Goal: Information Seeking & Learning: Find specific fact

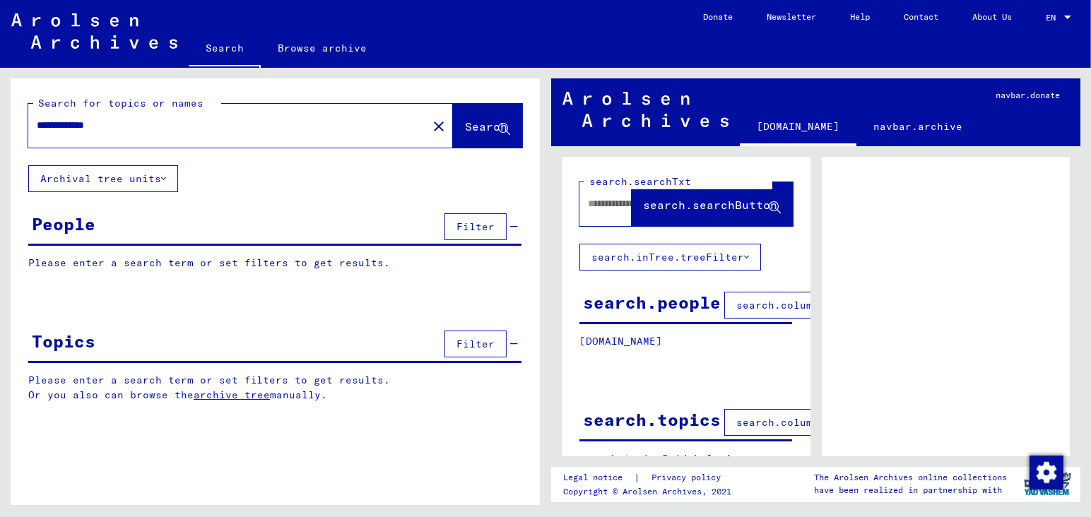
click at [155, 127] on input "**********" at bounding box center [228, 125] width 382 height 15
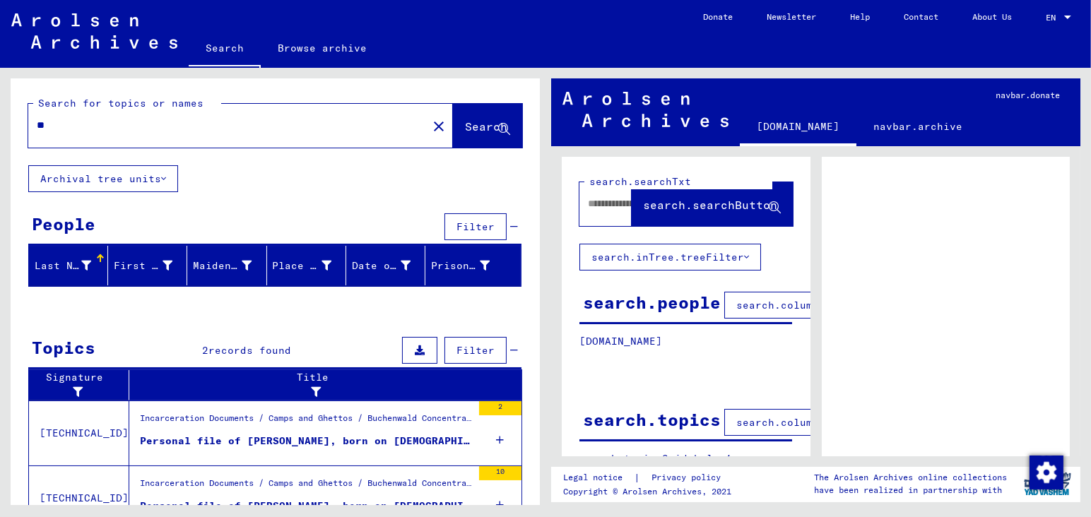
type input "*"
type input "**********"
click at [465, 129] on span "Search" at bounding box center [486, 126] width 42 height 14
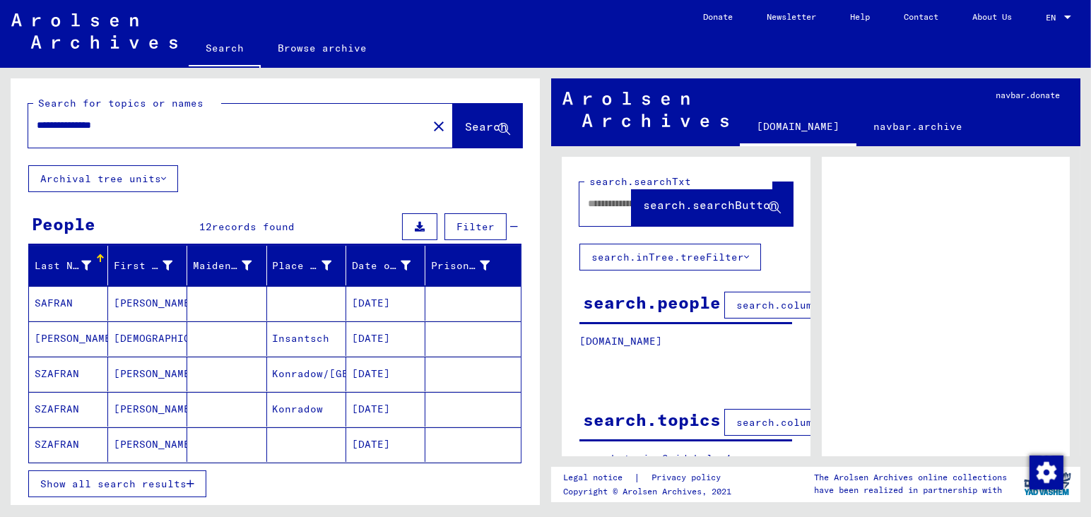
click at [386, 409] on mat-cell "[DATE]" at bounding box center [385, 409] width 79 height 35
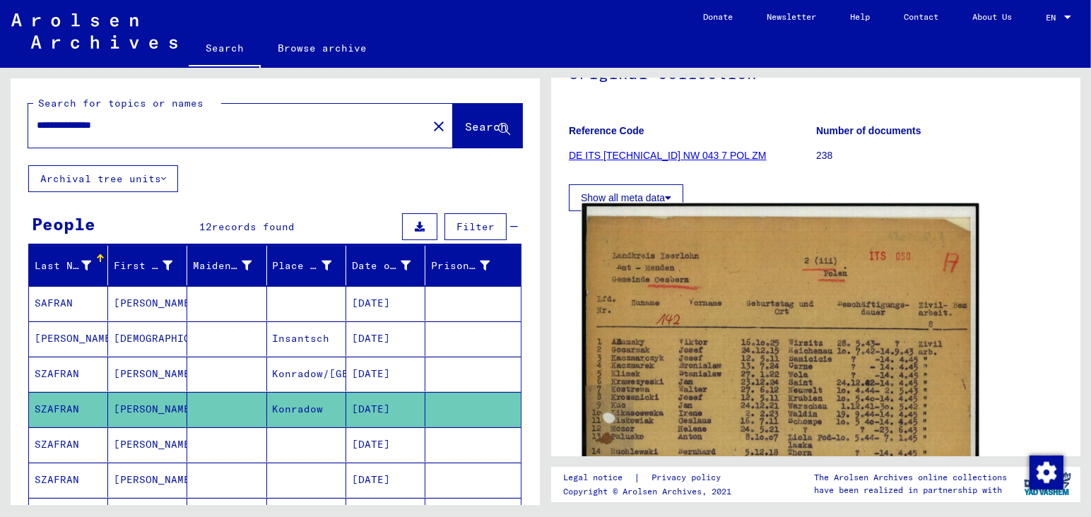
scroll to position [297, 0]
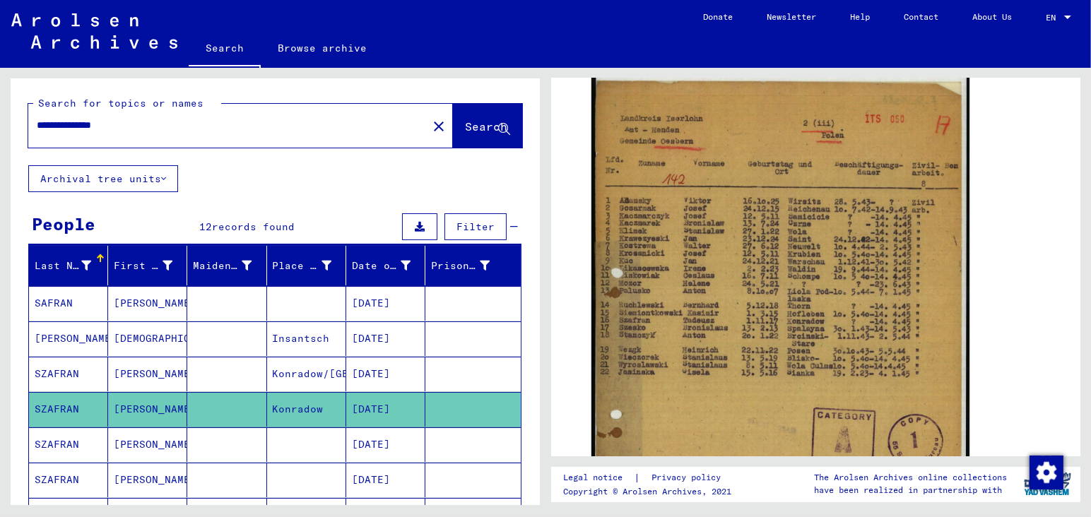
click at [389, 442] on mat-cell "[DATE]" at bounding box center [385, 445] width 79 height 35
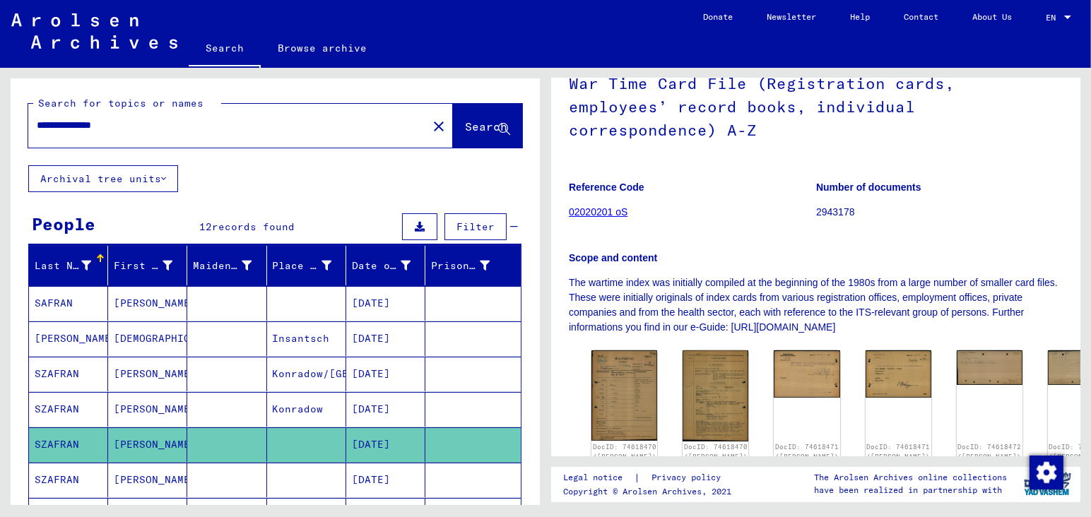
scroll to position [223, 0]
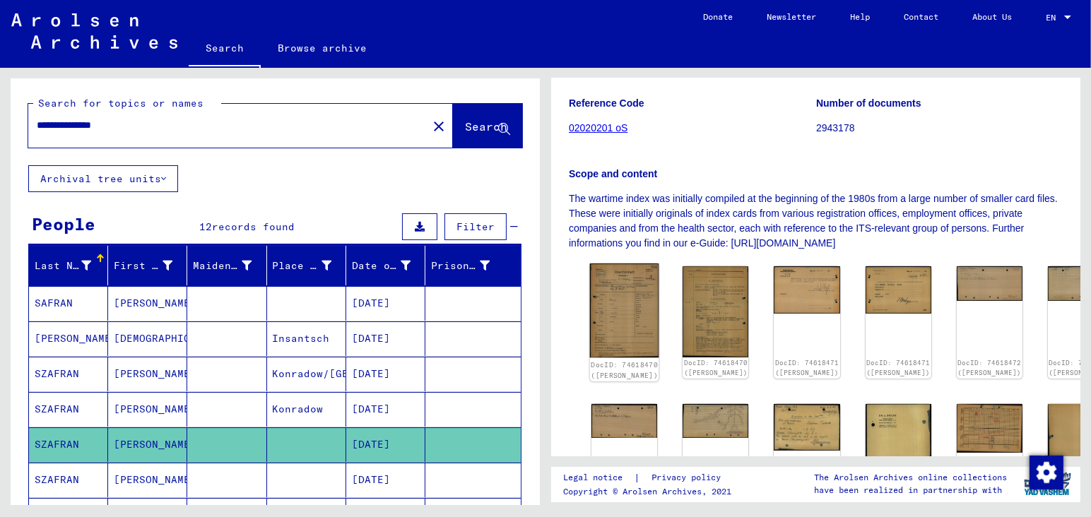
click at [615, 274] on img at bounding box center [624, 311] width 69 height 95
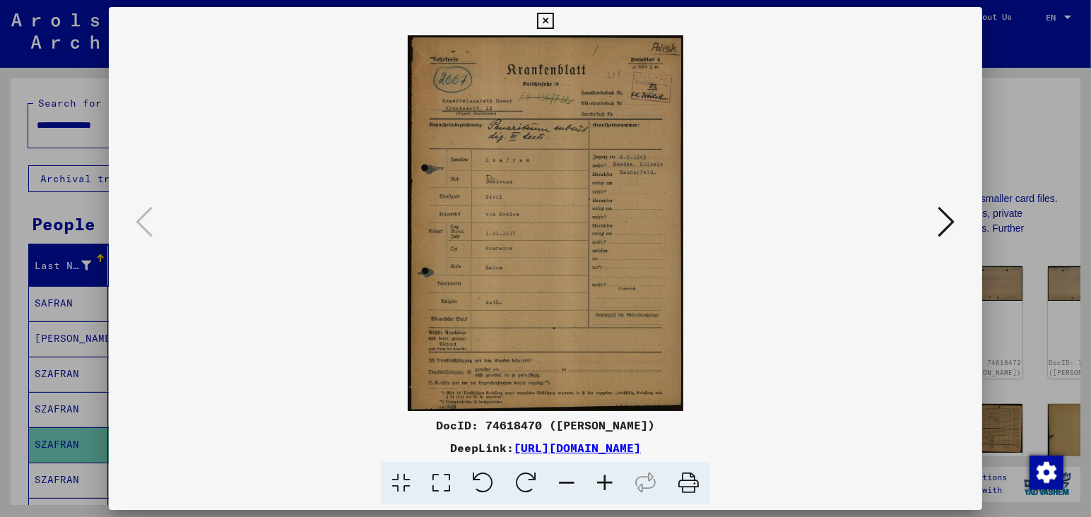
click at [607, 481] on icon at bounding box center [605, 483] width 38 height 43
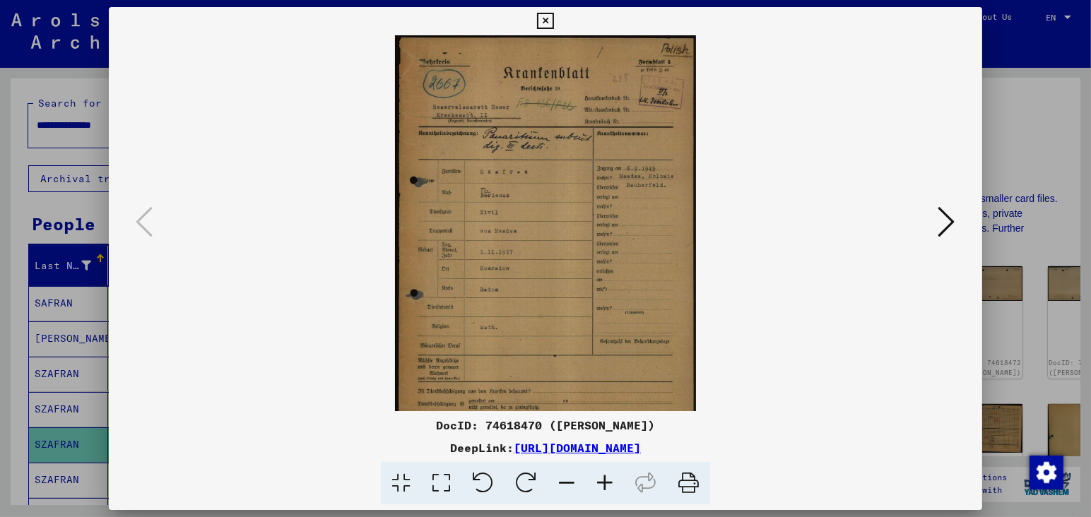
click at [607, 481] on icon at bounding box center [605, 483] width 38 height 43
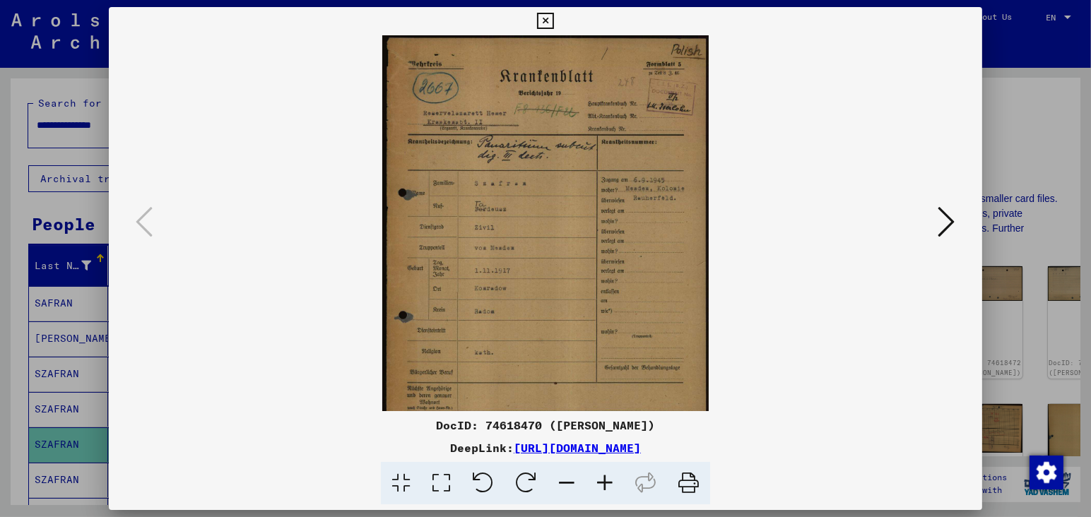
click at [607, 481] on icon at bounding box center [605, 483] width 38 height 43
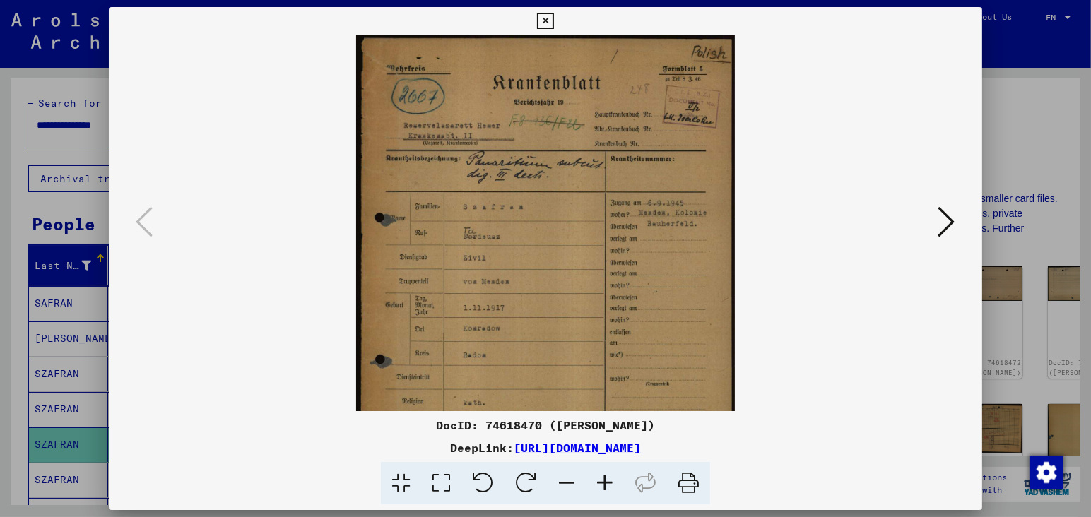
click at [607, 481] on icon at bounding box center [605, 483] width 38 height 43
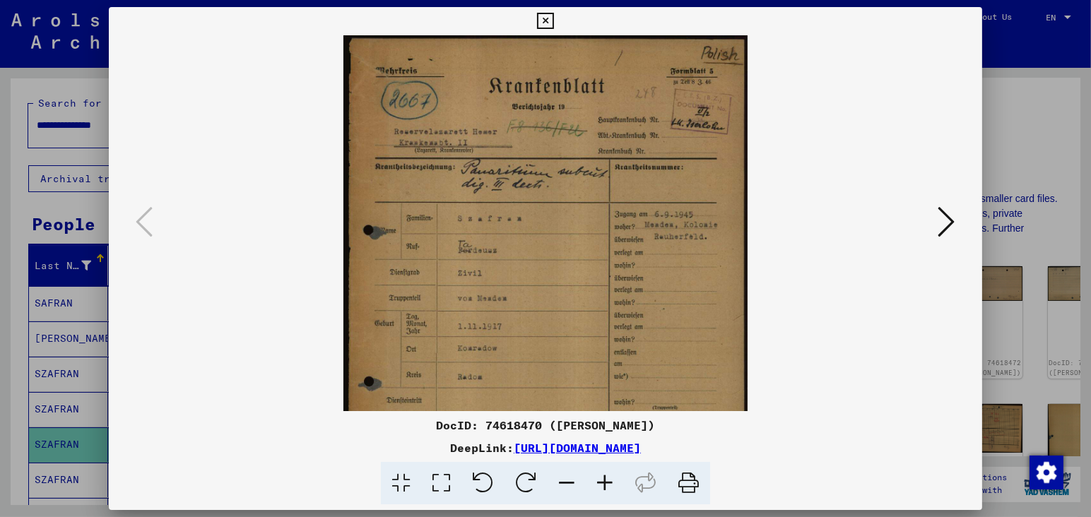
click at [607, 481] on icon at bounding box center [605, 483] width 38 height 43
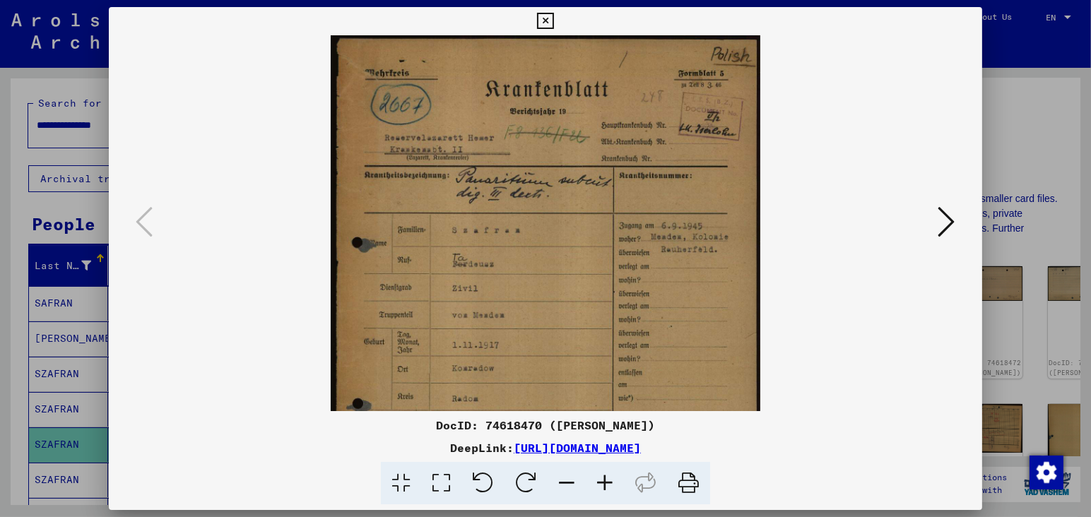
click at [607, 481] on icon at bounding box center [605, 483] width 38 height 43
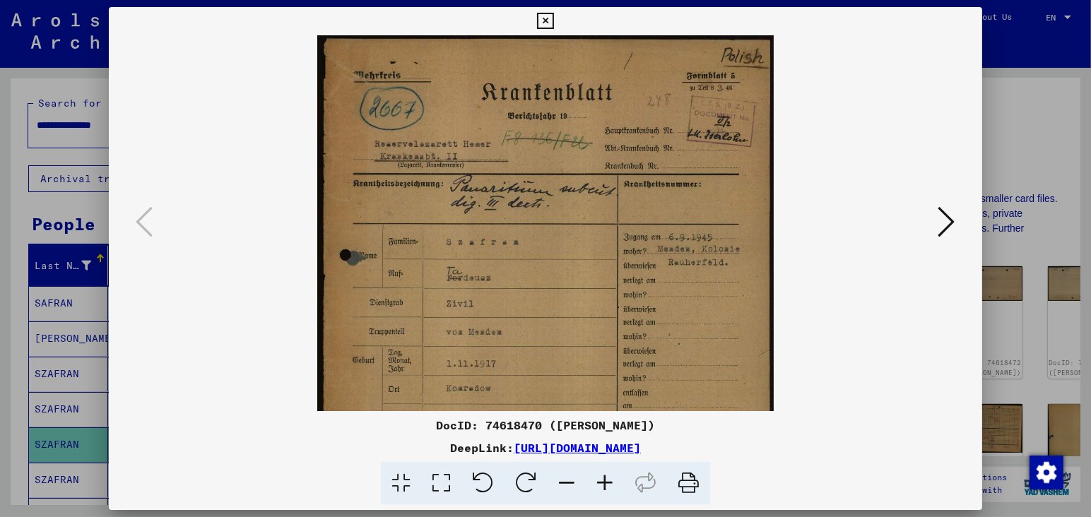
click at [607, 481] on icon at bounding box center [605, 483] width 38 height 43
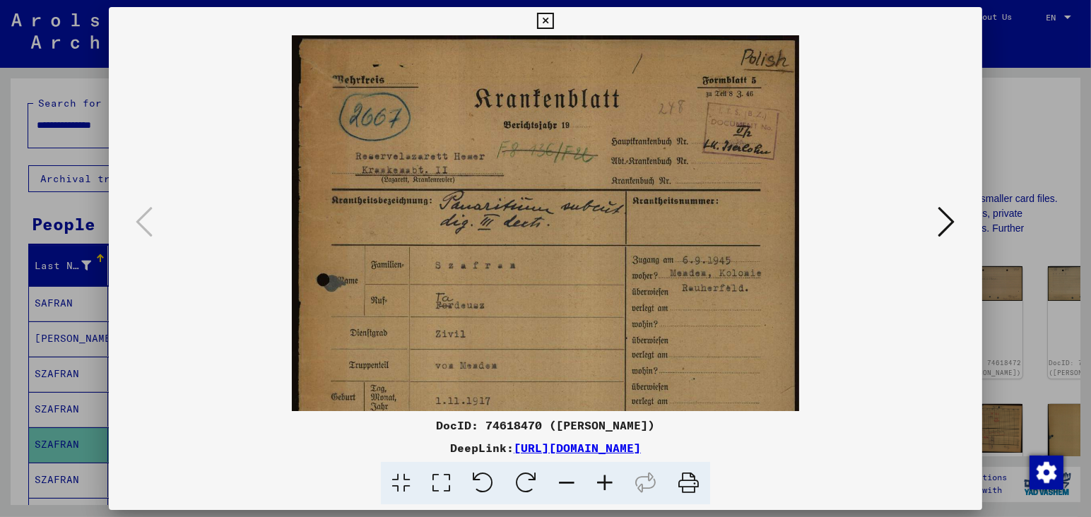
click at [607, 481] on icon at bounding box center [605, 483] width 38 height 43
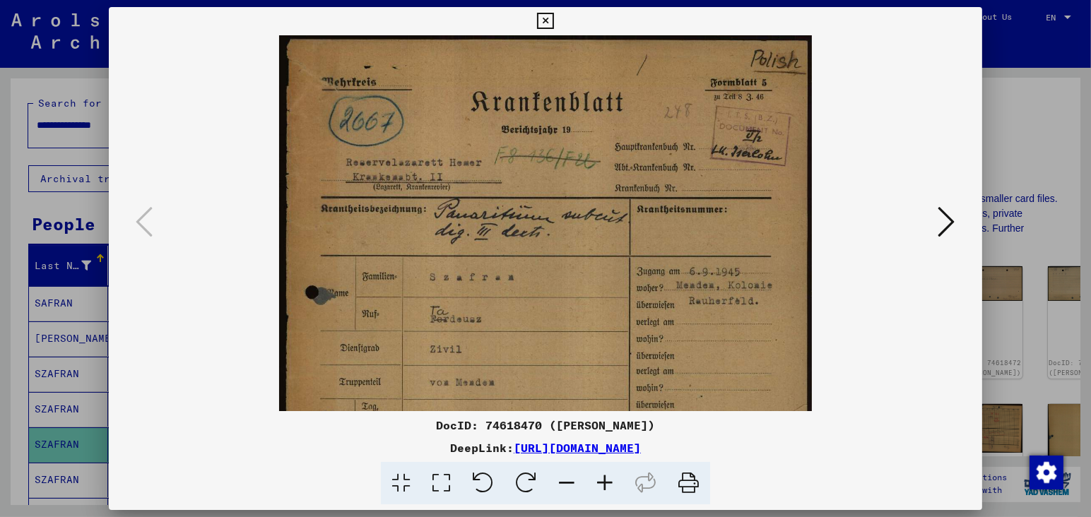
click at [607, 481] on icon at bounding box center [605, 483] width 38 height 43
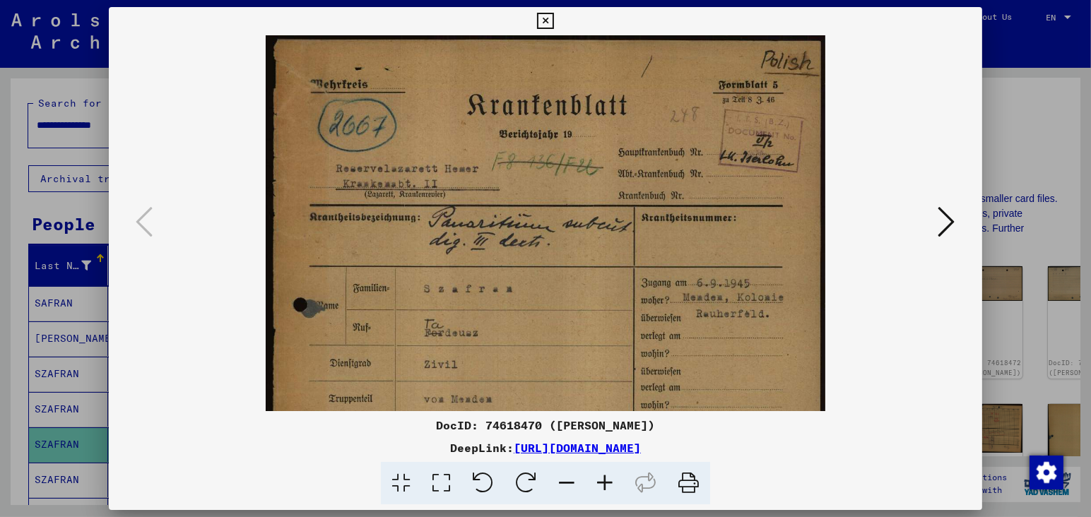
click at [607, 481] on icon at bounding box center [605, 483] width 38 height 43
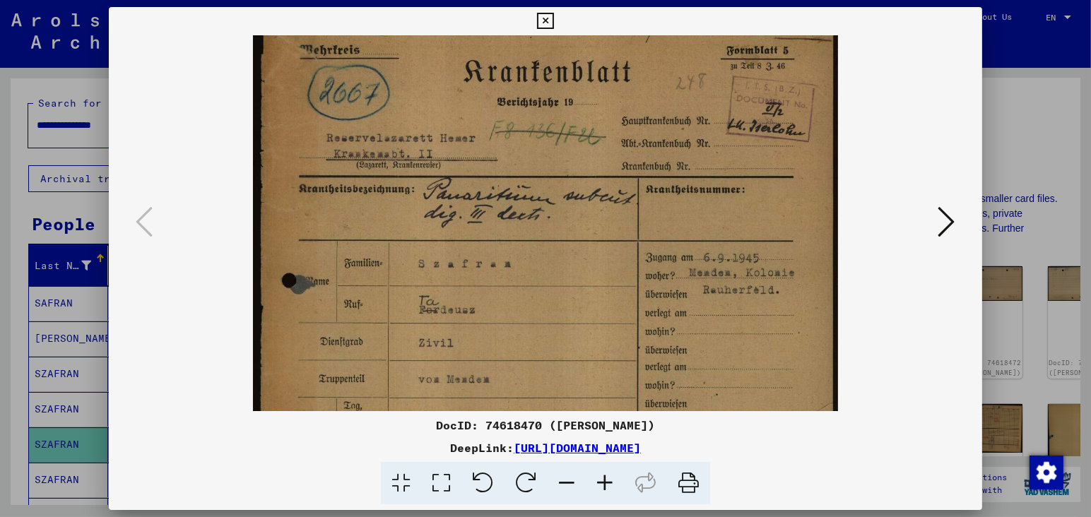
scroll to position [153, 0]
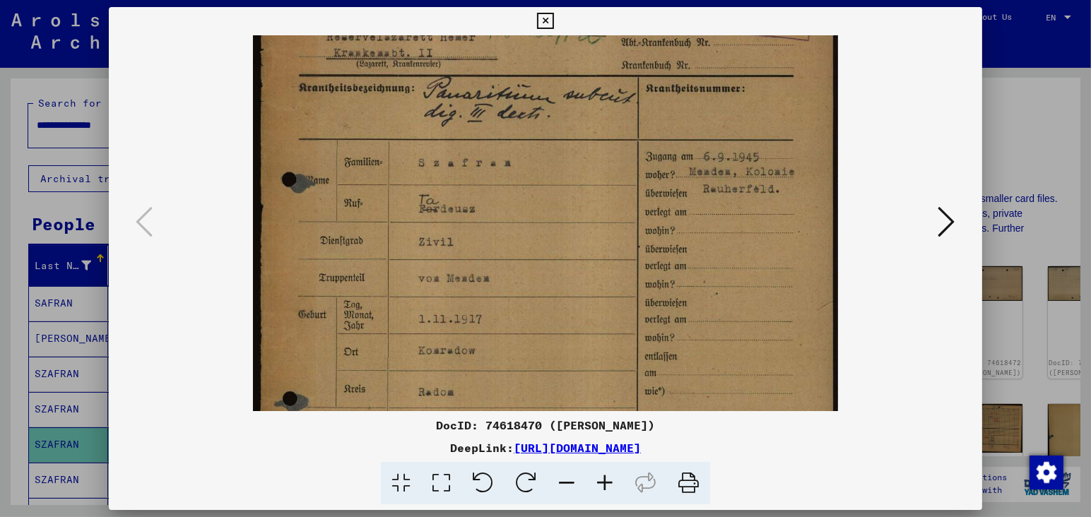
drag, startPoint x: 650, startPoint y: 314, endPoint x: 681, endPoint y: 149, distance: 167.4
click at [678, 165] on img at bounding box center [545, 298] width 585 height 800
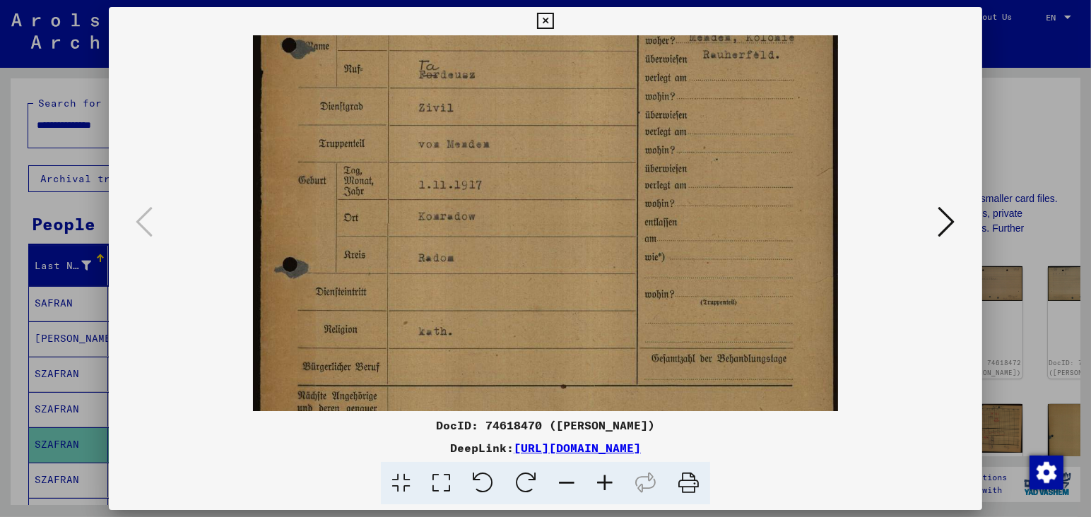
drag, startPoint x: 752, startPoint y: 355, endPoint x: 759, endPoint y: 219, distance: 136.6
click at [760, 222] on img at bounding box center [545, 163] width 585 height 800
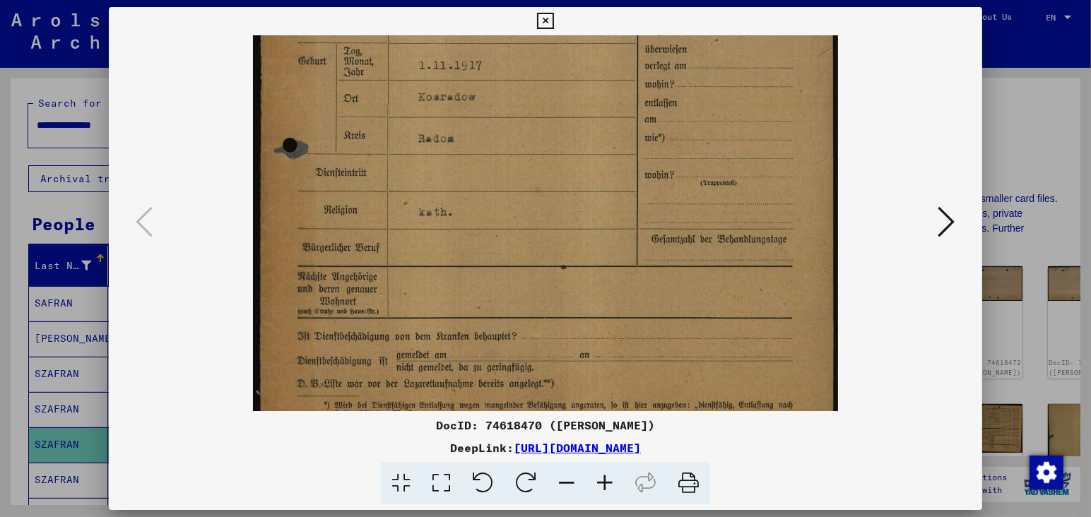
scroll to position [424, 0]
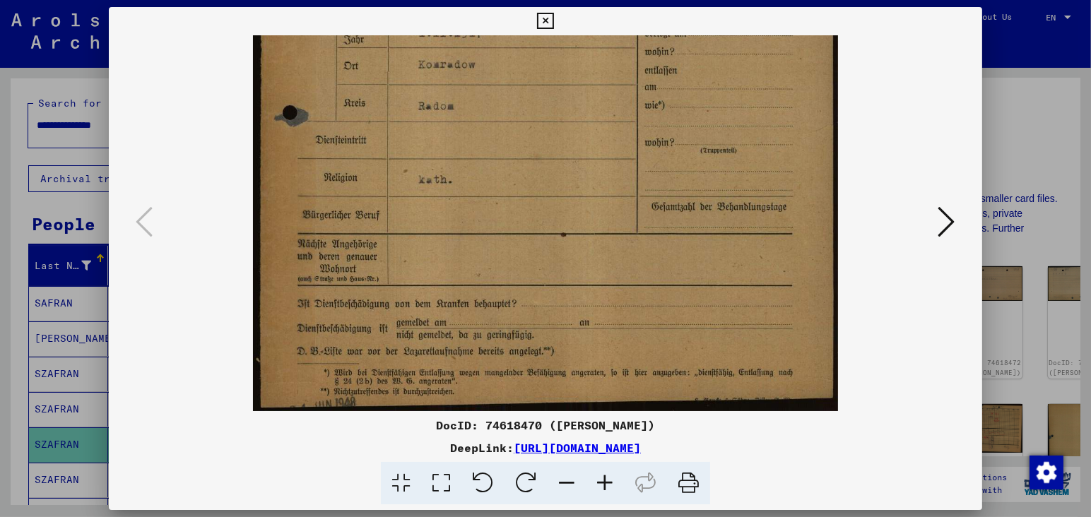
drag, startPoint x: 722, startPoint y: 341, endPoint x: 734, endPoint y: 179, distance: 162.2
click at [734, 184] on img at bounding box center [545, 11] width 585 height 800
click at [946, 222] on icon at bounding box center [946, 222] width 17 height 34
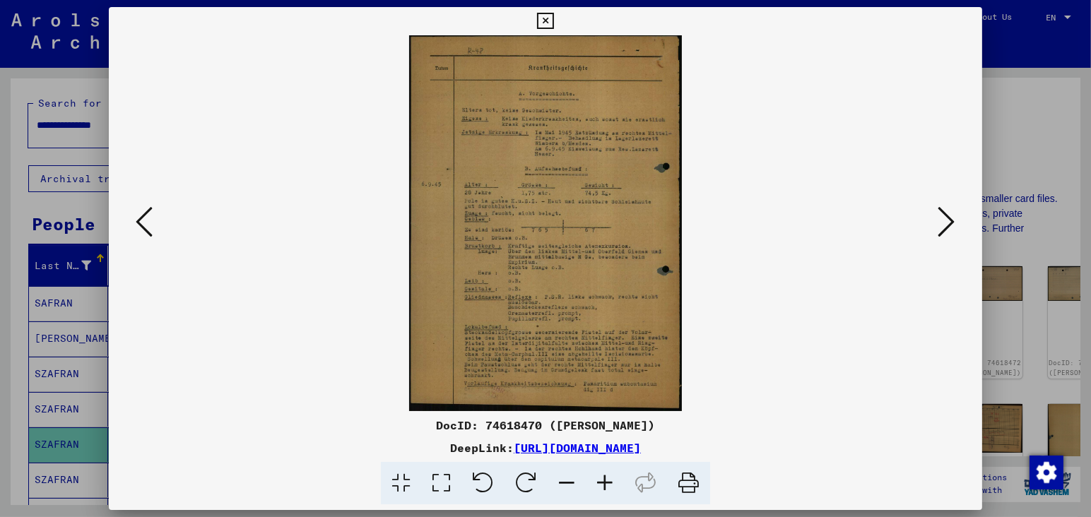
click at [603, 483] on icon at bounding box center [605, 483] width 38 height 43
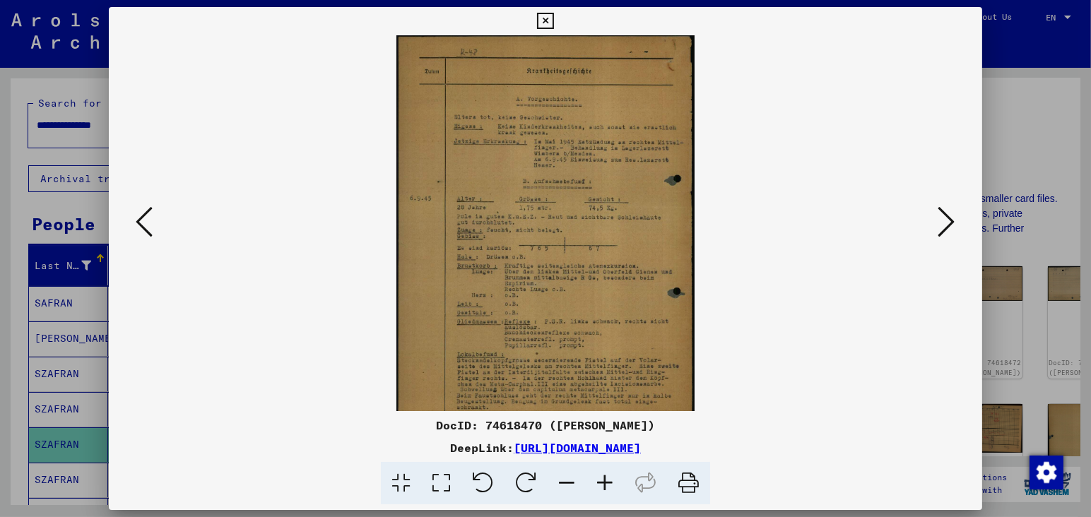
click at [603, 482] on icon at bounding box center [605, 483] width 38 height 43
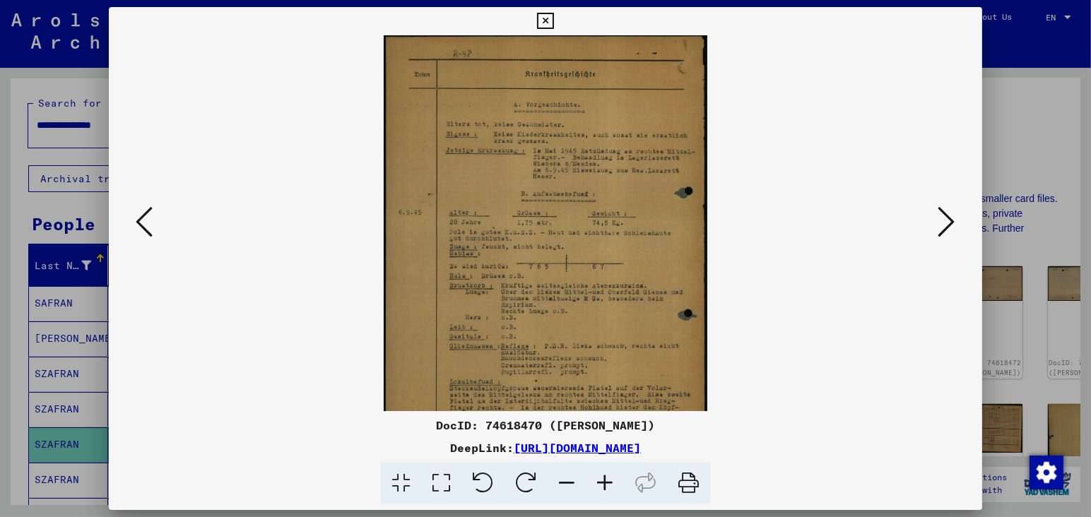
click at [603, 481] on icon at bounding box center [605, 483] width 38 height 43
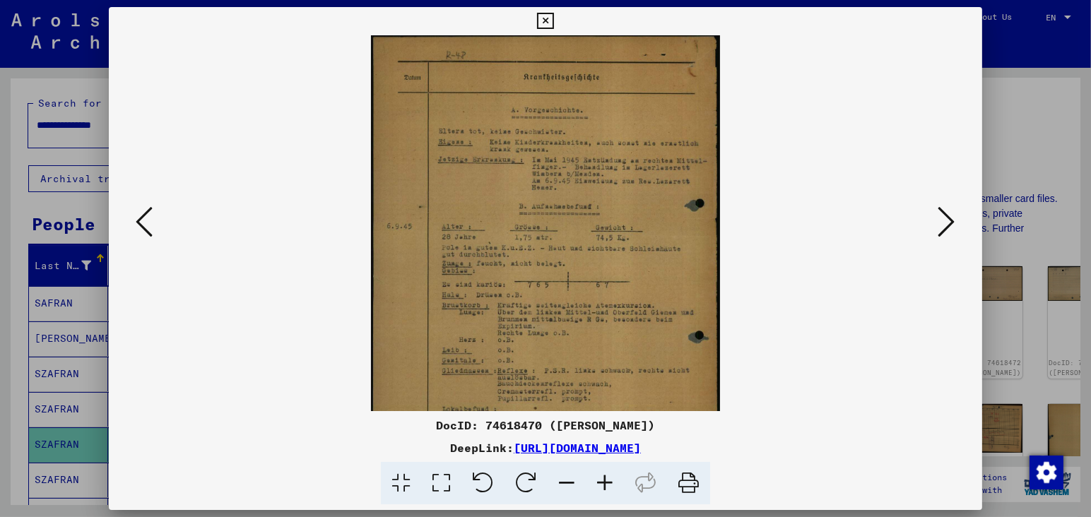
click at [603, 481] on icon at bounding box center [605, 483] width 38 height 43
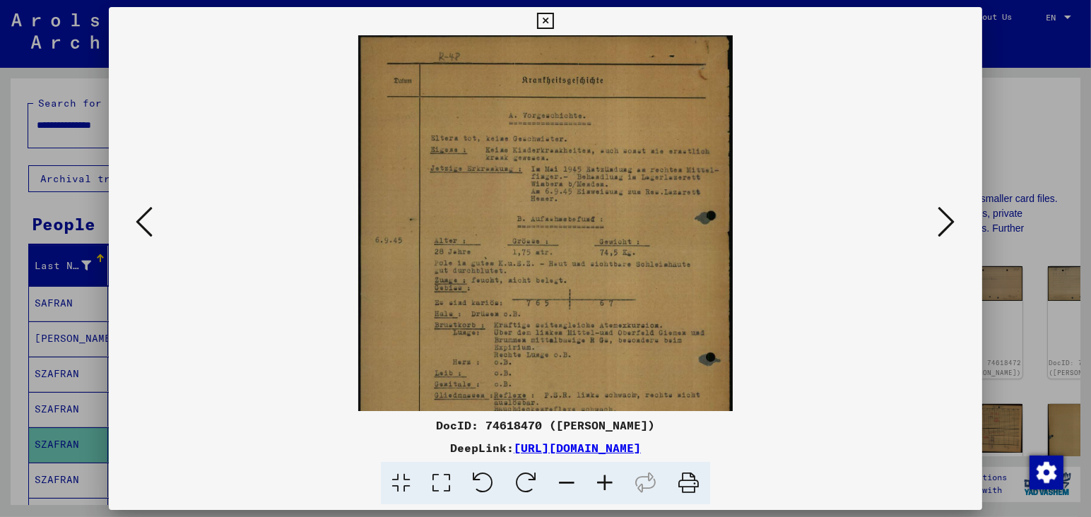
click at [603, 481] on icon at bounding box center [605, 483] width 38 height 43
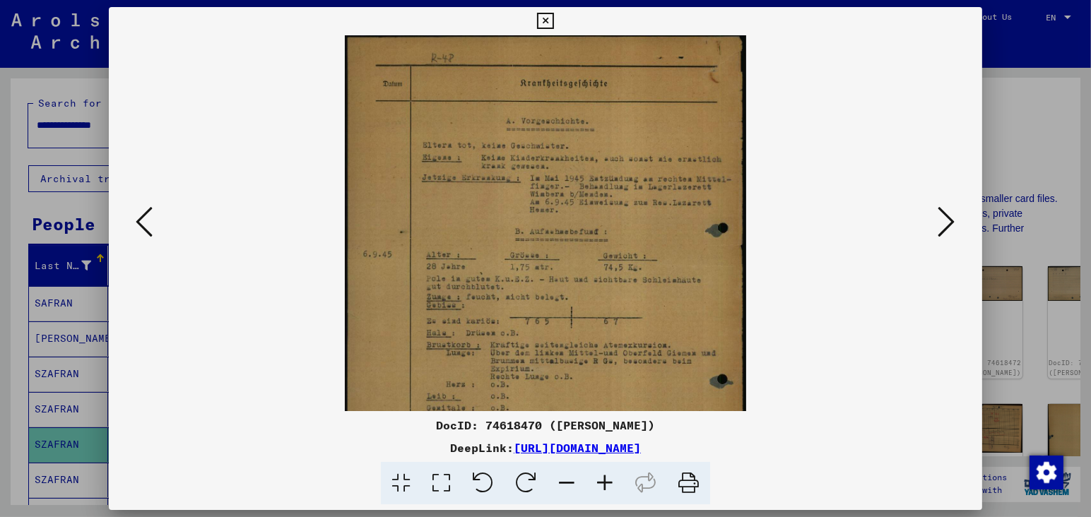
click at [603, 481] on icon at bounding box center [605, 483] width 38 height 43
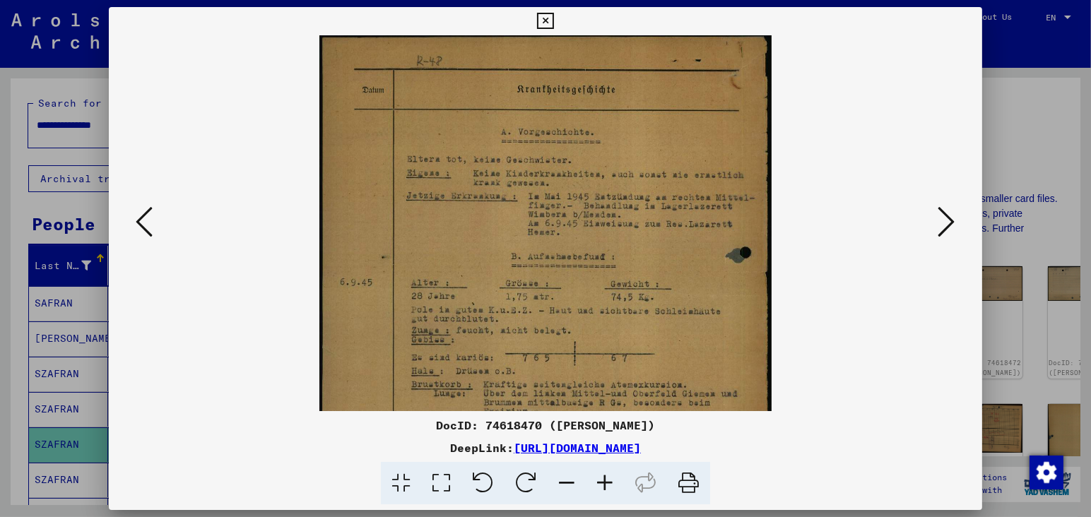
click at [603, 481] on icon at bounding box center [605, 483] width 38 height 43
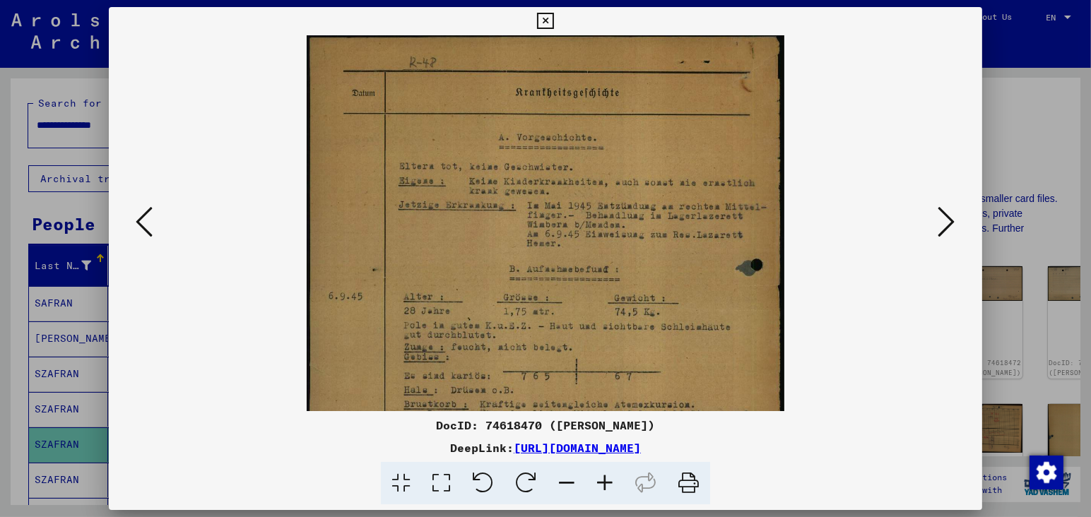
click at [603, 481] on icon at bounding box center [605, 483] width 38 height 43
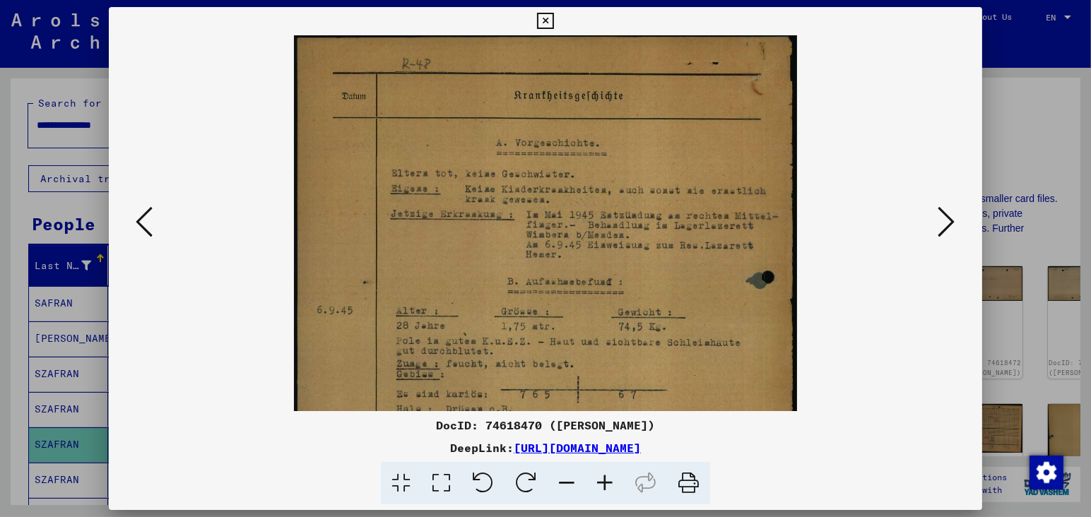
click at [603, 481] on icon at bounding box center [605, 483] width 38 height 43
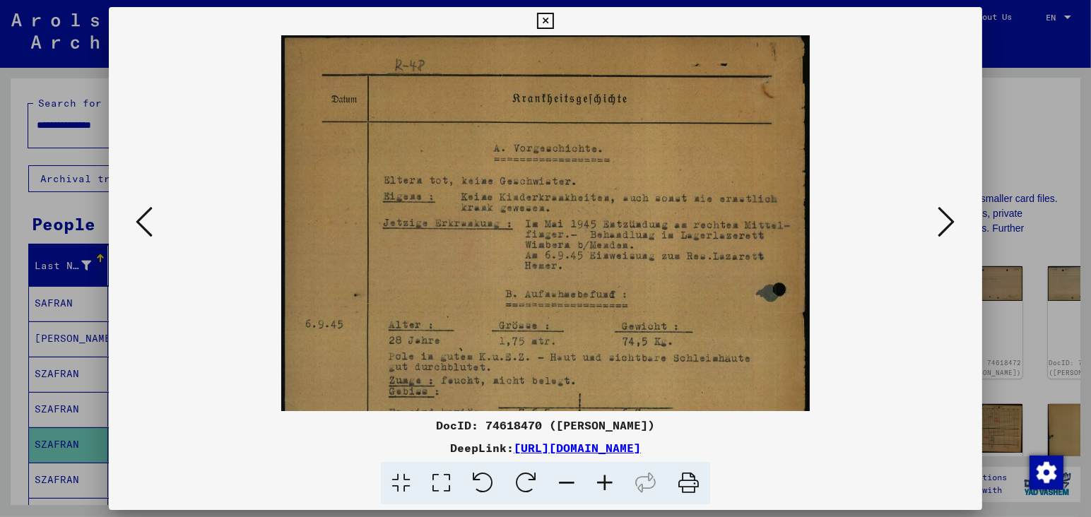
click at [599, 481] on icon at bounding box center [605, 483] width 38 height 43
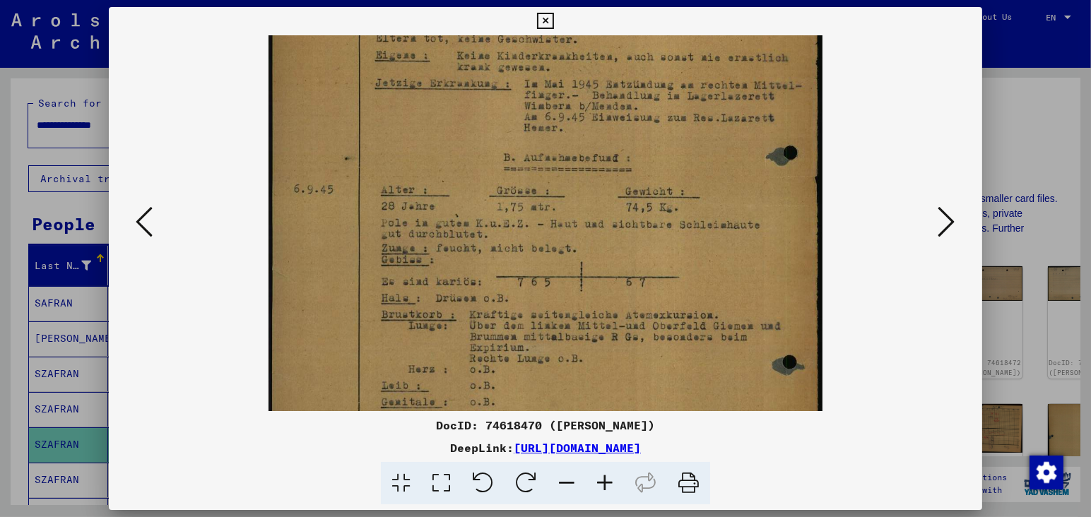
drag, startPoint x: 672, startPoint y: 337, endPoint x: 681, endPoint y: 154, distance: 183.3
click at [685, 172] on img at bounding box center [546, 268] width 555 height 765
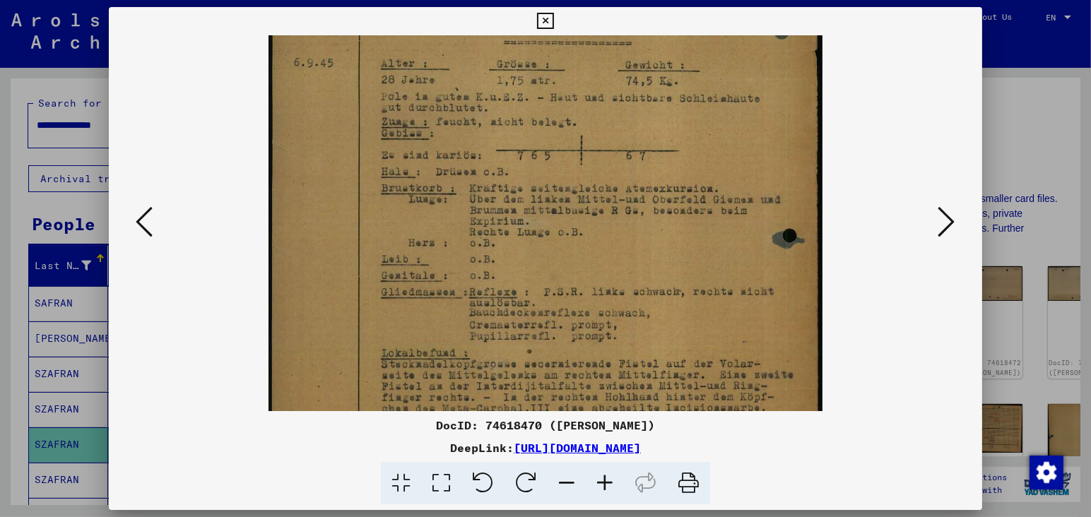
drag, startPoint x: 694, startPoint y: 311, endPoint x: 703, endPoint y: 165, distance: 146.6
click at [703, 170] on img at bounding box center [546, 142] width 555 height 765
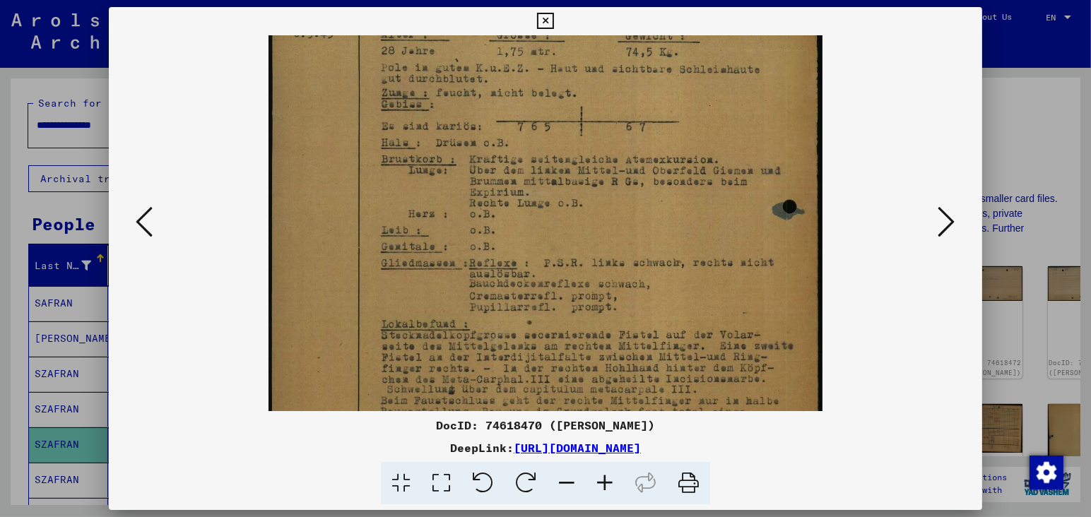
click at [951, 228] on icon at bounding box center [946, 222] width 17 height 34
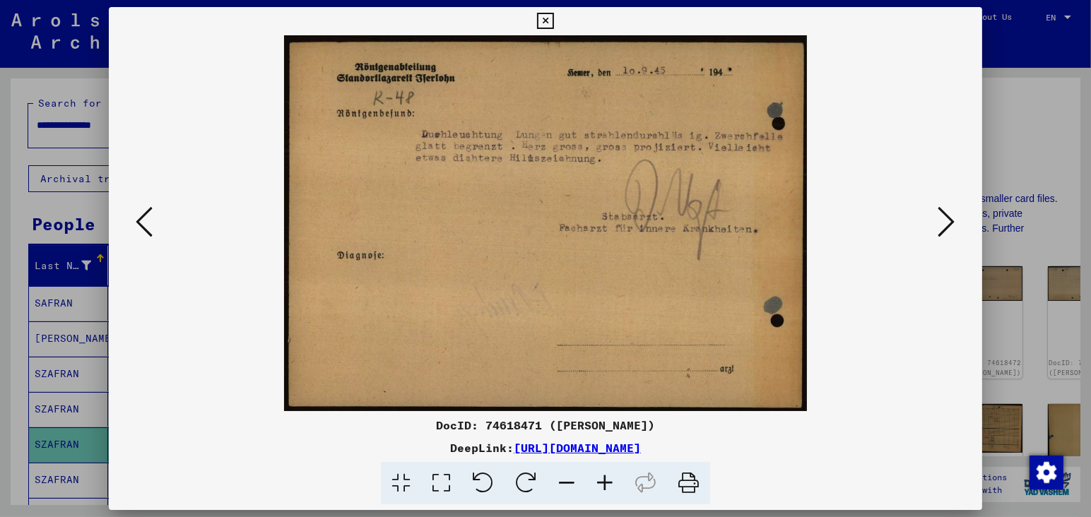
click at [948, 226] on icon at bounding box center [946, 222] width 17 height 34
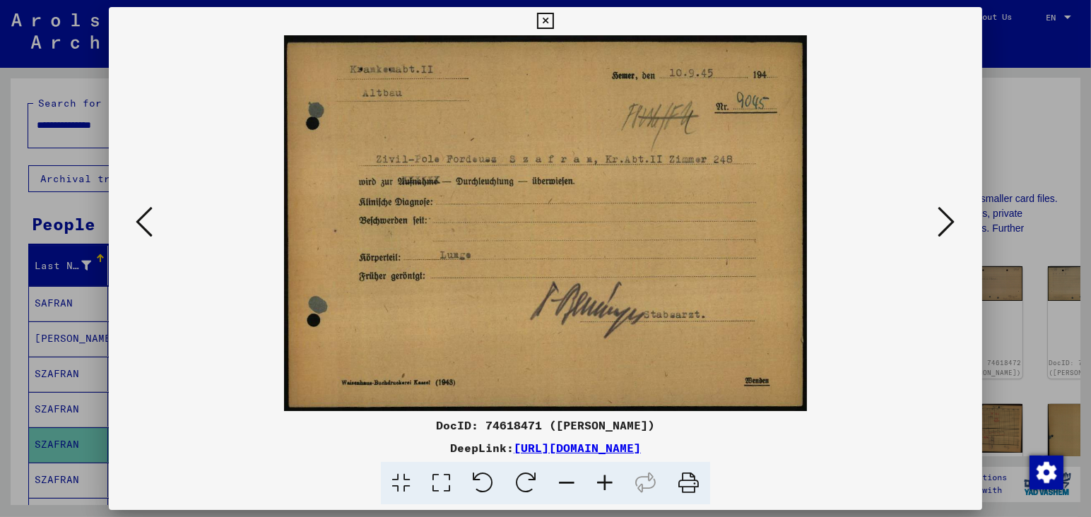
click at [948, 226] on icon at bounding box center [946, 222] width 17 height 34
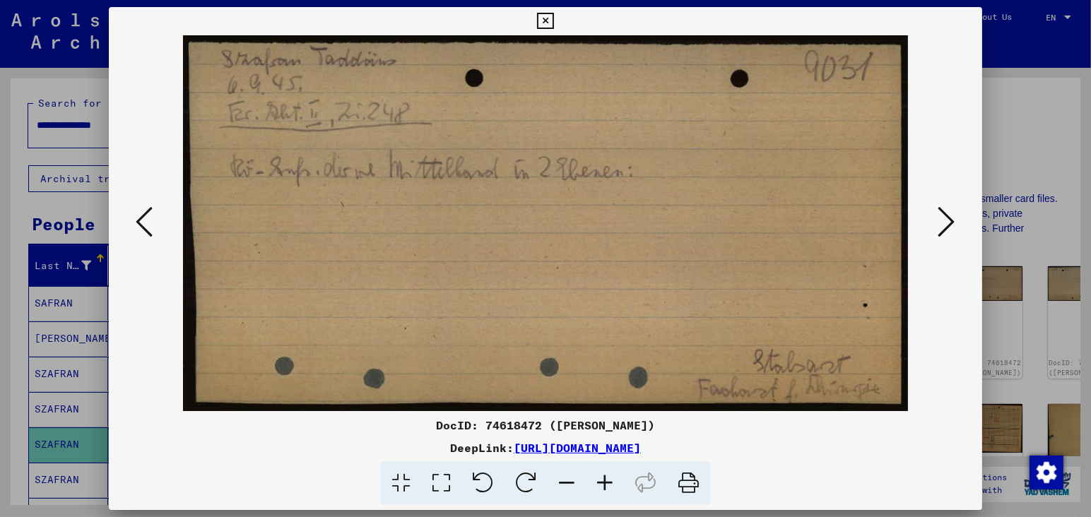
click at [948, 226] on icon at bounding box center [946, 222] width 17 height 34
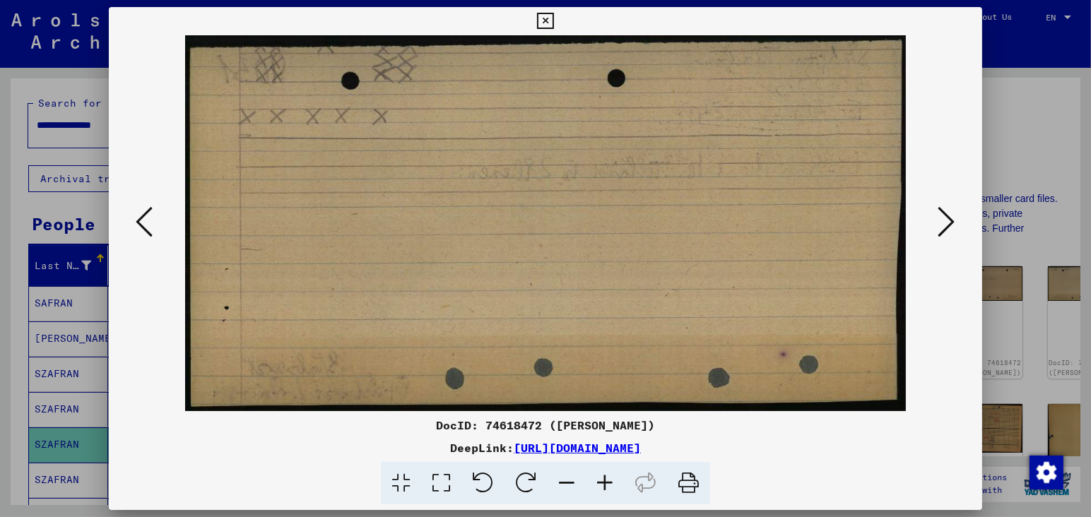
click at [948, 226] on icon at bounding box center [946, 222] width 17 height 34
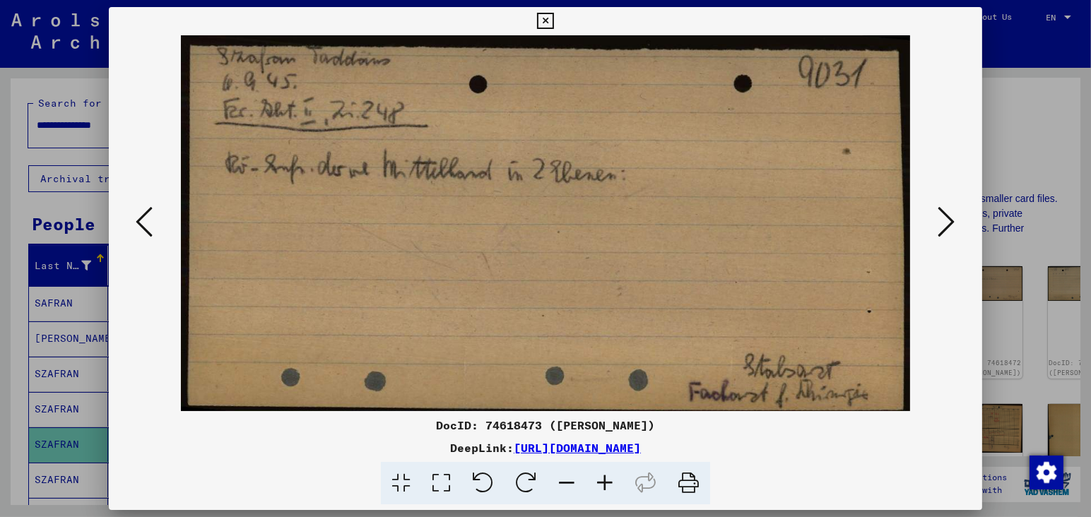
click at [948, 226] on icon at bounding box center [946, 222] width 17 height 34
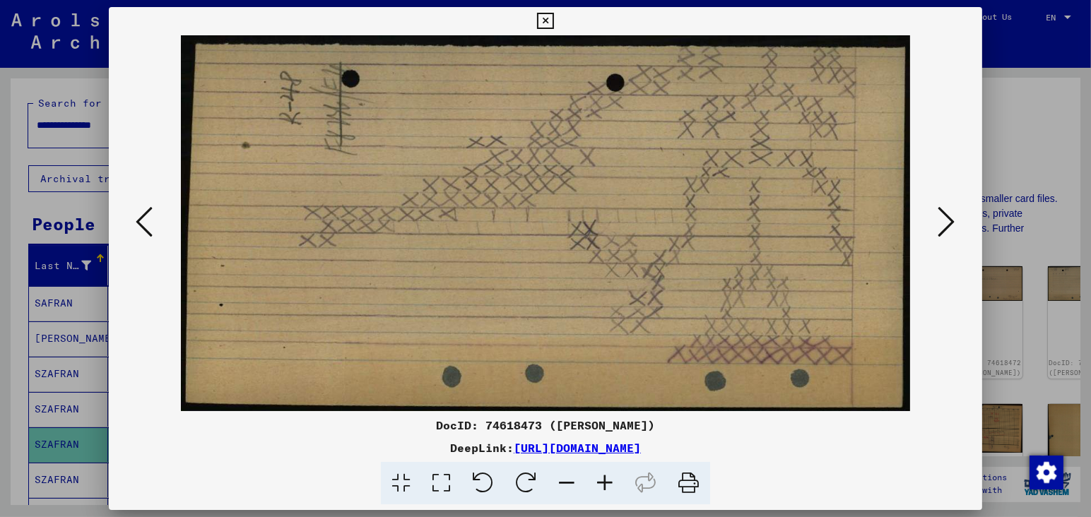
click at [948, 226] on icon at bounding box center [946, 222] width 17 height 34
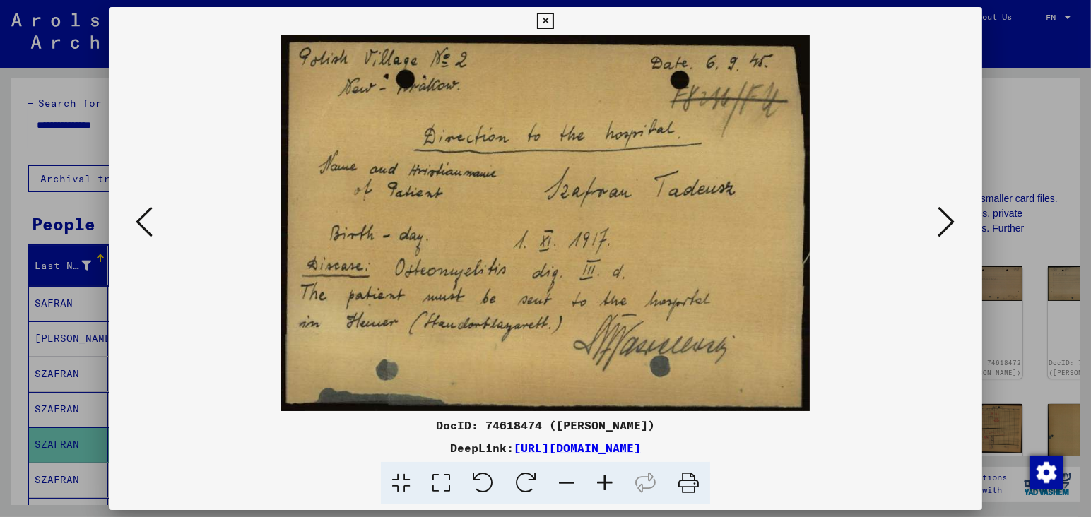
click at [948, 226] on icon at bounding box center [946, 222] width 17 height 34
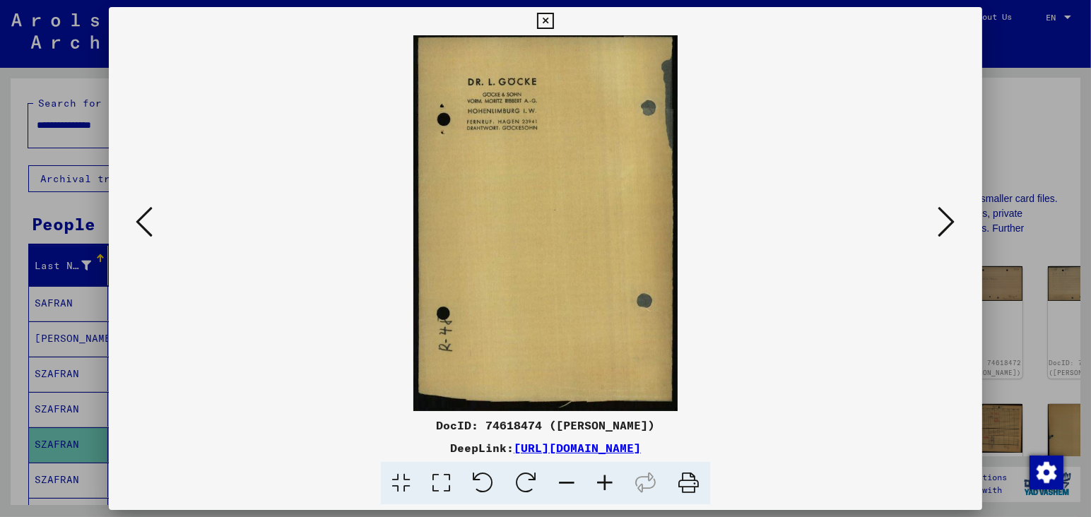
click at [948, 226] on icon at bounding box center [946, 222] width 17 height 34
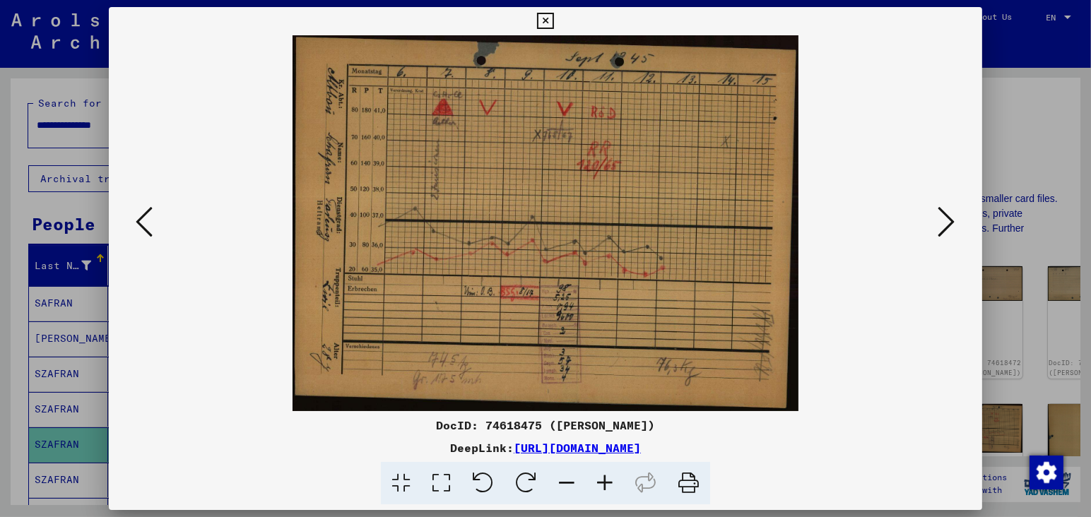
click at [948, 226] on icon at bounding box center [946, 222] width 17 height 34
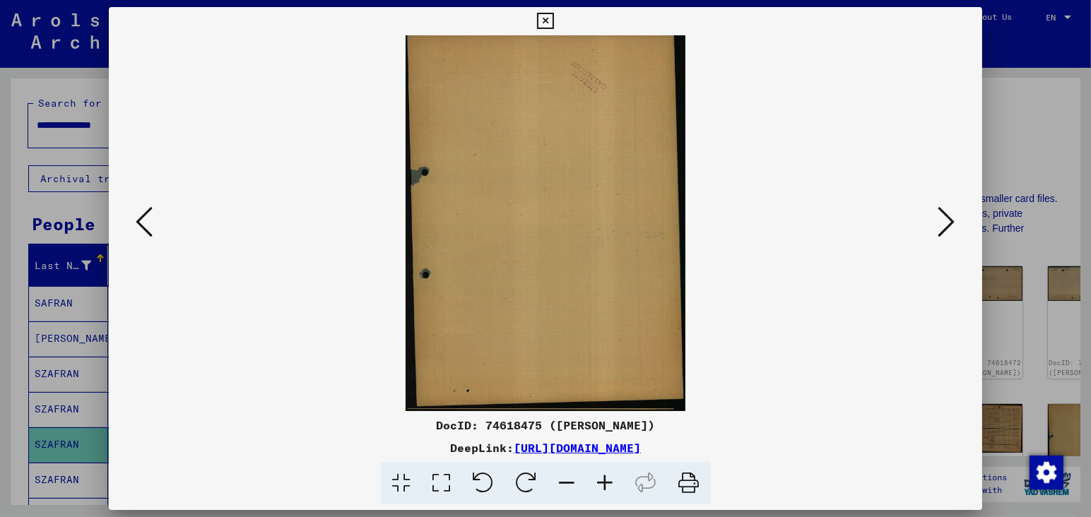
click at [948, 226] on icon at bounding box center [946, 222] width 17 height 34
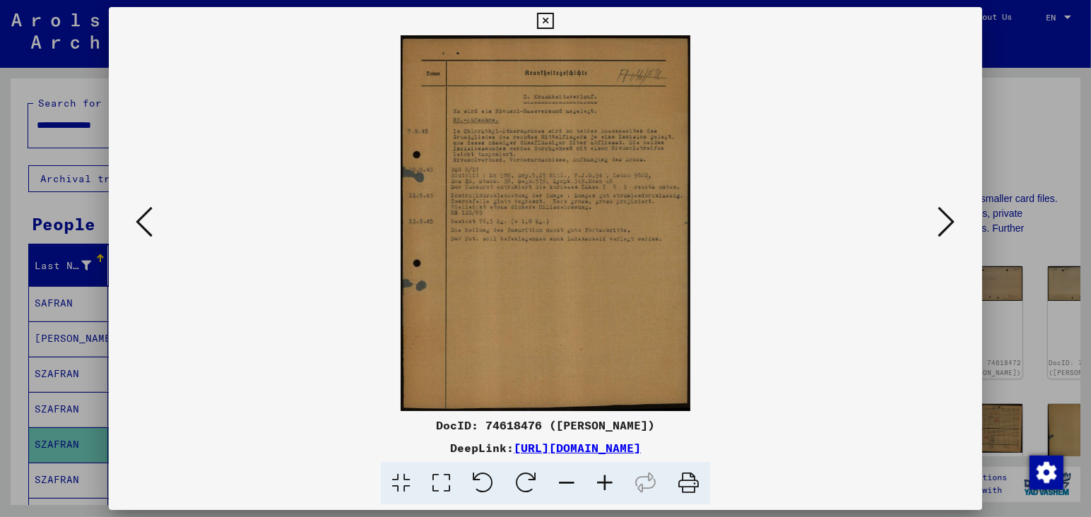
click at [948, 226] on icon at bounding box center [946, 222] width 17 height 34
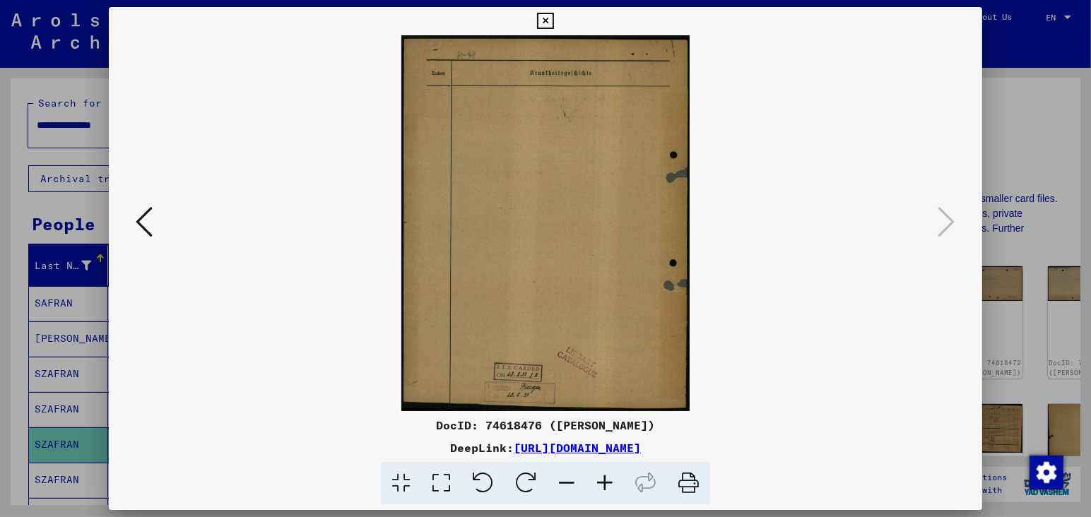
click at [7, 481] on div at bounding box center [545, 258] width 1091 height 517
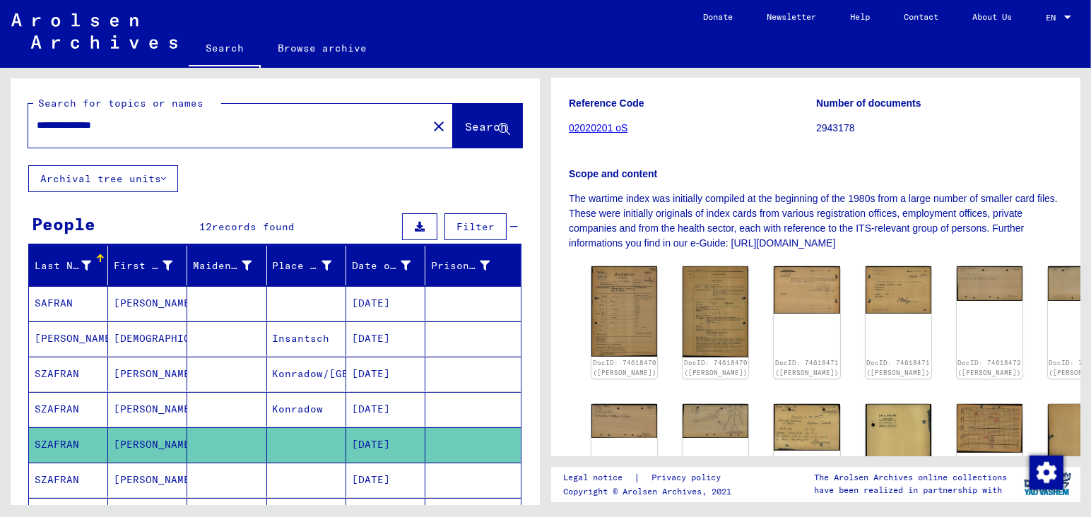
click at [373, 408] on mat-cell "[DATE]" at bounding box center [385, 409] width 79 height 35
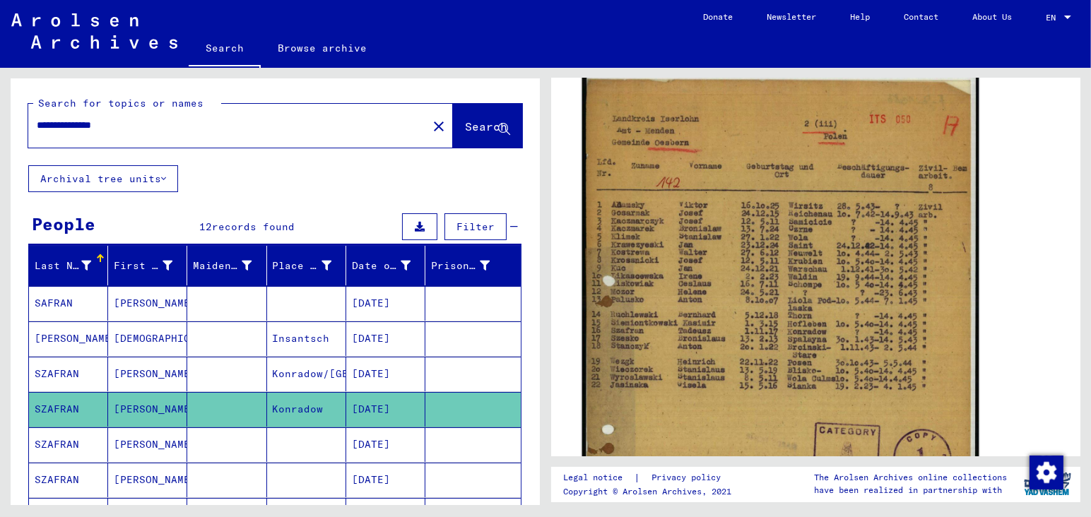
scroll to position [297, 0]
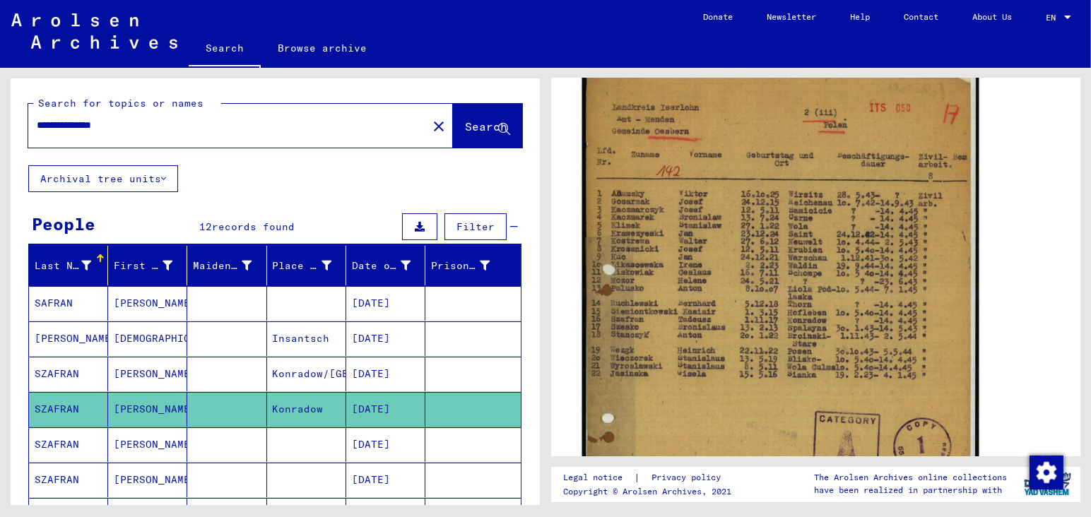
click at [807, 377] on img at bounding box center [780, 334] width 397 height 558
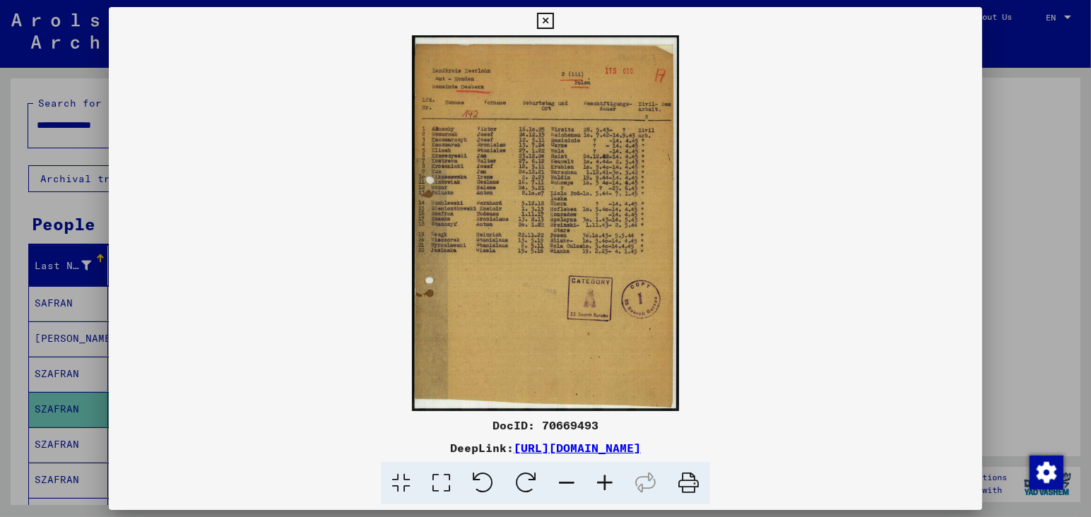
click at [606, 483] on icon at bounding box center [605, 483] width 38 height 43
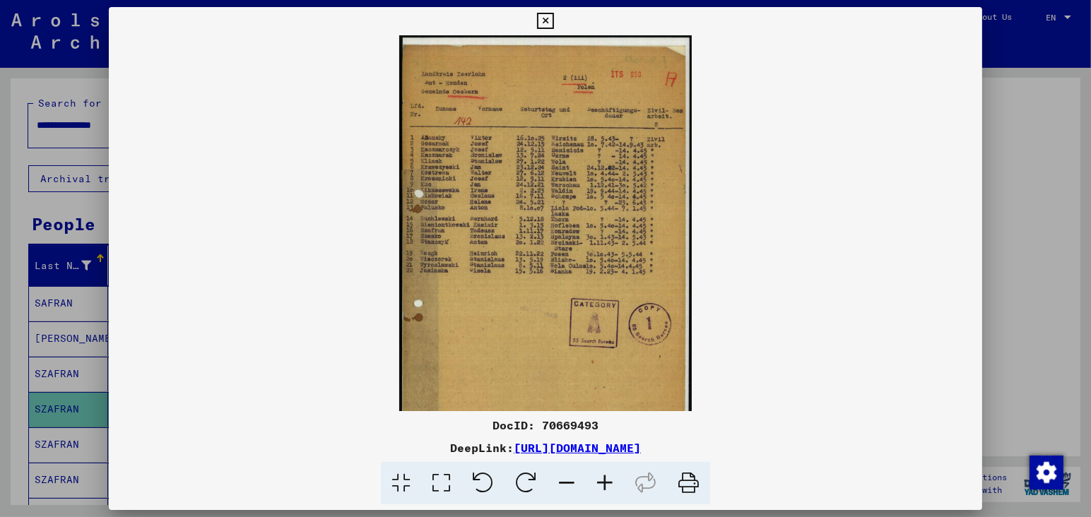
click at [606, 483] on icon at bounding box center [605, 483] width 38 height 43
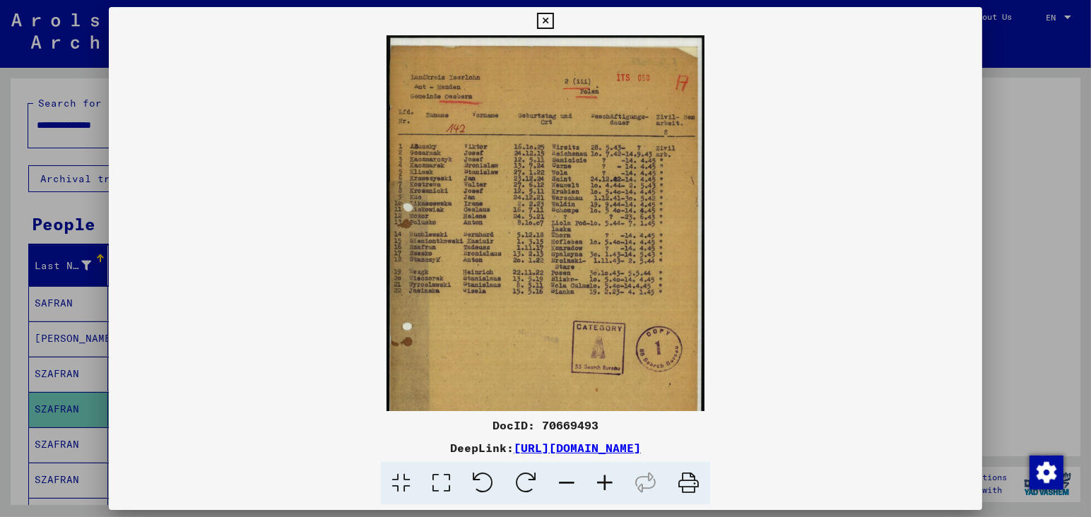
click at [606, 483] on icon at bounding box center [605, 483] width 38 height 43
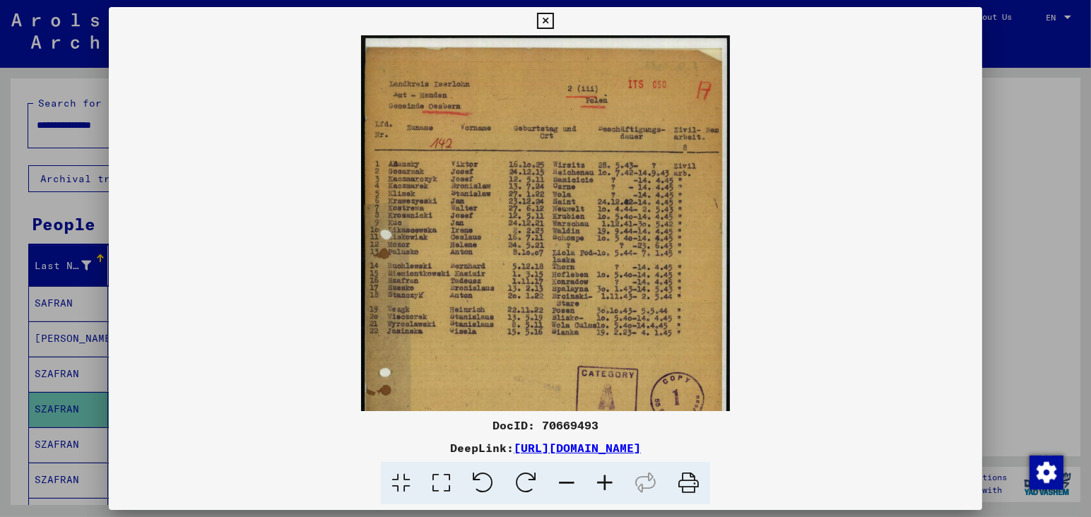
click at [606, 483] on icon at bounding box center [605, 483] width 38 height 43
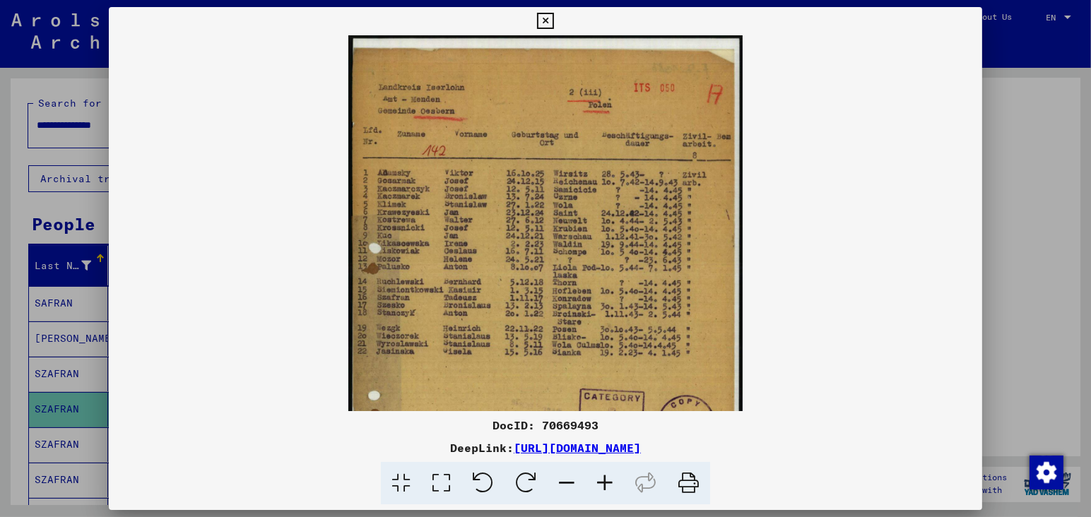
click at [606, 483] on icon at bounding box center [605, 483] width 38 height 43
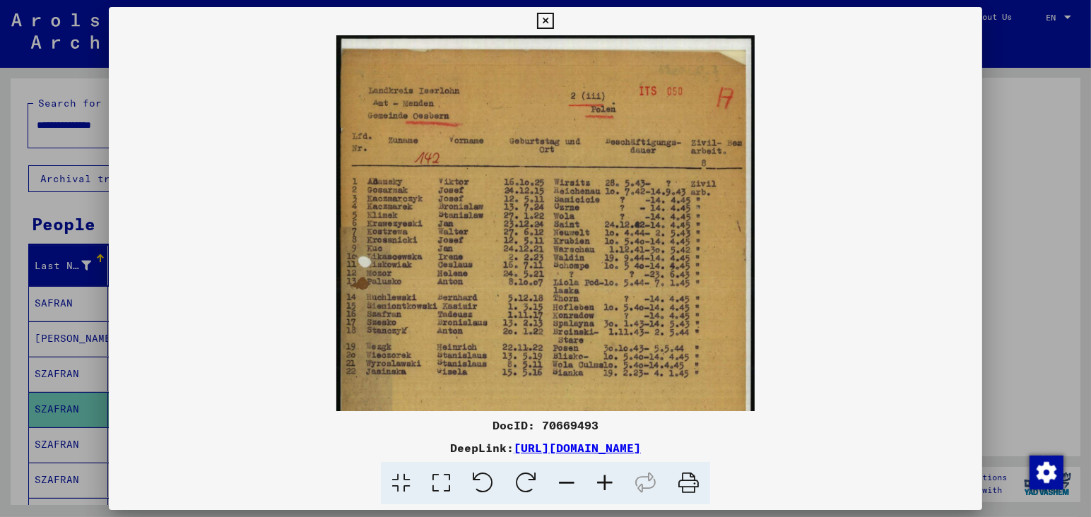
click at [606, 483] on icon at bounding box center [605, 483] width 38 height 43
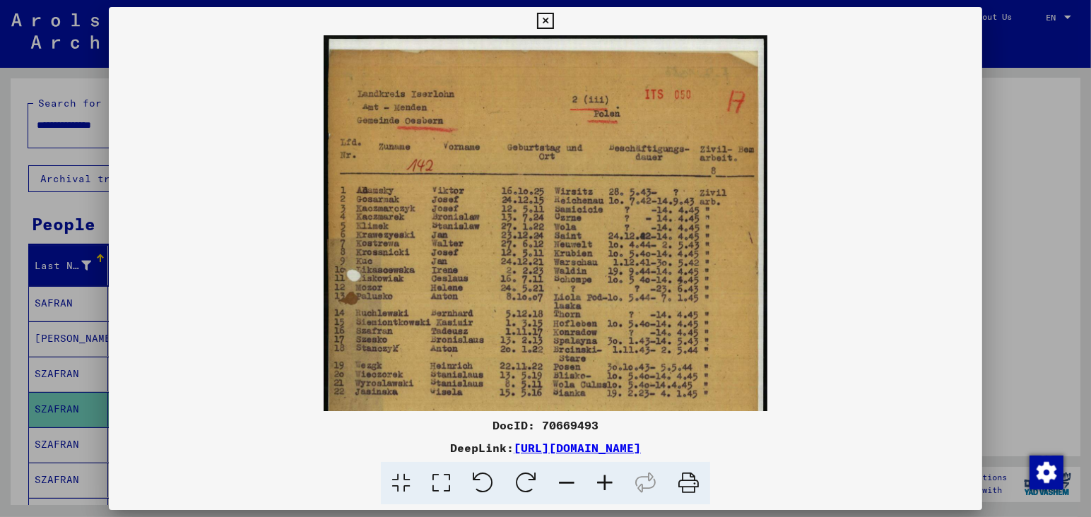
click at [606, 483] on icon at bounding box center [605, 483] width 38 height 43
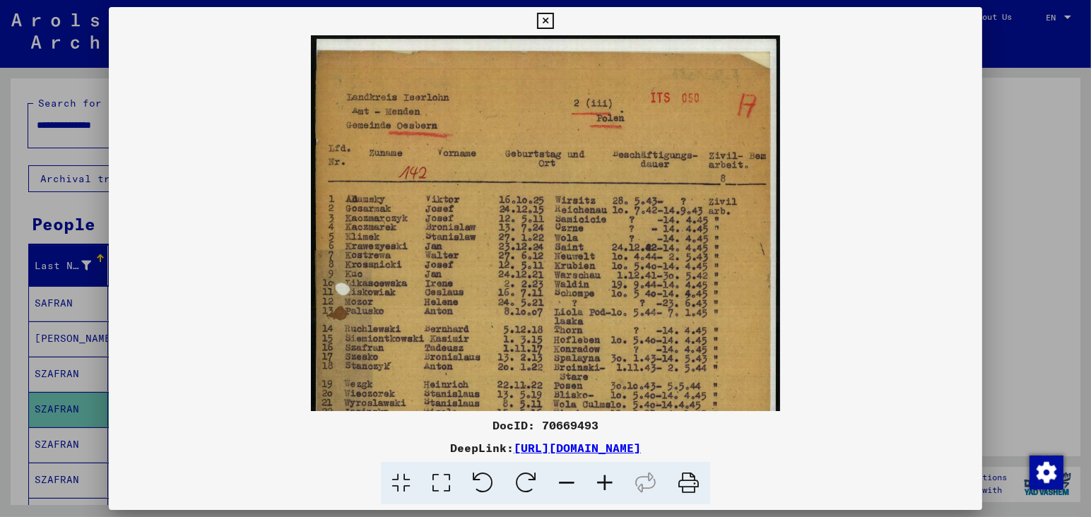
click at [606, 483] on icon at bounding box center [605, 483] width 38 height 43
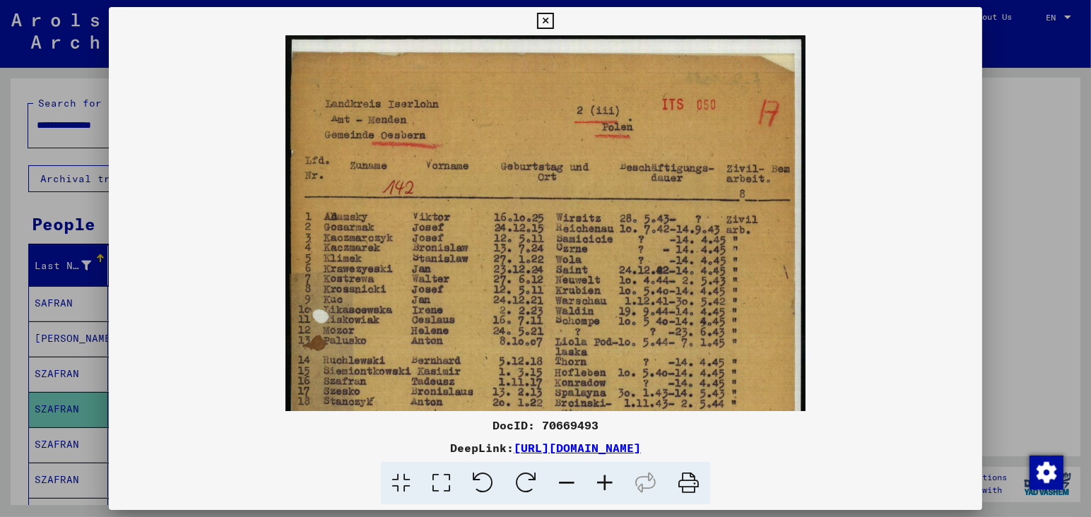
click at [606, 483] on icon at bounding box center [605, 483] width 38 height 43
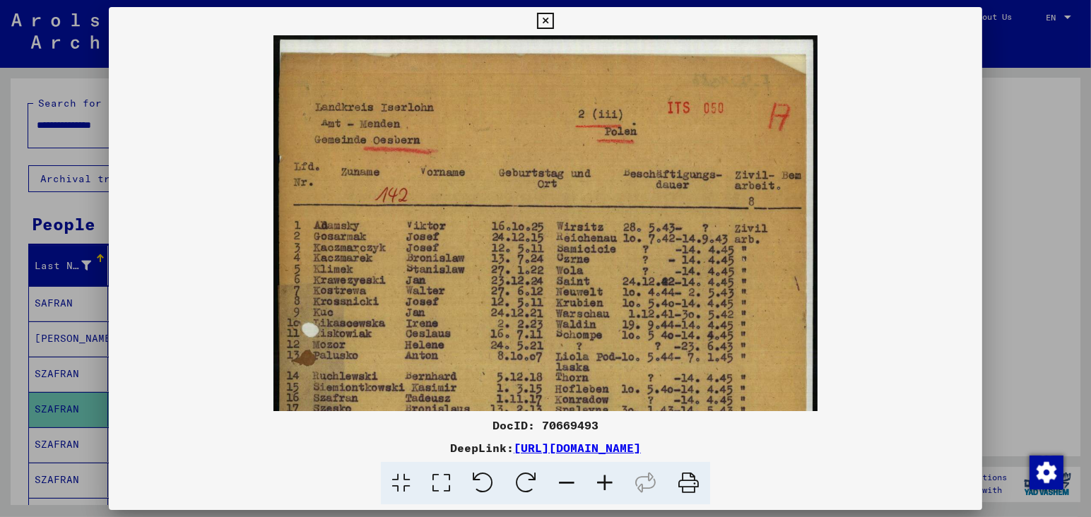
click at [606, 483] on icon at bounding box center [605, 483] width 38 height 43
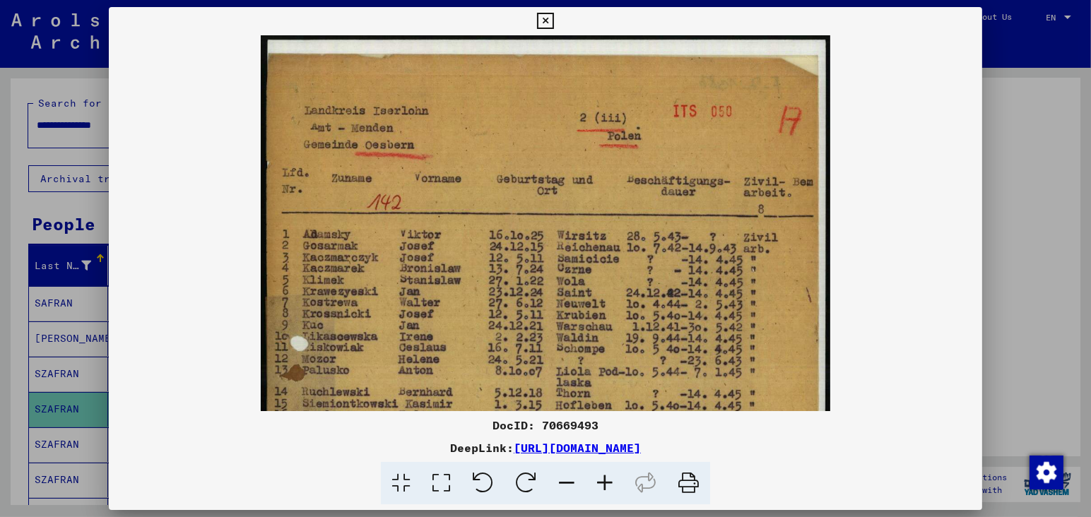
click at [606, 484] on icon at bounding box center [605, 483] width 38 height 43
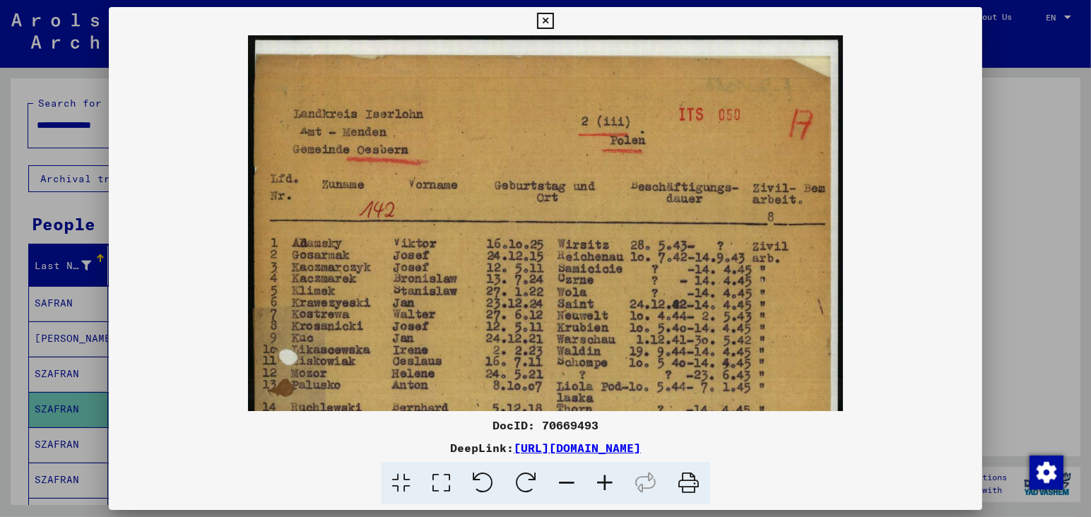
click at [606, 485] on icon at bounding box center [605, 483] width 38 height 43
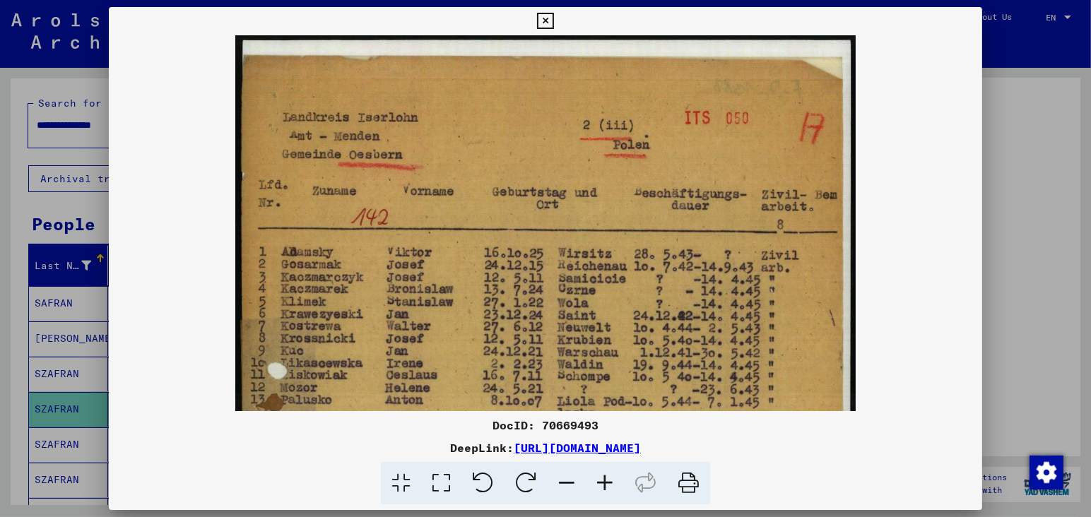
click at [606, 485] on icon at bounding box center [605, 483] width 38 height 43
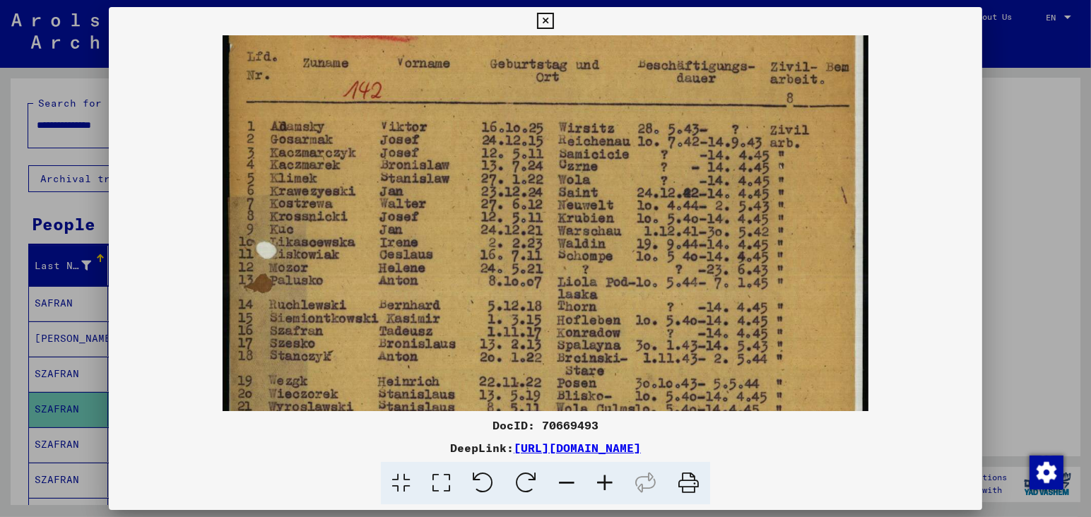
drag, startPoint x: 642, startPoint y: 351, endPoint x: 657, endPoint y: 207, distance: 145.0
click at [657, 211] on img at bounding box center [545, 354] width 645 height 906
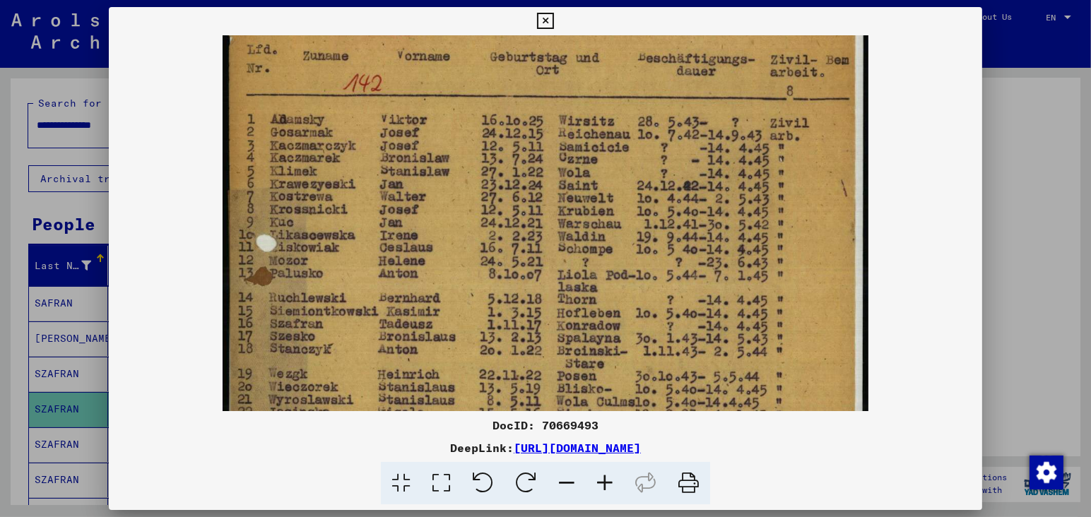
click at [910, 276] on div at bounding box center [545, 223] width 873 height 376
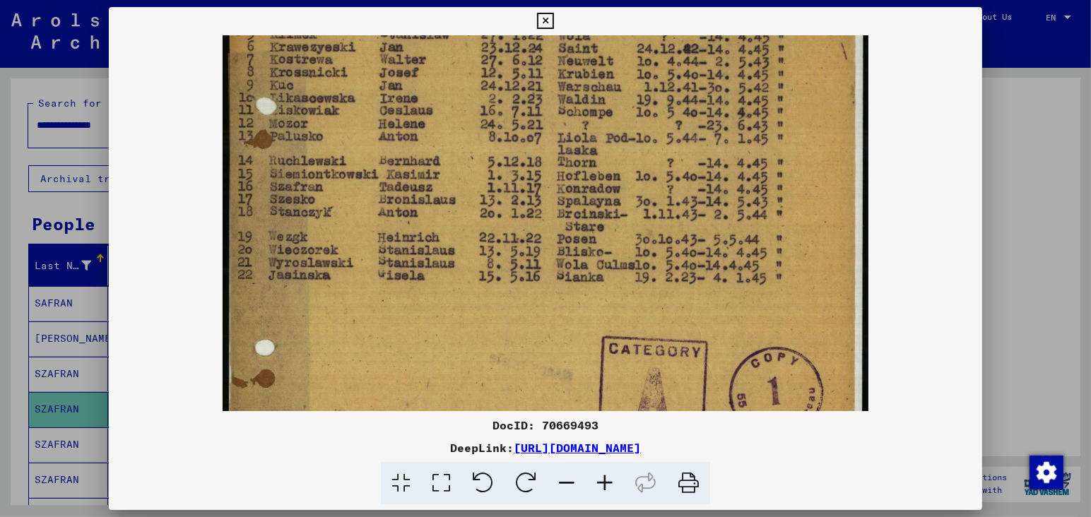
drag, startPoint x: 714, startPoint y: 310, endPoint x: 728, endPoint y: 143, distance: 166.7
click at [728, 147] on img at bounding box center [545, 210] width 645 height 906
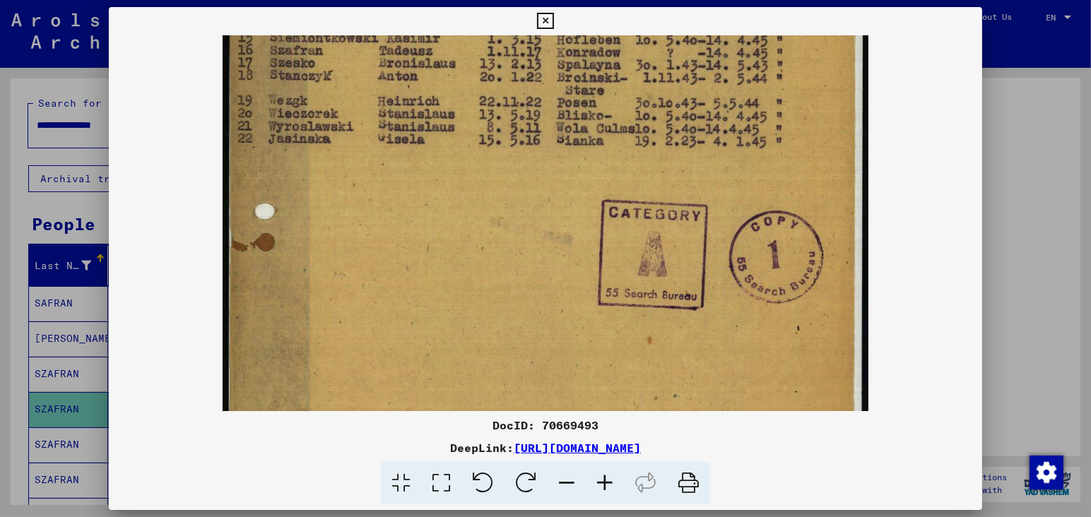
scroll to position [457, 0]
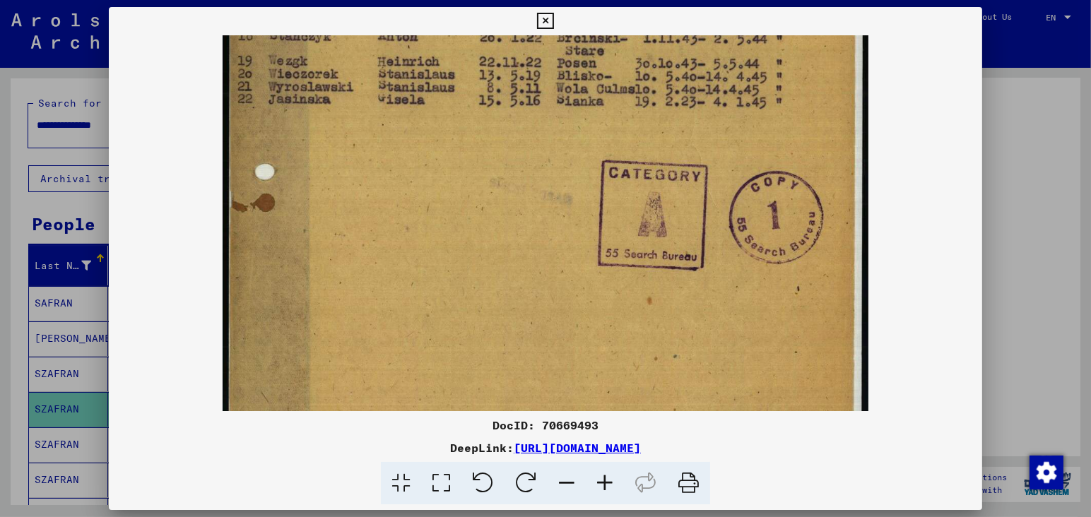
drag, startPoint x: 731, startPoint y: 291, endPoint x: 735, endPoint y: 134, distance: 156.9
click at [735, 137] on img at bounding box center [545, 34] width 645 height 906
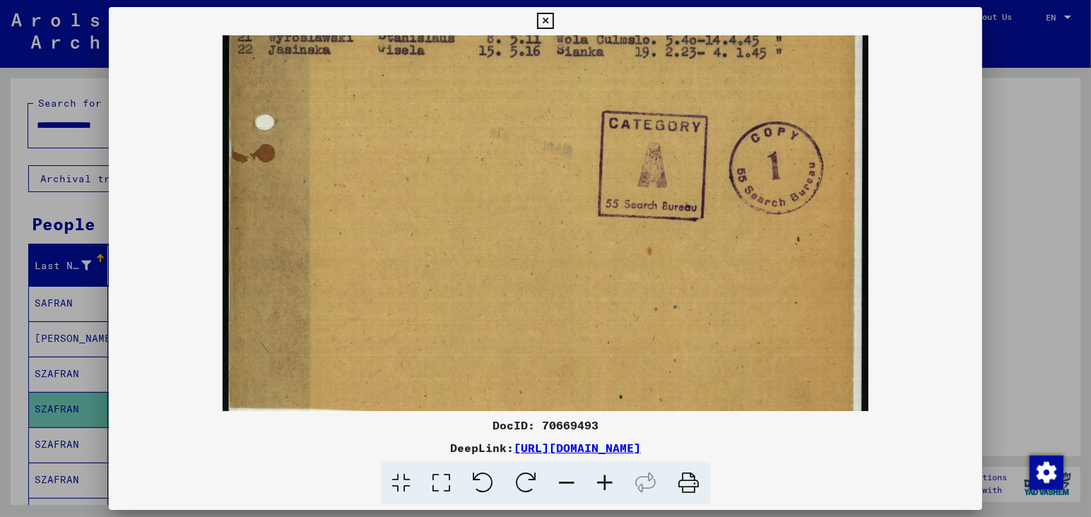
scroll to position [530, 0]
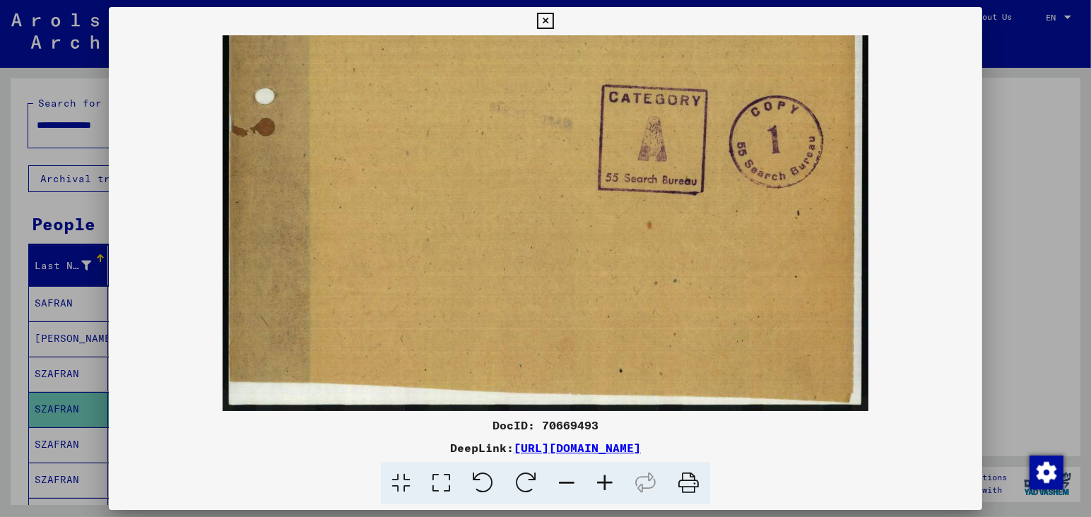
drag, startPoint x: 734, startPoint y: 275, endPoint x: 743, endPoint y: 166, distance: 109.2
click at [3, 339] on div at bounding box center [545, 258] width 1091 height 517
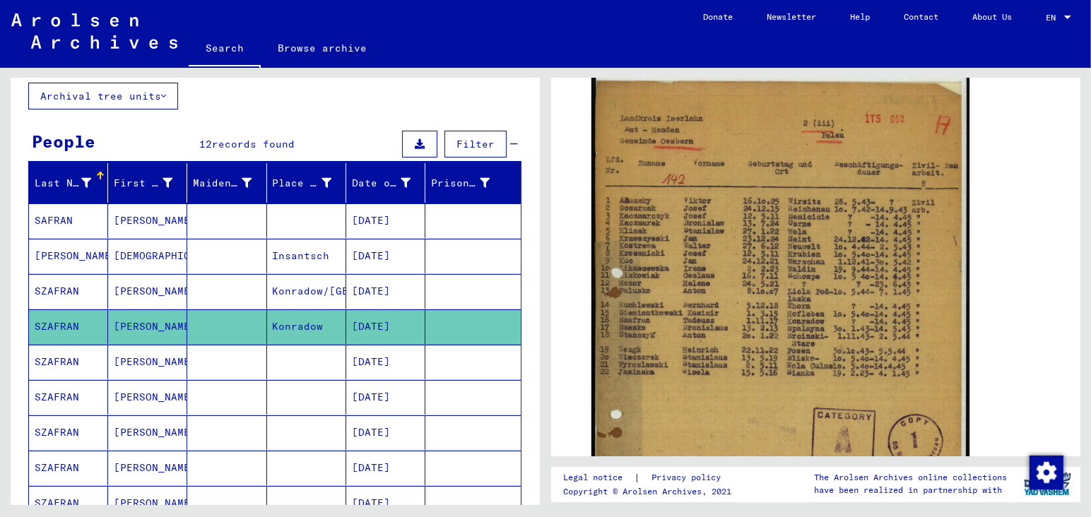
scroll to position [148, 0]
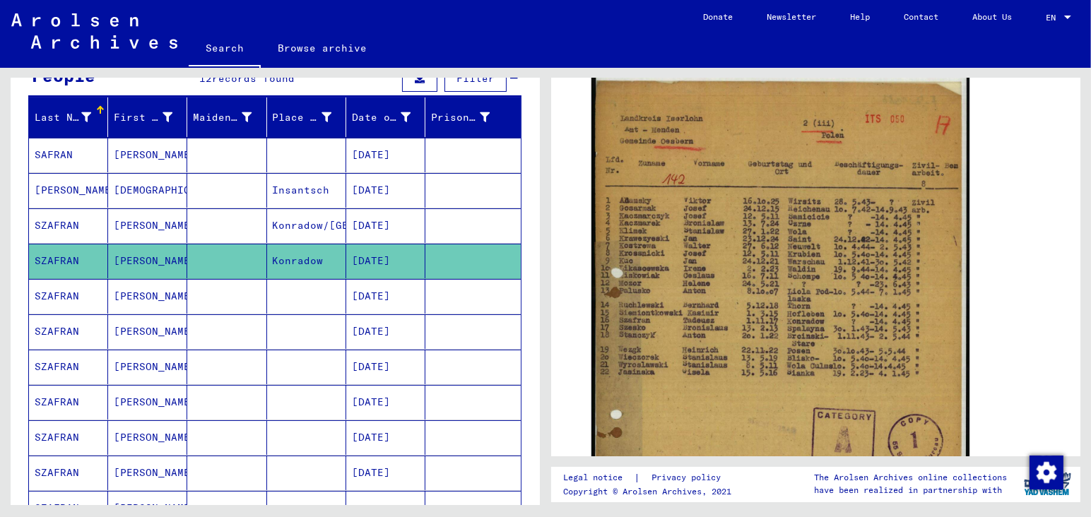
click at [375, 292] on mat-cell "[DATE]" at bounding box center [385, 296] width 79 height 35
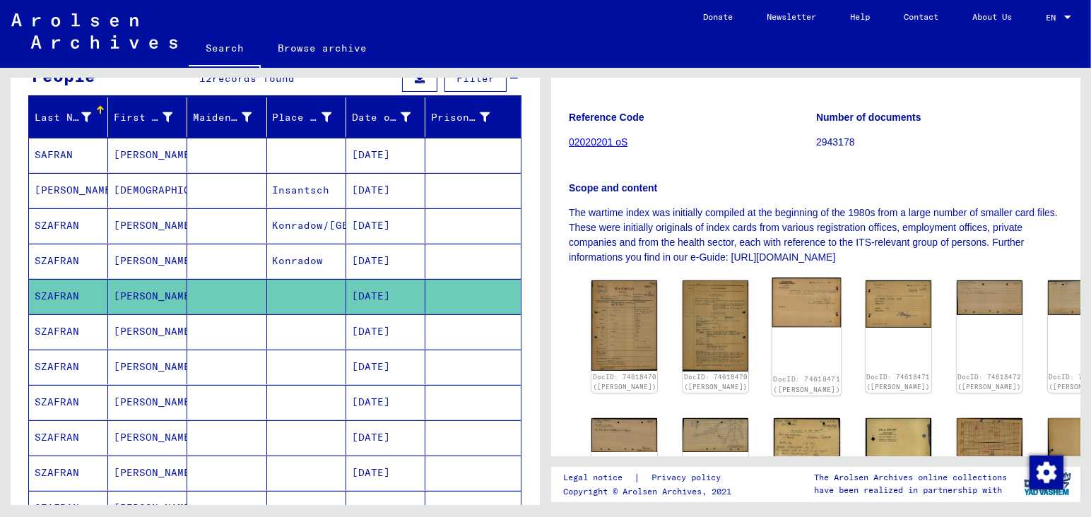
scroll to position [223, 0]
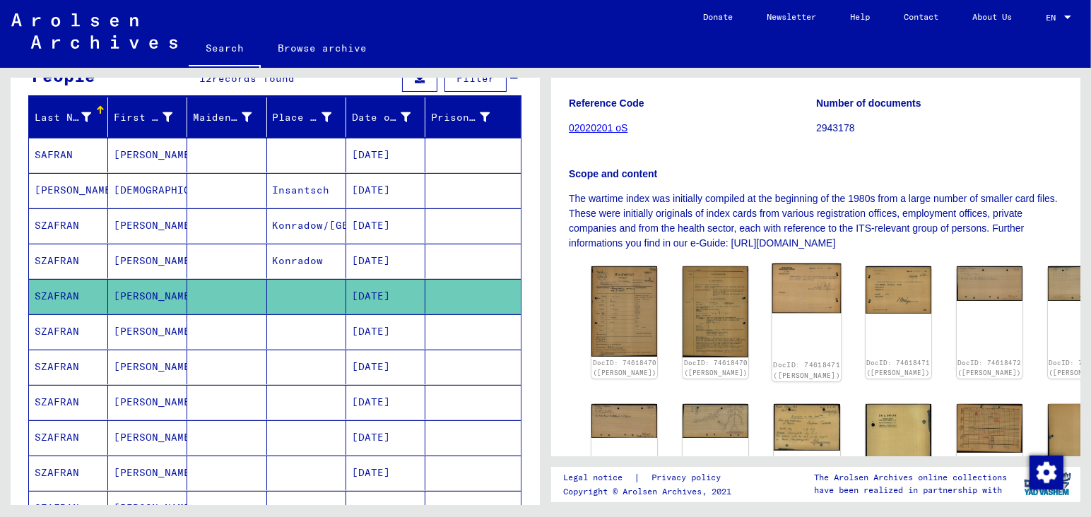
click at [777, 264] on img at bounding box center [806, 288] width 69 height 49
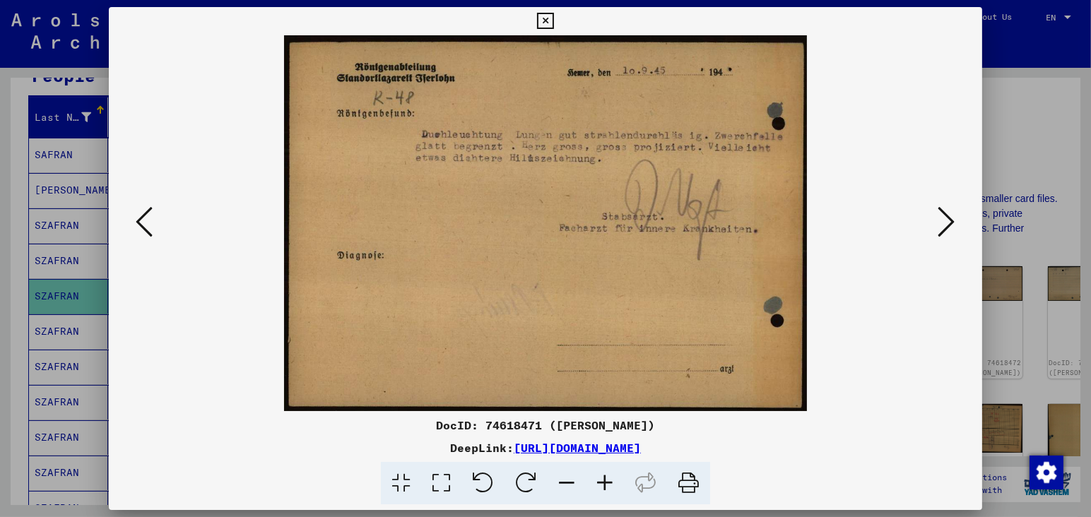
click at [950, 225] on icon at bounding box center [946, 222] width 17 height 34
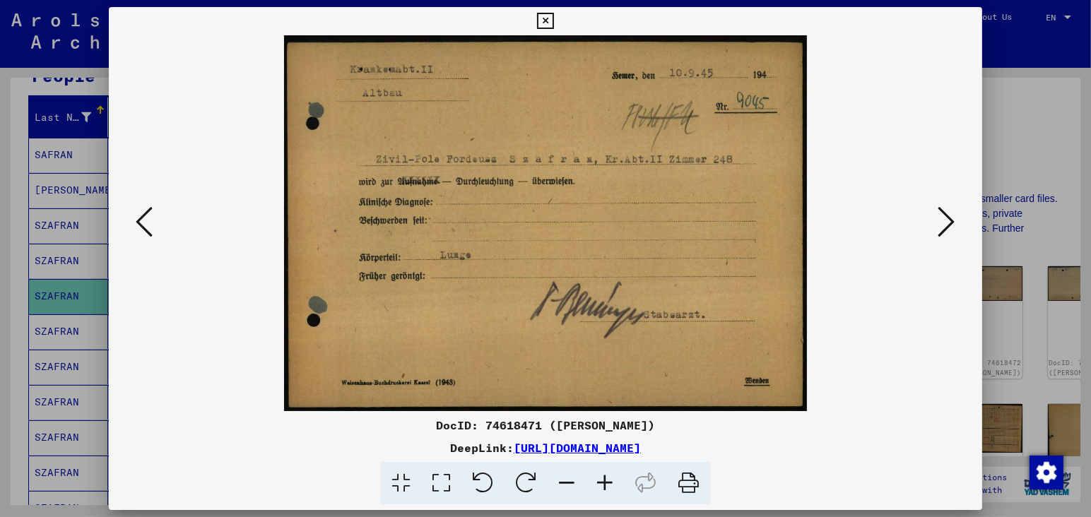
click at [949, 225] on icon at bounding box center [946, 222] width 17 height 34
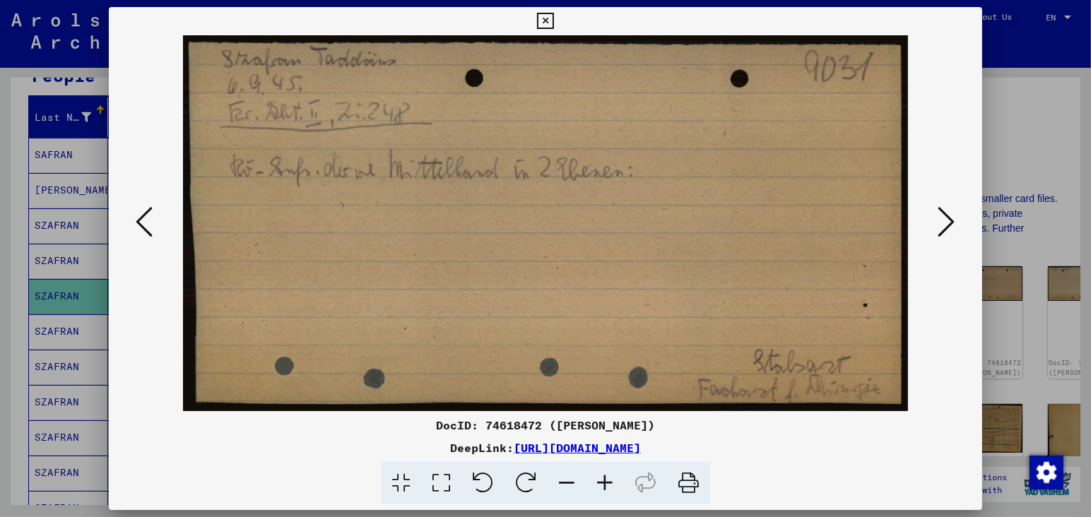
click at [949, 225] on icon at bounding box center [946, 222] width 17 height 34
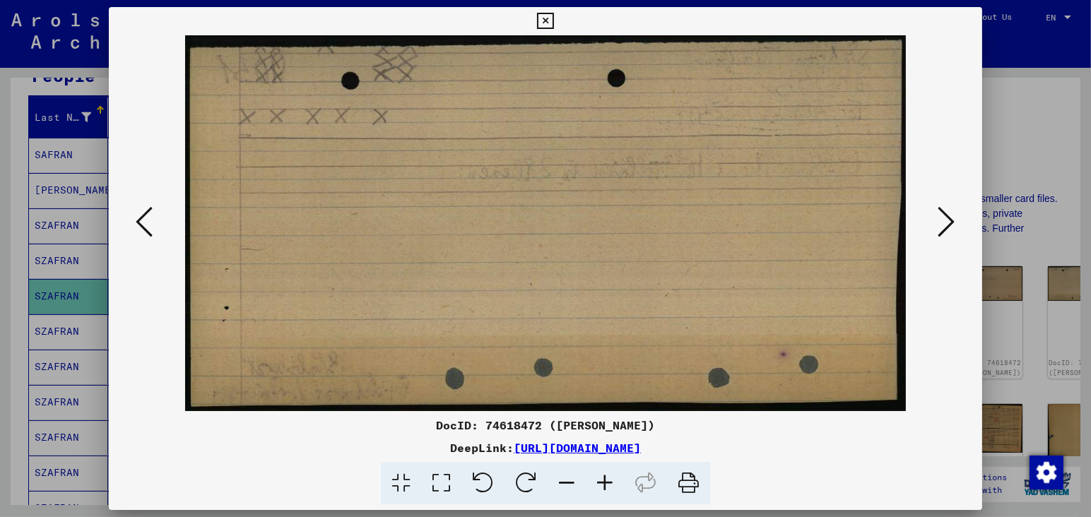
click at [949, 225] on icon at bounding box center [946, 222] width 17 height 34
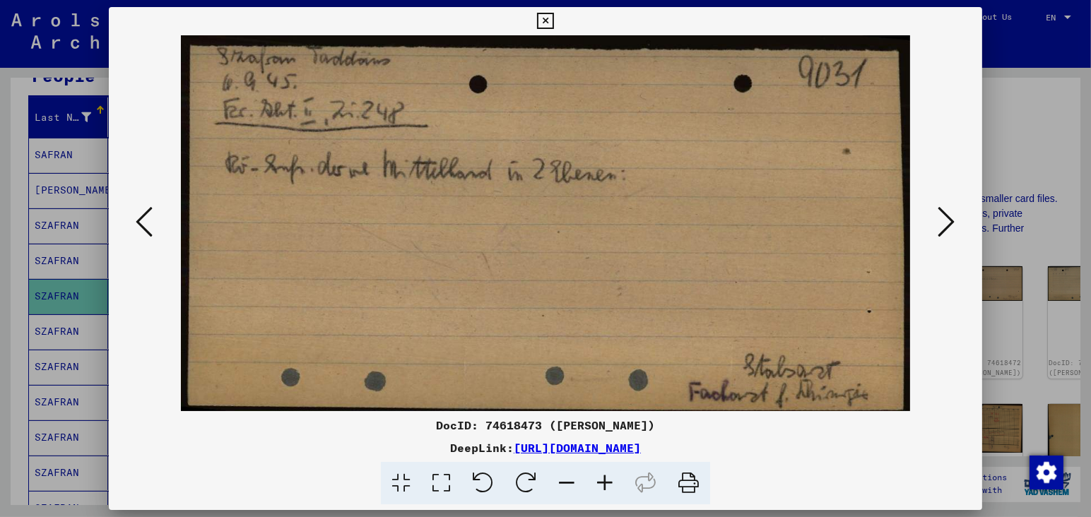
click at [949, 225] on icon at bounding box center [946, 222] width 17 height 34
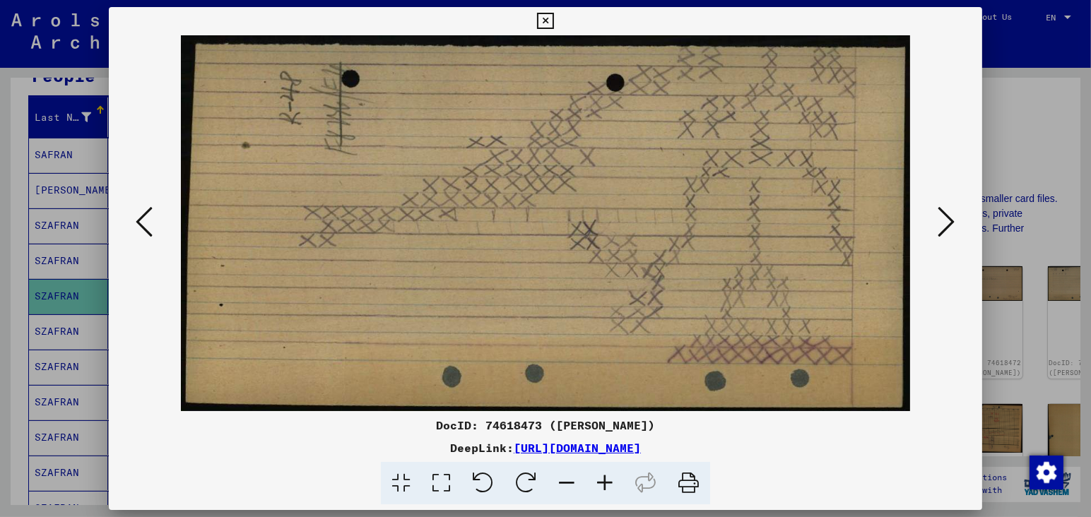
click at [949, 225] on icon at bounding box center [946, 222] width 17 height 34
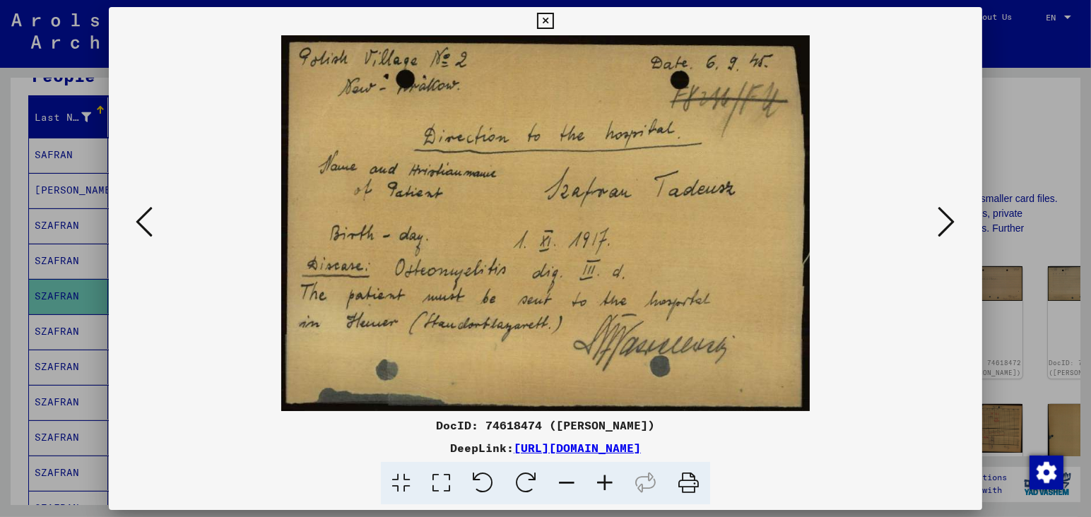
click at [949, 225] on icon at bounding box center [946, 222] width 17 height 34
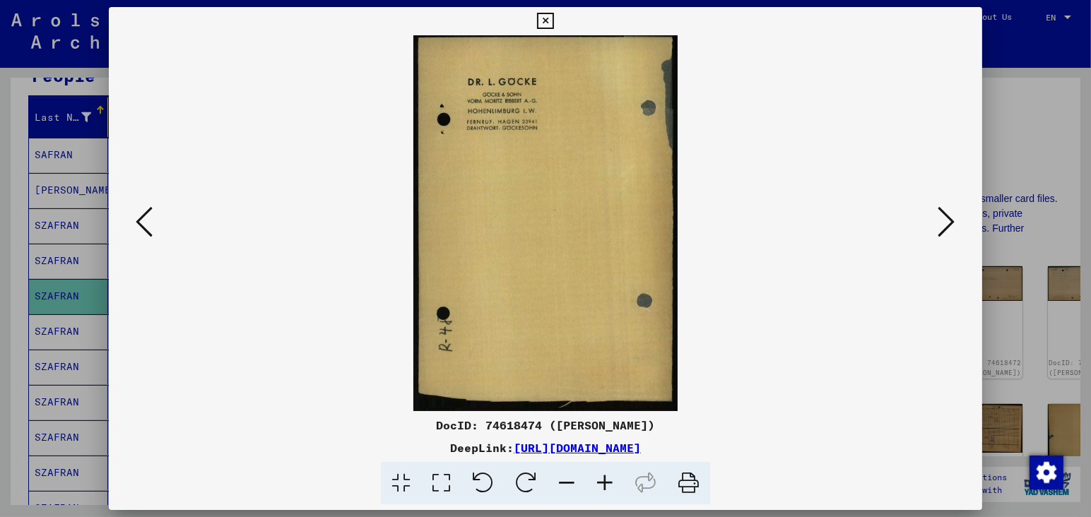
click at [949, 225] on icon at bounding box center [946, 222] width 17 height 34
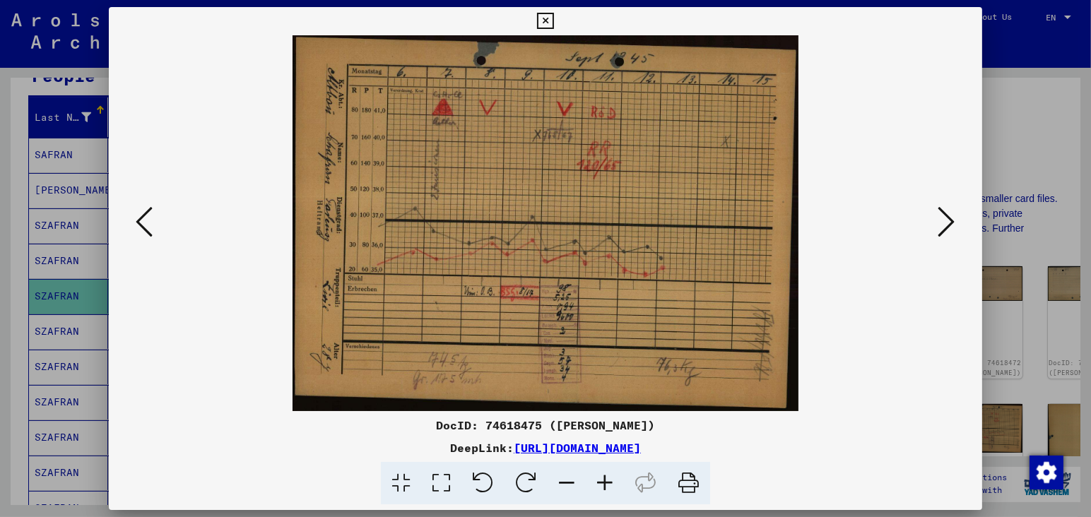
click at [949, 225] on icon at bounding box center [946, 222] width 17 height 34
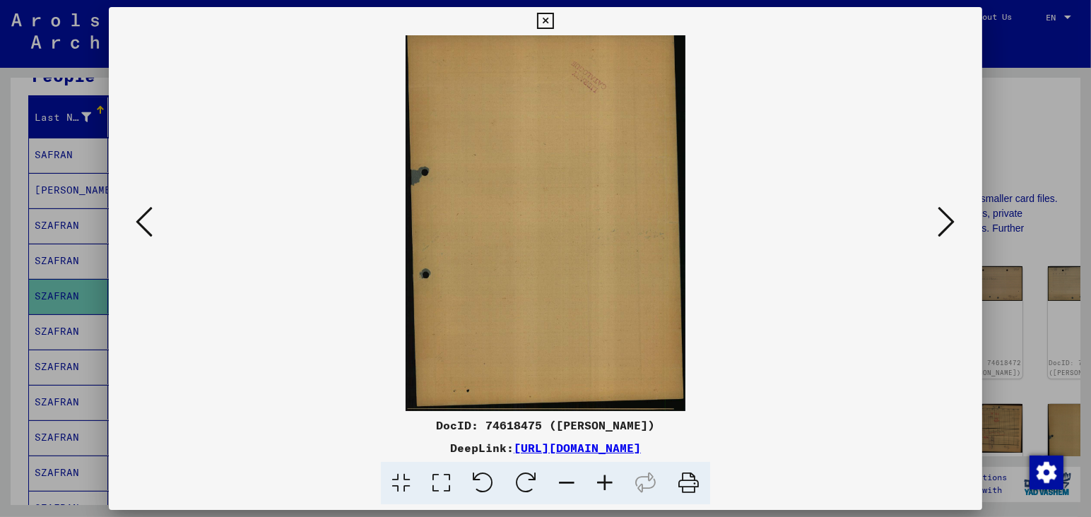
click at [949, 225] on icon at bounding box center [946, 222] width 17 height 34
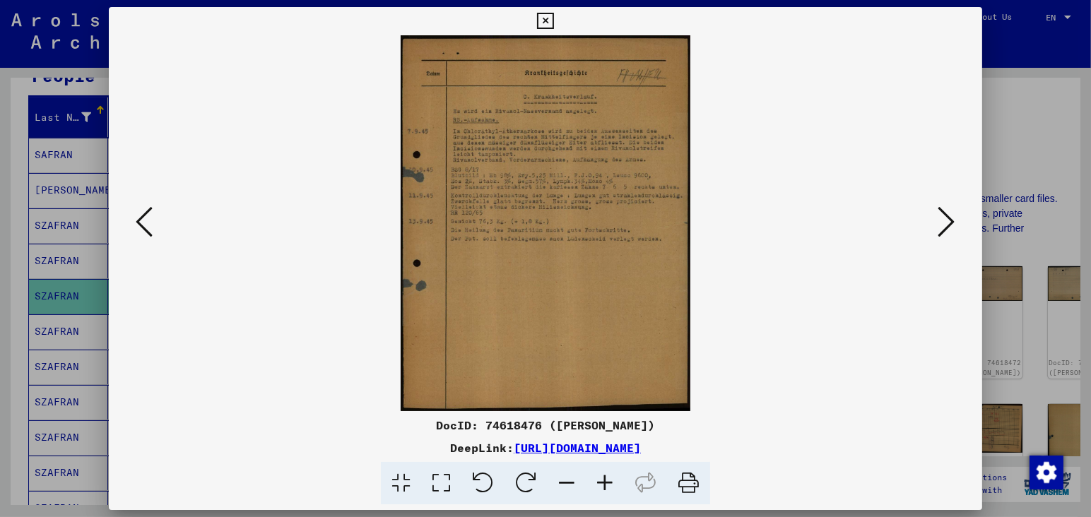
click at [949, 225] on icon at bounding box center [946, 222] width 17 height 34
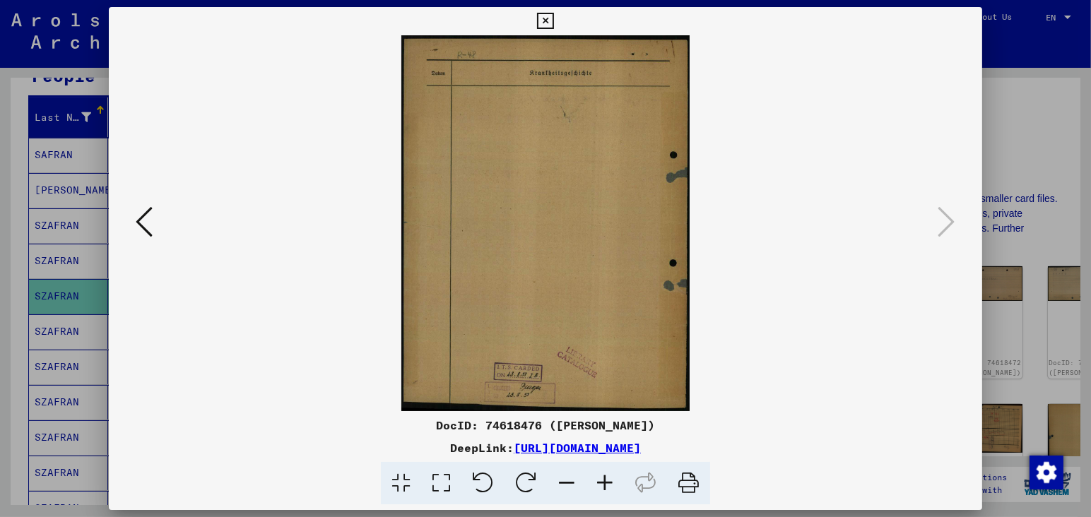
click at [134, 225] on button at bounding box center [143, 223] width 25 height 40
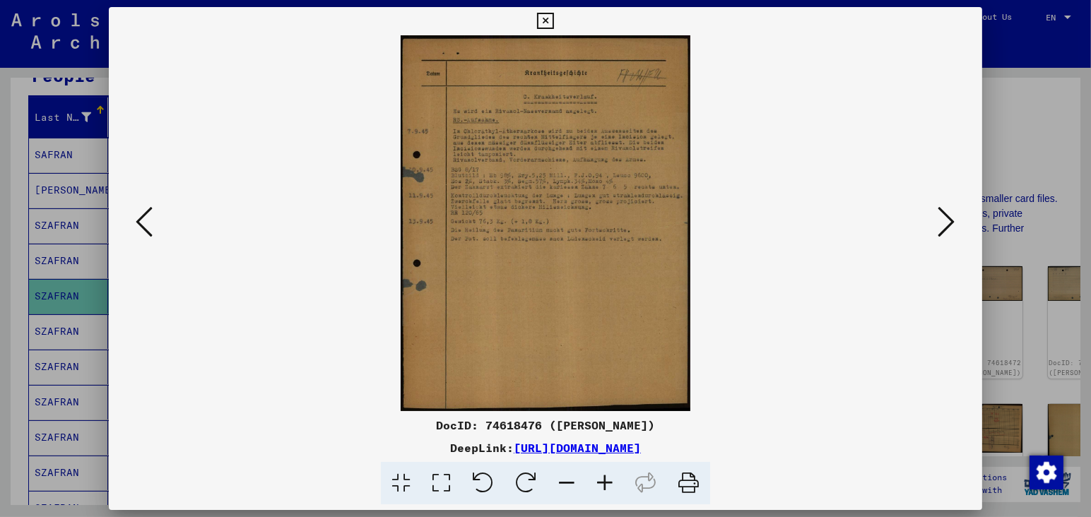
click at [529, 257] on img at bounding box center [545, 223] width 777 height 376
click at [574, 198] on img at bounding box center [545, 223] width 777 height 376
click at [535, 228] on img at bounding box center [545, 223] width 777 height 376
click at [535, 226] on img at bounding box center [545, 223] width 777 height 376
click at [536, 225] on img at bounding box center [545, 223] width 777 height 376
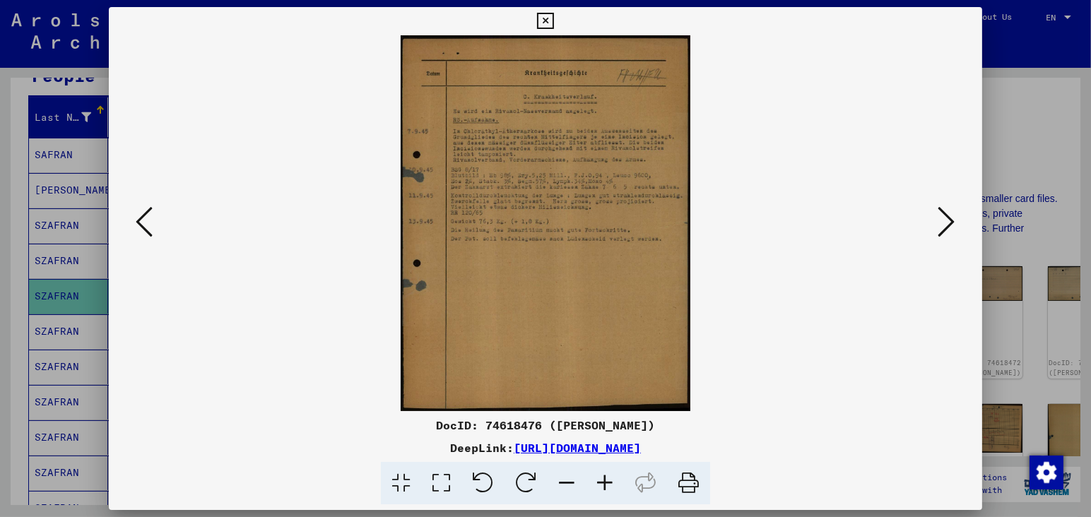
click at [606, 485] on icon at bounding box center [605, 483] width 38 height 43
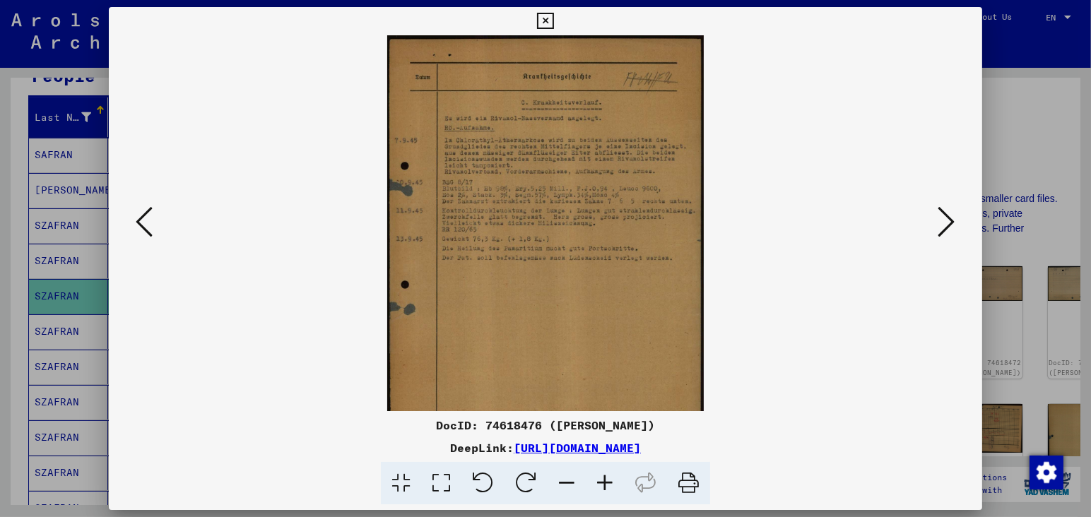
click at [606, 485] on icon at bounding box center [605, 483] width 38 height 43
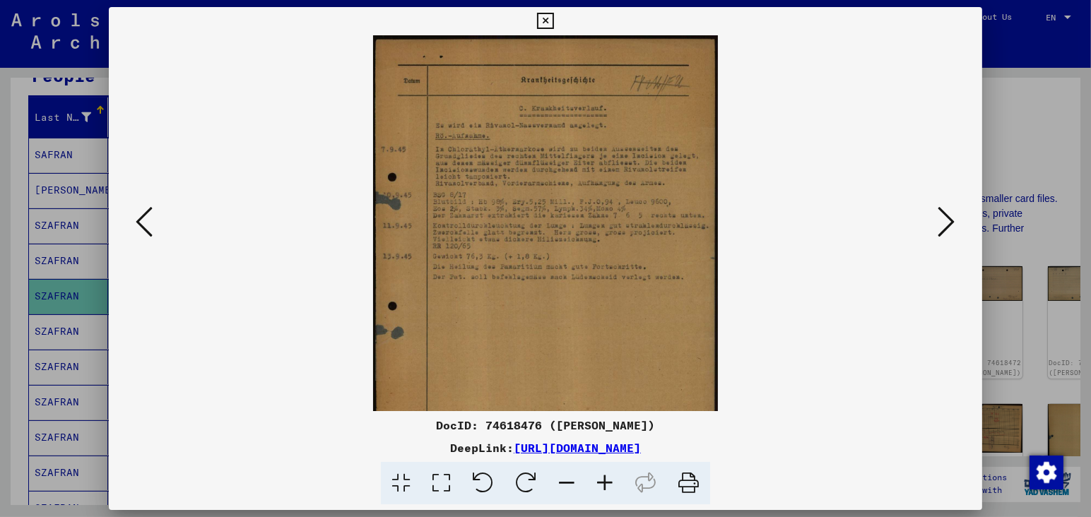
click at [606, 485] on icon at bounding box center [605, 483] width 38 height 43
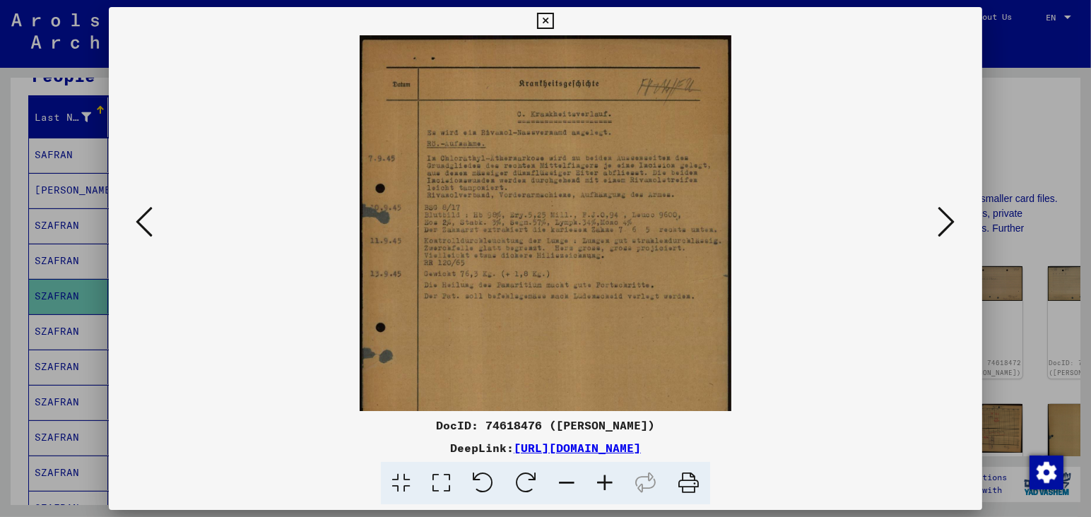
click at [606, 485] on icon at bounding box center [605, 483] width 38 height 43
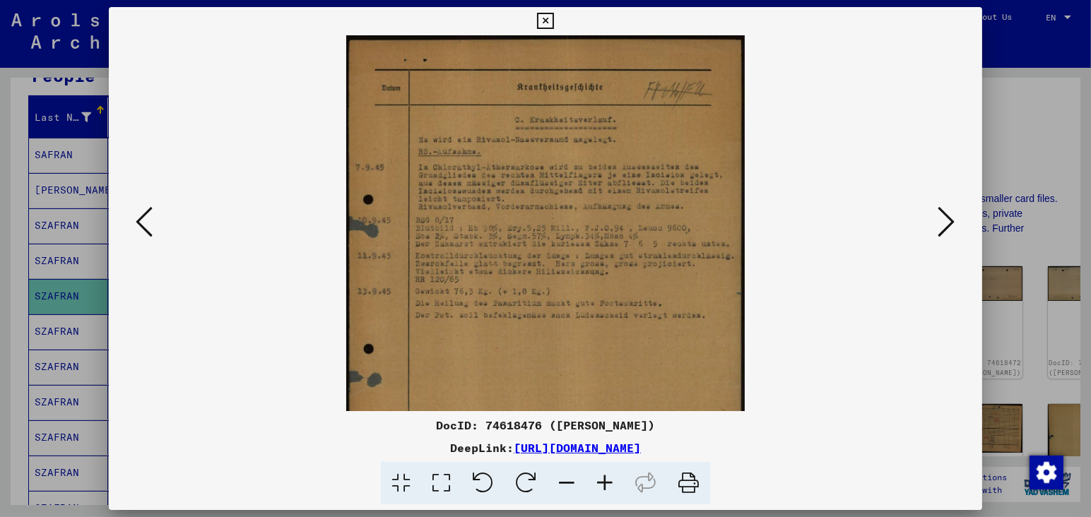
click at [606, 485] on icon at bounding box center [605, 483] width 38 height 43
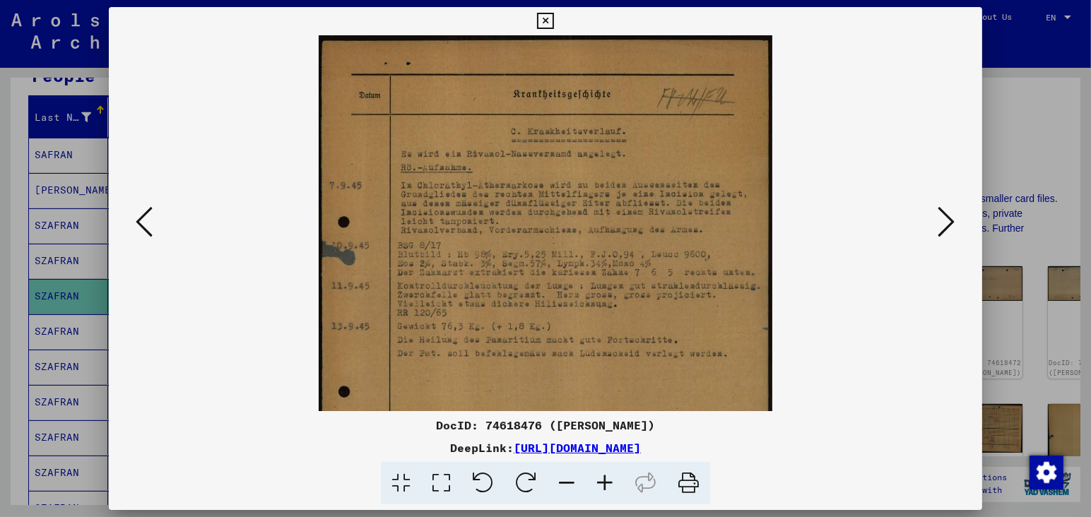
click at [606, 485] on icon at bounding box center [605, 483] width 38 height 43
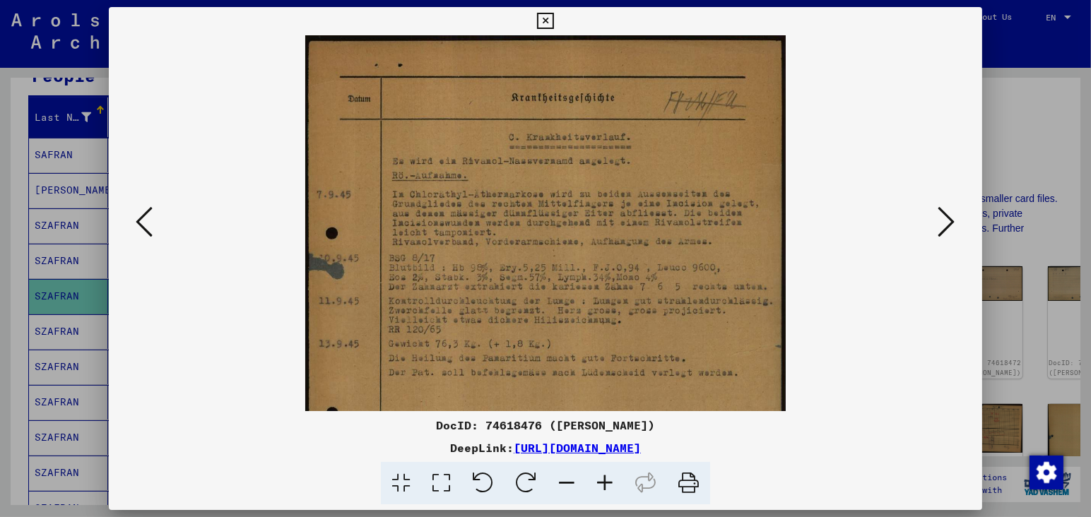
click at [606, 485] on icon at bounding box center [605, 483] width 38 height 43
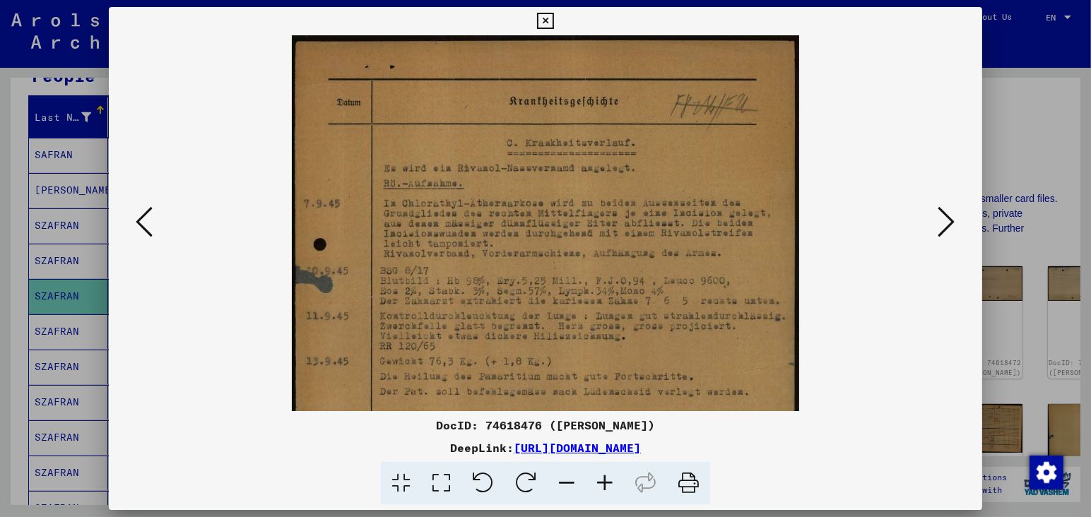
click at [606, 485] on icon at bounding box center [605, 483] width 38 height 43
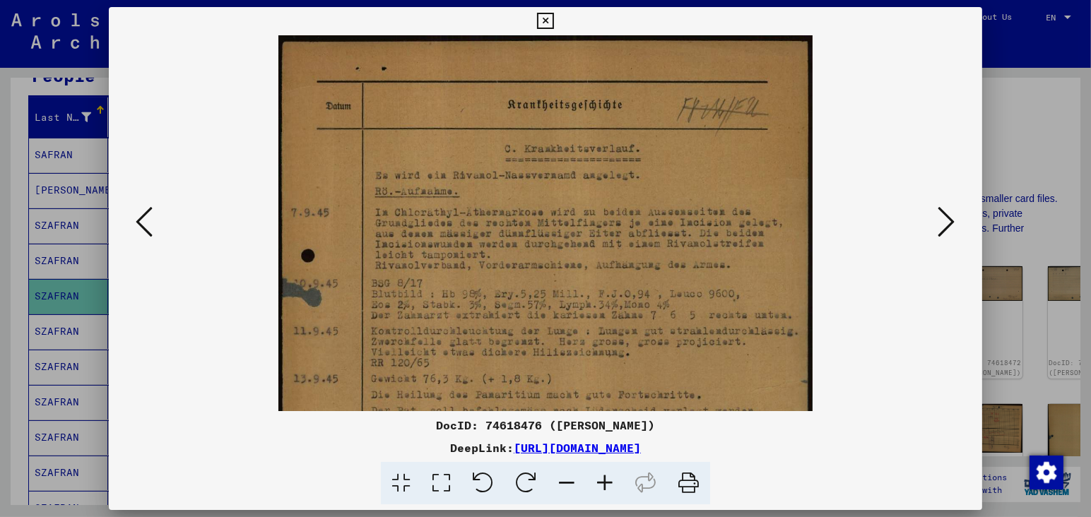
click at [606, 485] on icon at bounding box center [605, 483] width 38 height 43
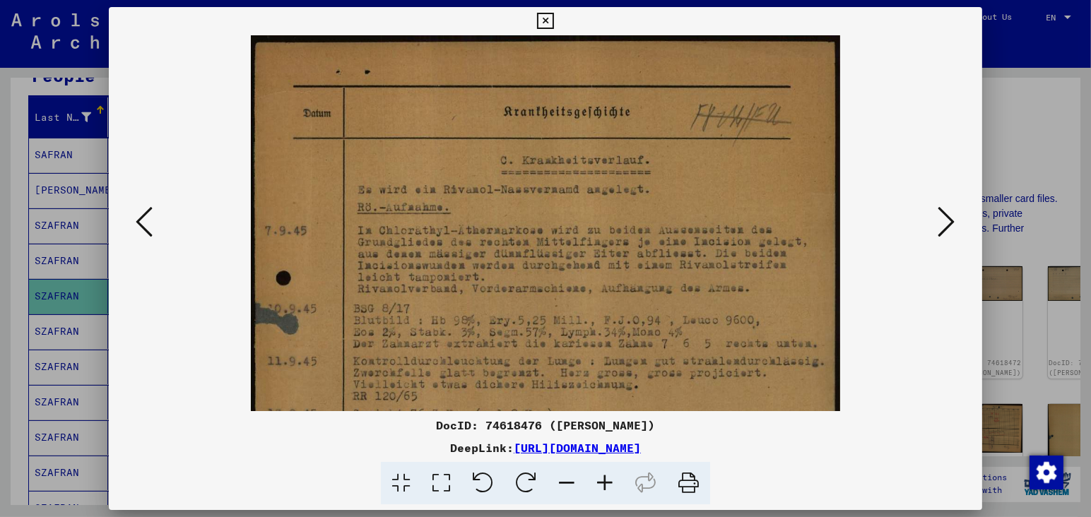
click at [606, 485] on icon at bounding box center [605, 483] width 38 height 43
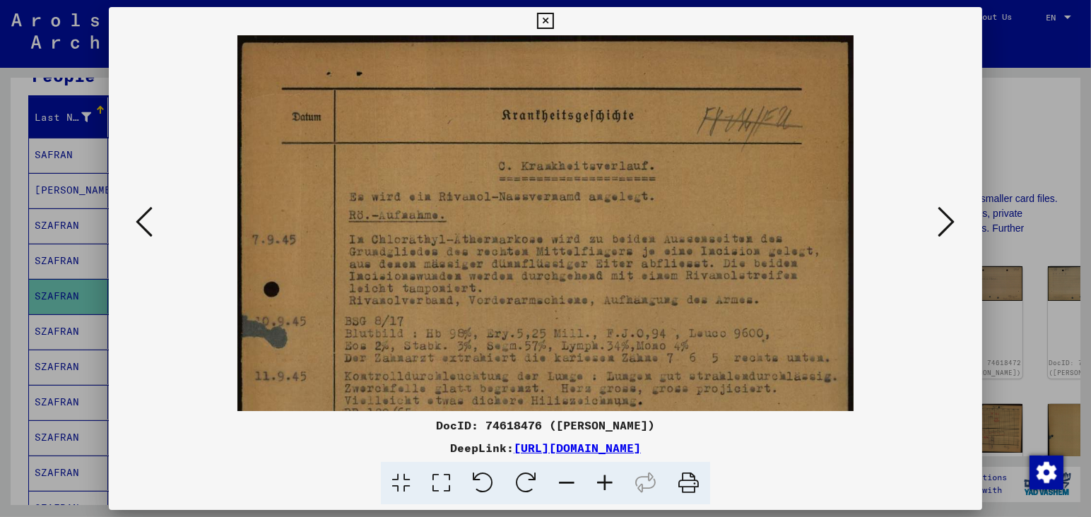
click at [606, 485] on icon at bounding box center [605, 483] width 38 height 43
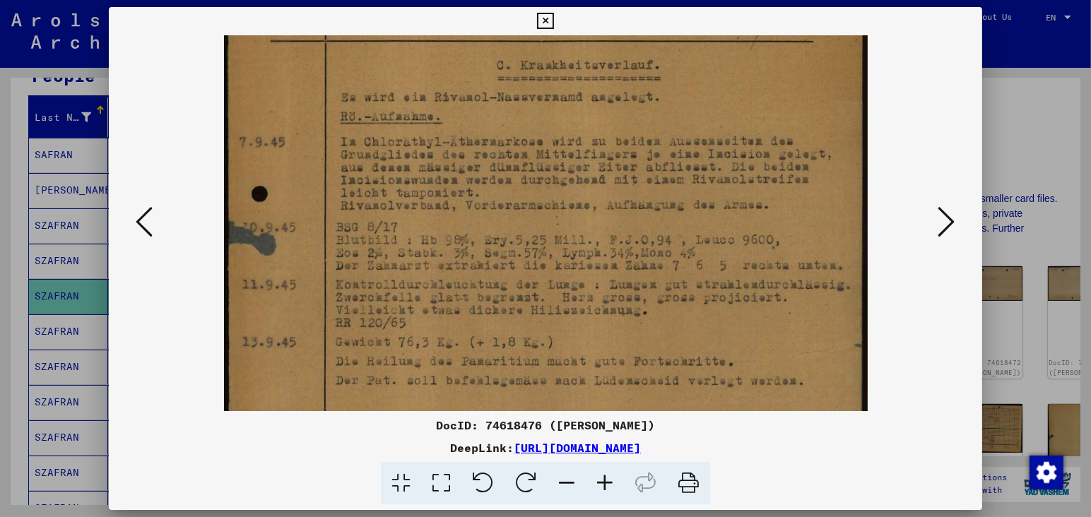
drag, startPoint x: 696, startPoint y: 329, endPoint x: 691, endPoint y: 225, distance: 103.3
click at [692, 228] on img at bounding box center [546, 345] width 644 height 835
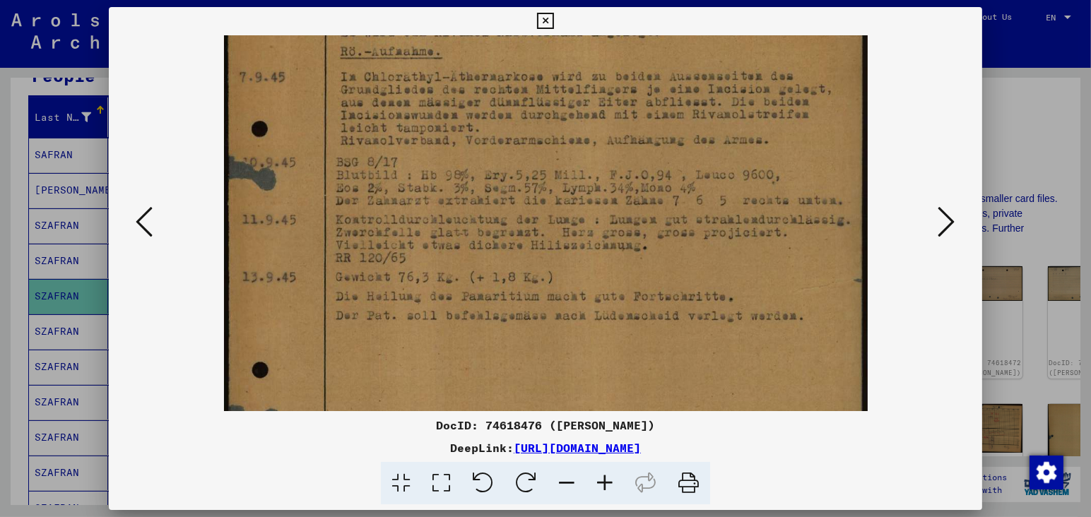
scroll to position [189, 0]
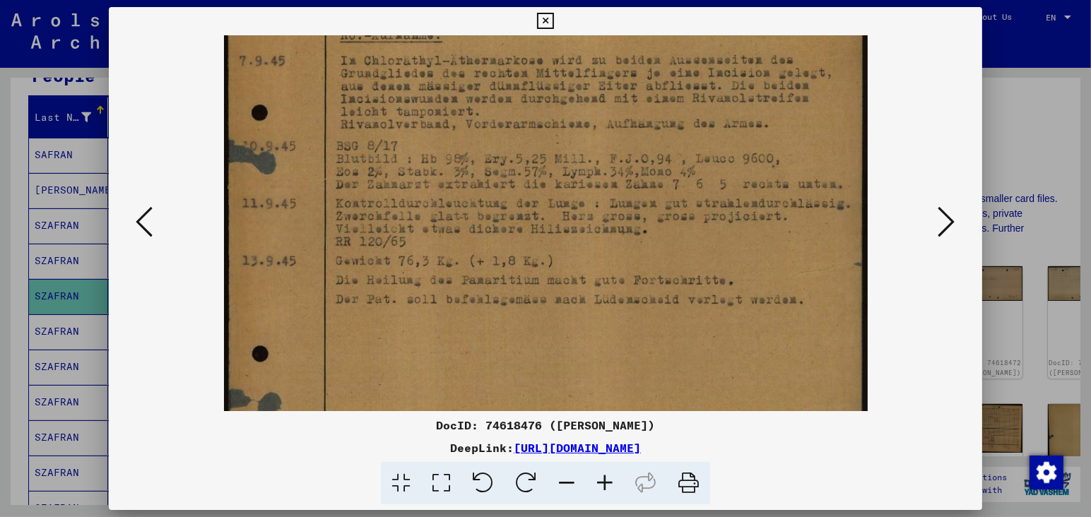
drag, startPoint x: 693, startPoint y: 329, endPoint x: 707, endPoint y: 248, distance: 81.7
click at [707, 249] on img at bounding box center [546, 264] width 644 height 835
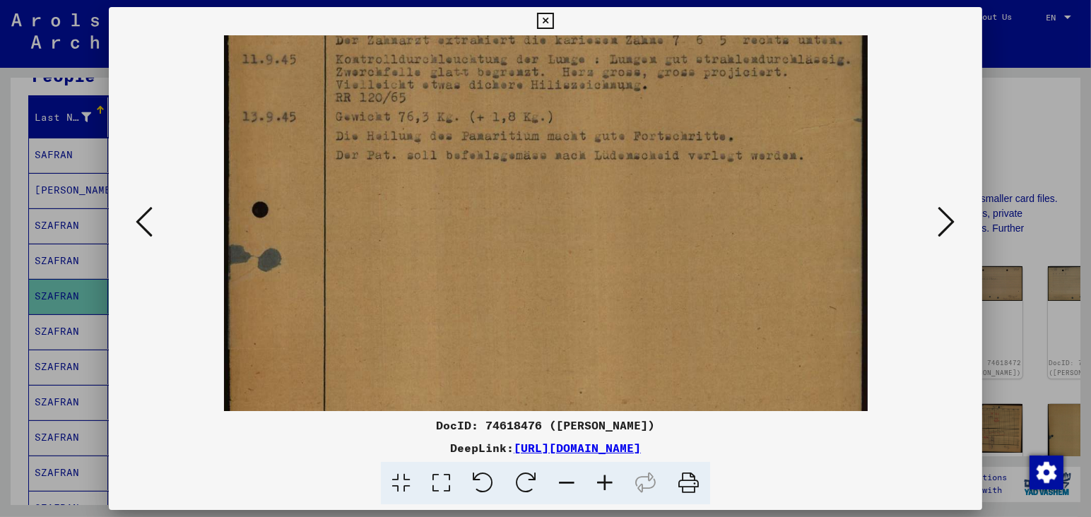
drag, startPoint x: 632, startPoint y: 306, endPoint x: 610, endPoint y: 160, distance: 147.3
click at [610, 163] on img at bounding box center [546, 120] width 644 height 835
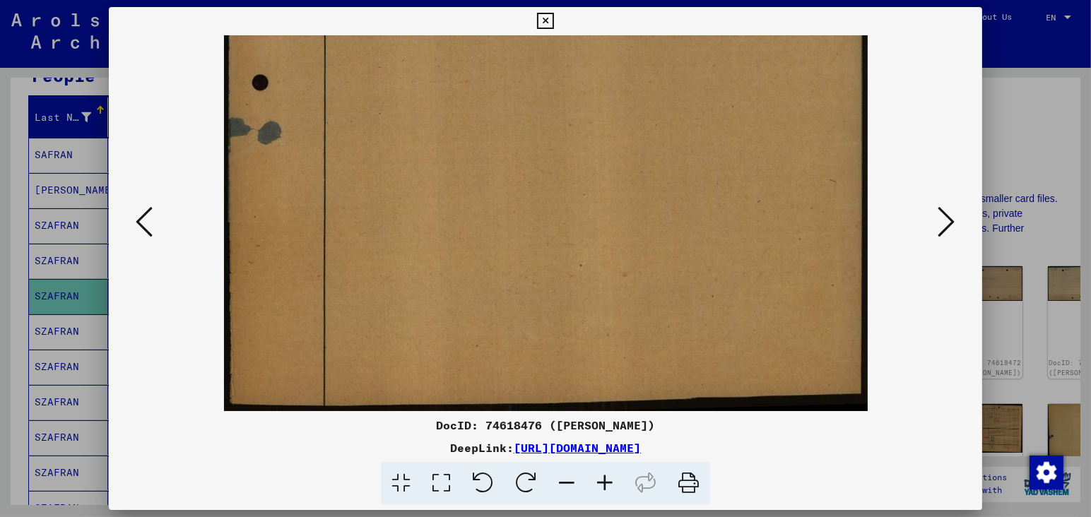
drag, startPoint x: 698, startPoint y: 363, endPoint x: 702, endPoint y: 225, distance: 138.6
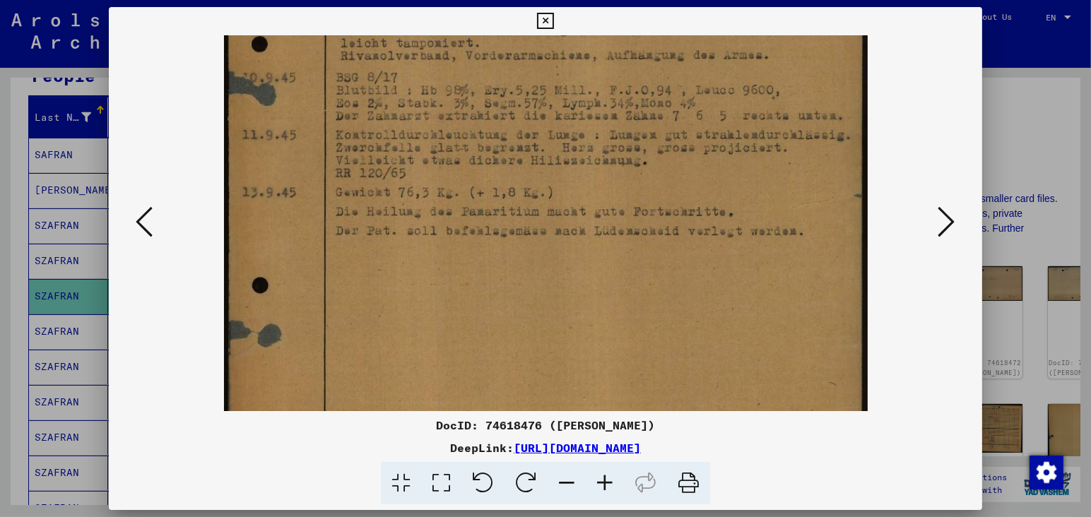
drag, startPoint x: 702, startPoint y: 223, endPoint x: 714, endPoint y: 426, distance: 203.2
click at [714, 426] on div "DocID: 74618476 ([PERSON_NAME]) DeepLink: [URL][DOMAIN_NAME]" at bounding box center [545, 256] width 873 height 498
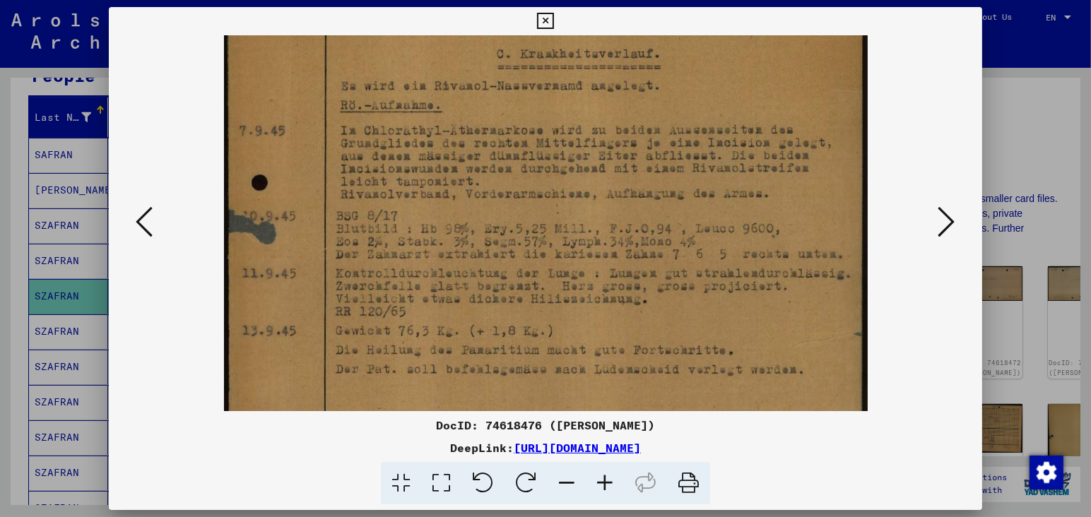
drag, startPoint x: 692, startPoint y: 230, endPoint x: 684, endPoint y: 368, distance: 138.0
click at [684, 368] on img at bounding box center [546, 334] width 644 height 835
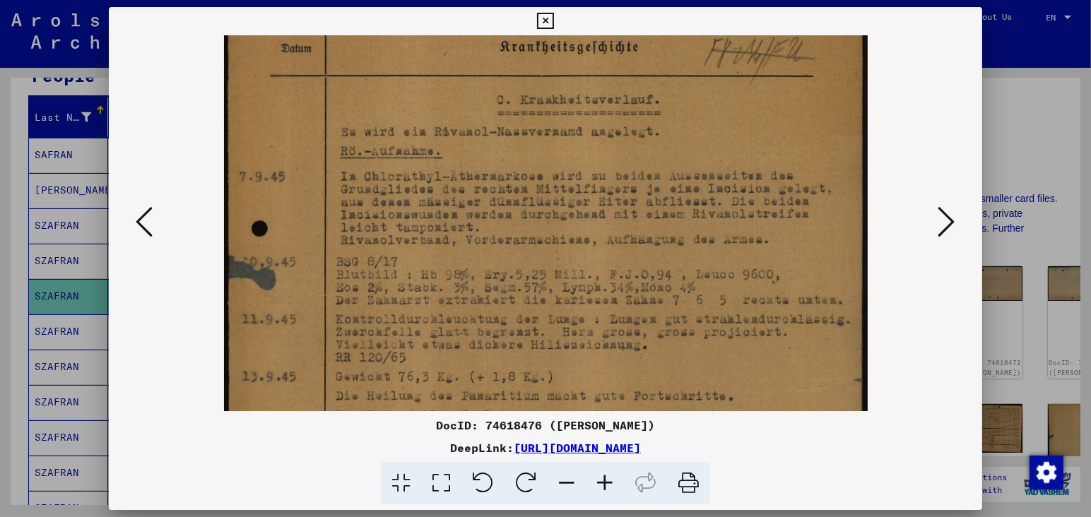
scroll to position [30, 0]
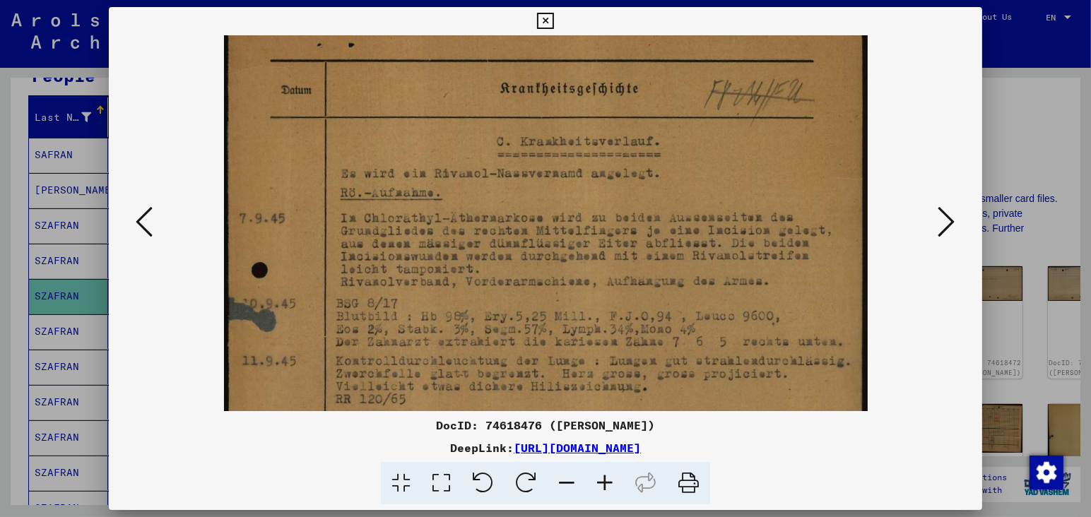
drag, startPoint x: 685, startPoint y: 203, endPoint x: 690, endPoint y: 281, distance: 77.9
click at [690, 281] on img at bounding box center [546, 422] width 644 height 835
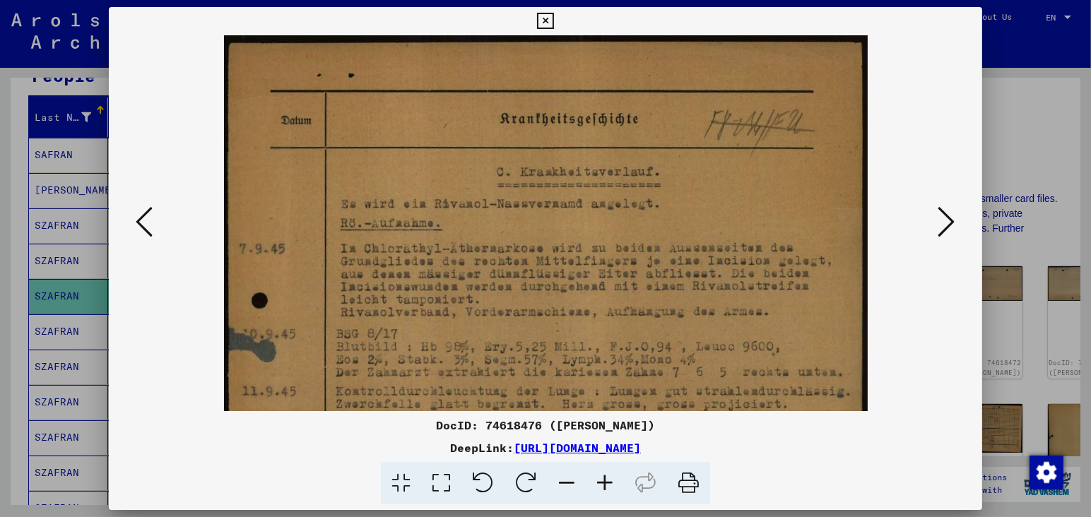
drag, startPoint x: 688, startPoint y: 242, endPoint x: 688, endPoint y: 276, distance: 33.9
click at [688, 276] on img at bounding box center [546, 452] width 644 height 835
click at [148, 223] on icon at bounding box center [144, 222] width 17 height 34
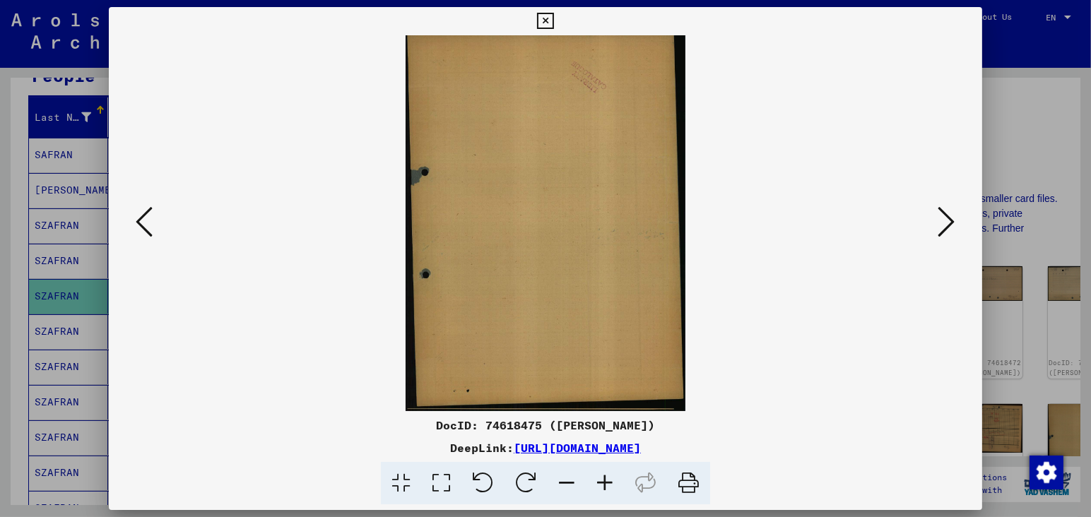
click at [148, 223] on icon at bounding box center [144, 222] width 17 height 34
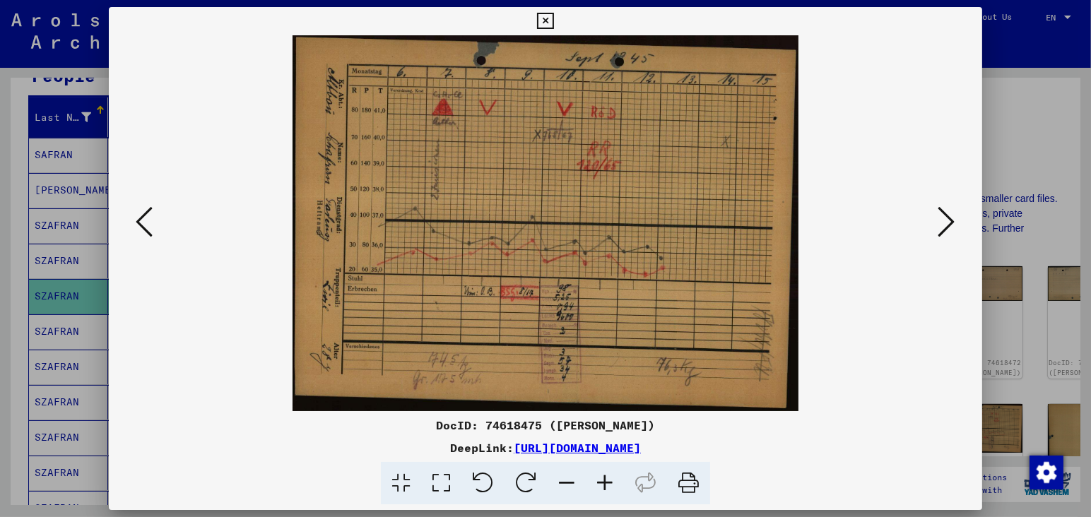
click at [148, 223] on icon at bounding box center [144, 222] width 17 height 34
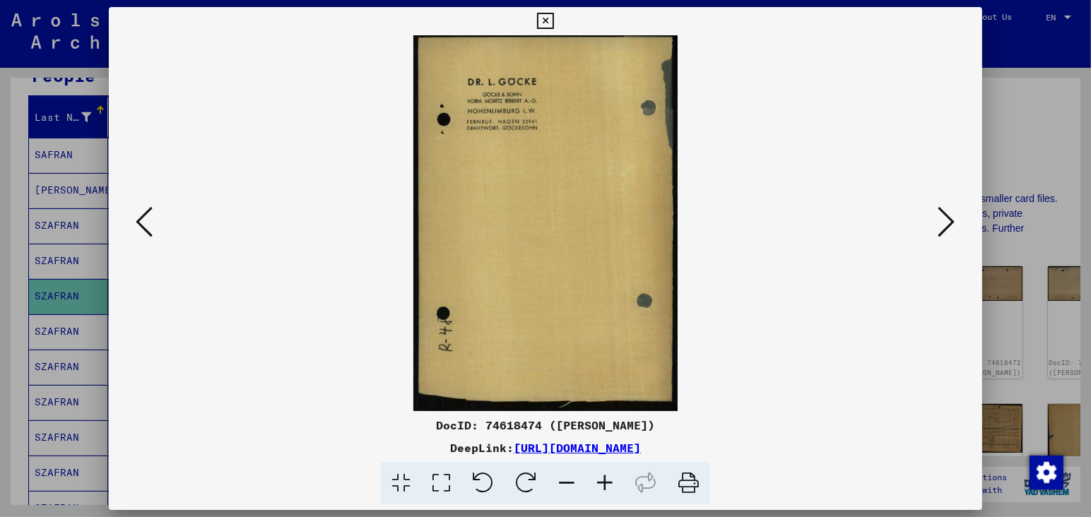
click at [606, 483] on icon at bounding box center [605, 483] width 38 height 43
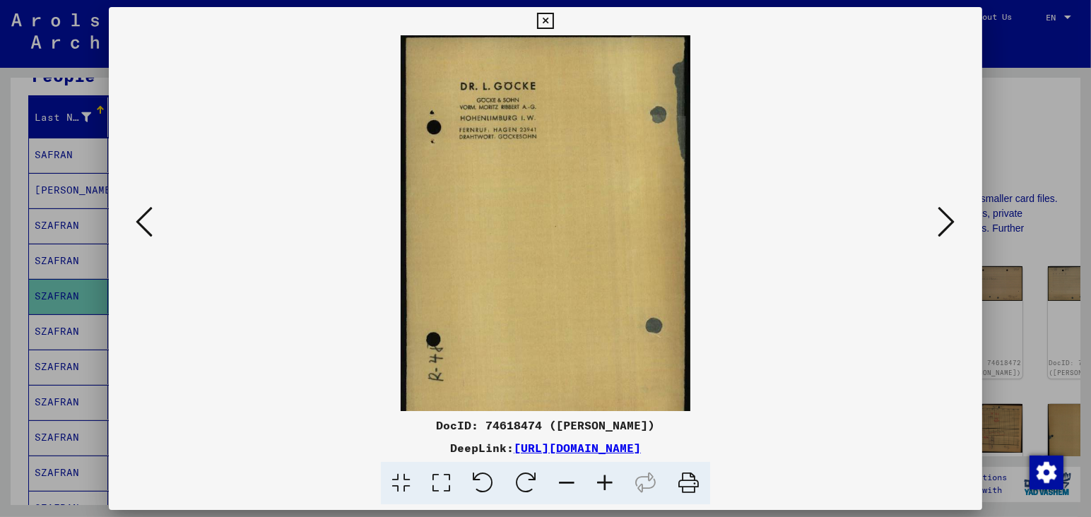
click at [606, 483] on icon at bounding box center [605, 483] width 38 height 43
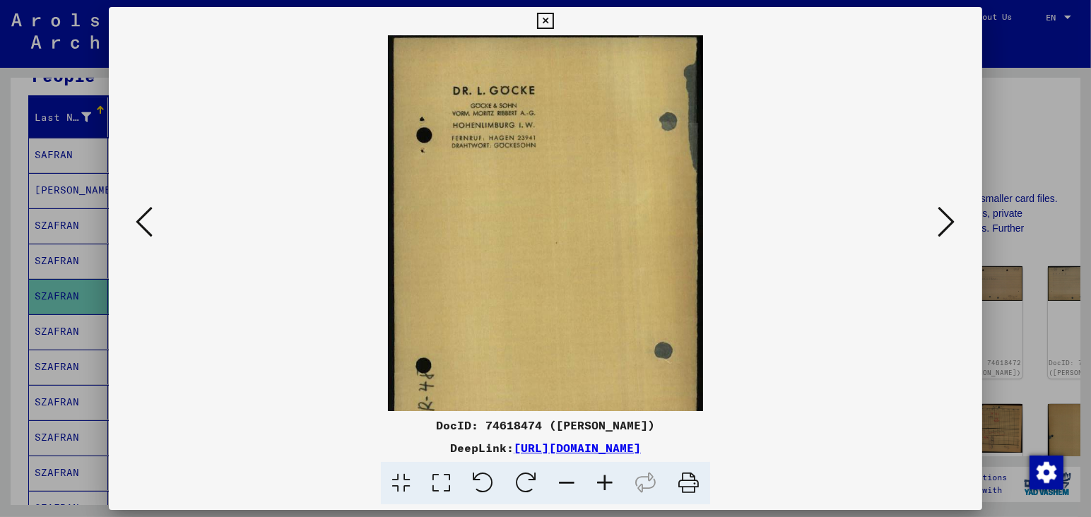
click at [606, 483] on icon at bounding box center [605, 483] width 38 height 43
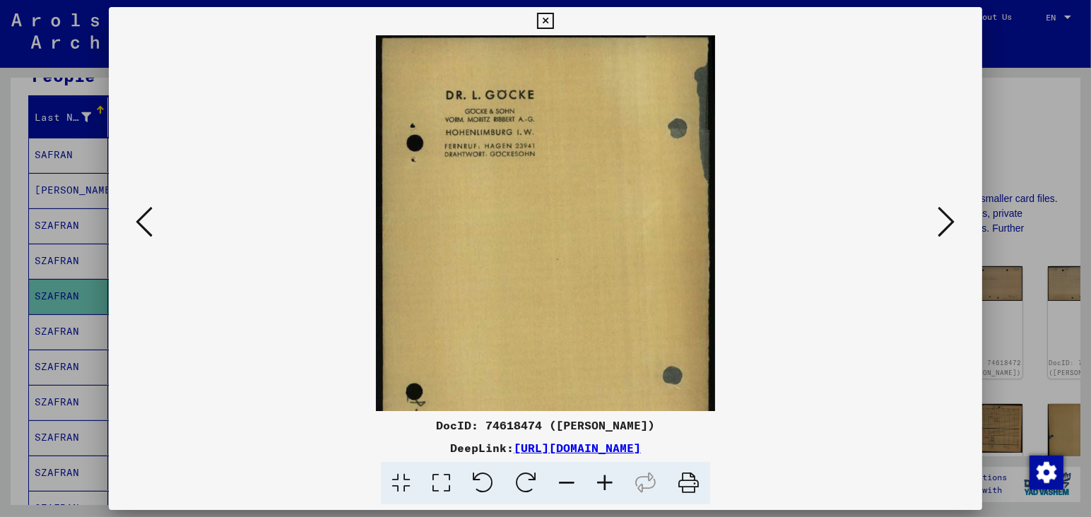
click at [606, 483] on icon at bounding box center [605, 483] width 38 height 43
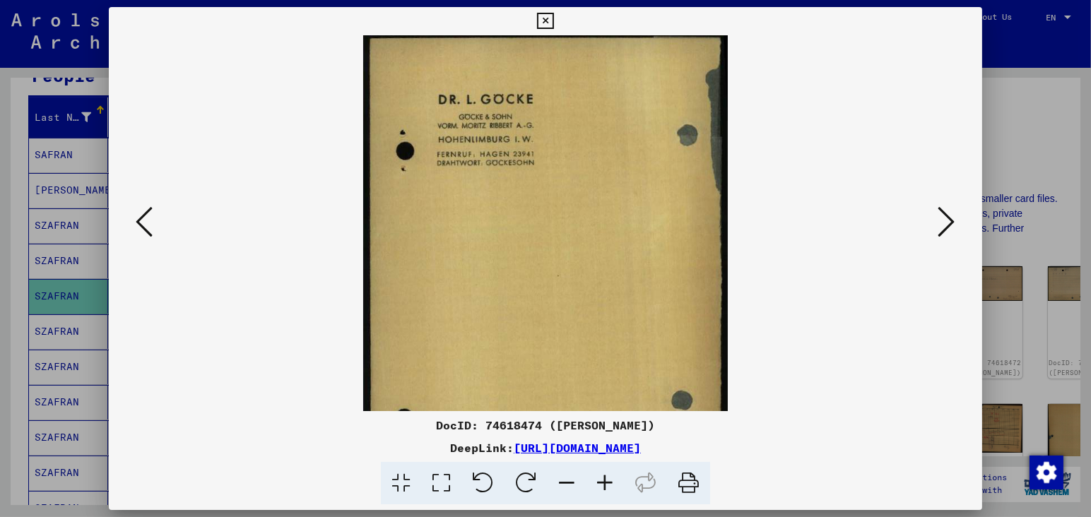
click at [606, 483] on icon at bounding box center [605, 483] width 38 height 43
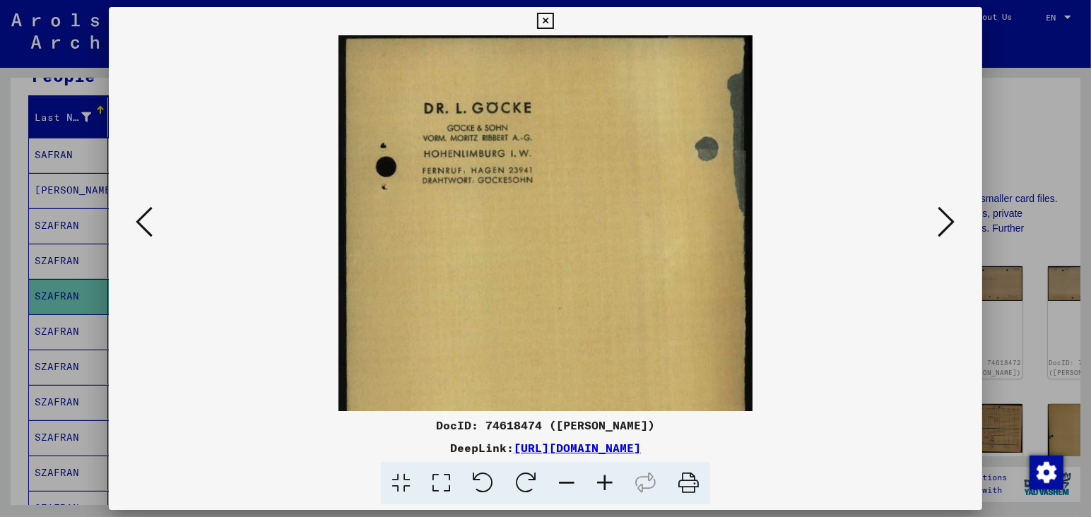
click at [606, 483] on icon at bounding box center [605, 483] width 38 height 43
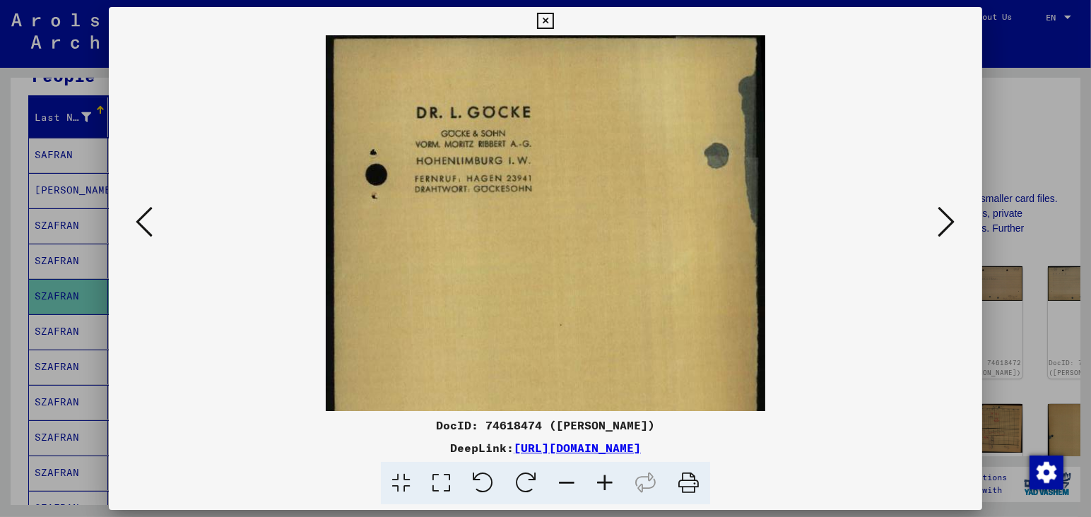
click at [606, 483] on icon at bounding box center [605, 483] width 38 height 43
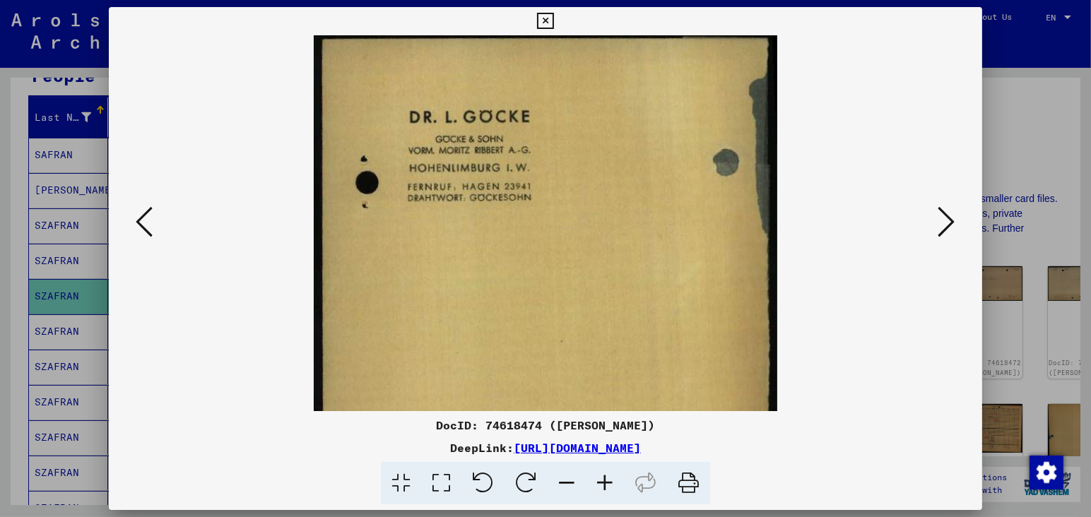
click at [606, 483] on icon at bounding box center [605, 483] width 38 height 43
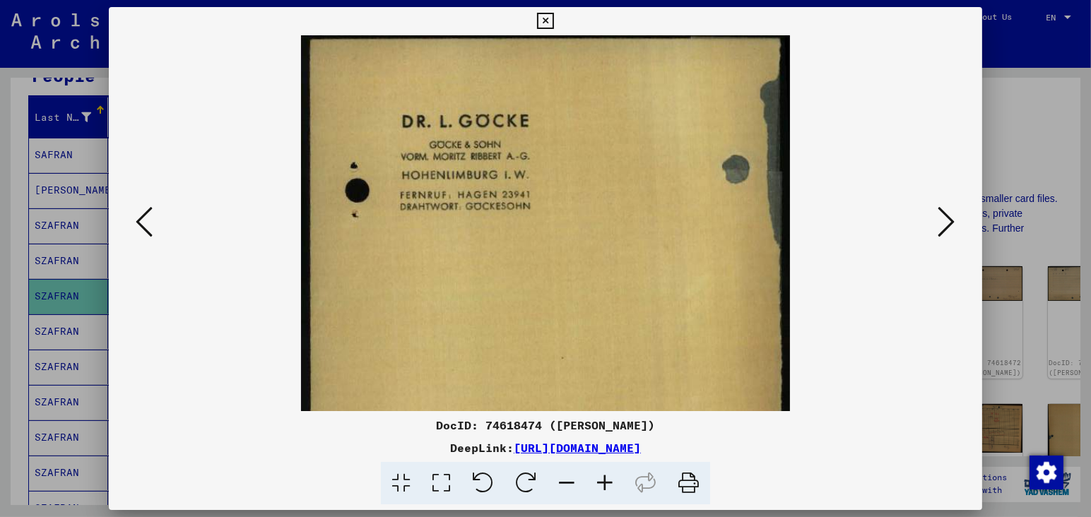
click at [606, 483] on icon at bounding box center [605, 483] width 38 height 43
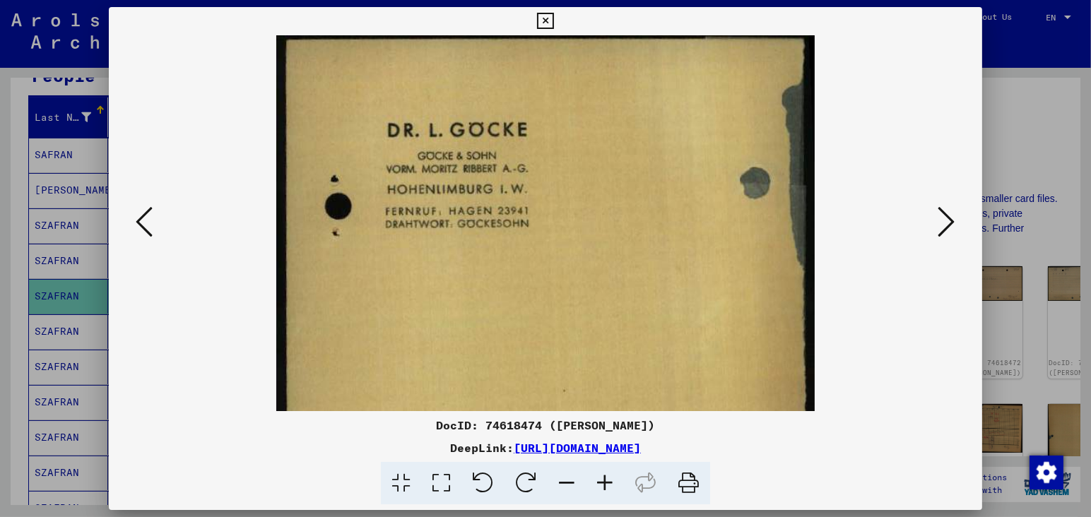
click at [606, 483] on icon at bounding box center [605, 483] width 38 height 43
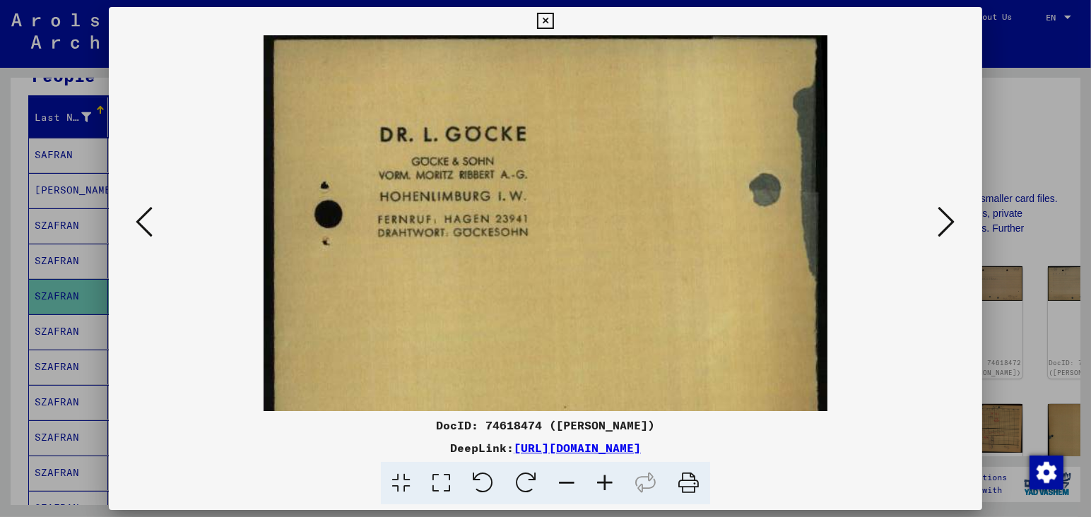
click at [606, 483] on icon at bounding box center [605, 483] width 38 height 43
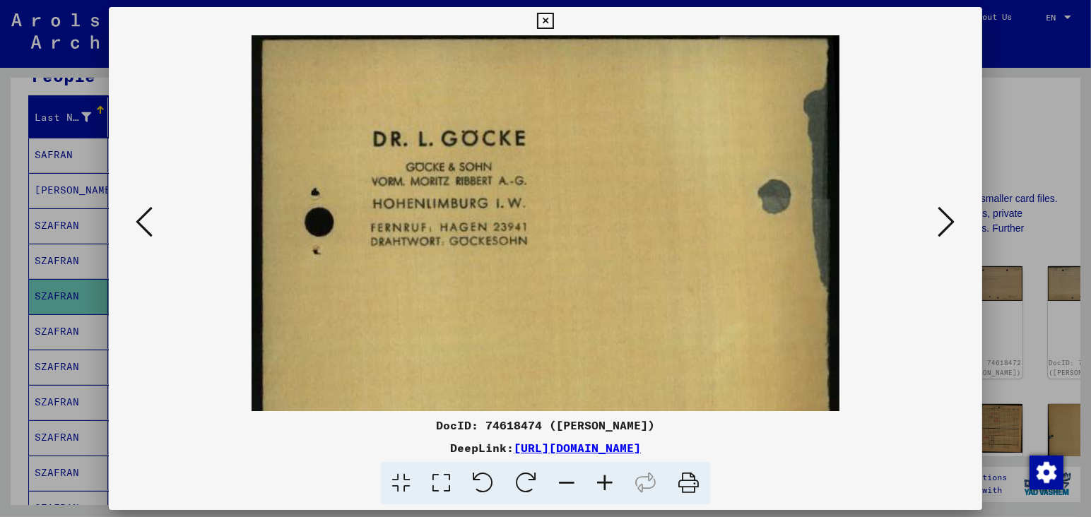
click at [606, 483] on icon at bounding box center [605, 483] width 38 height 43
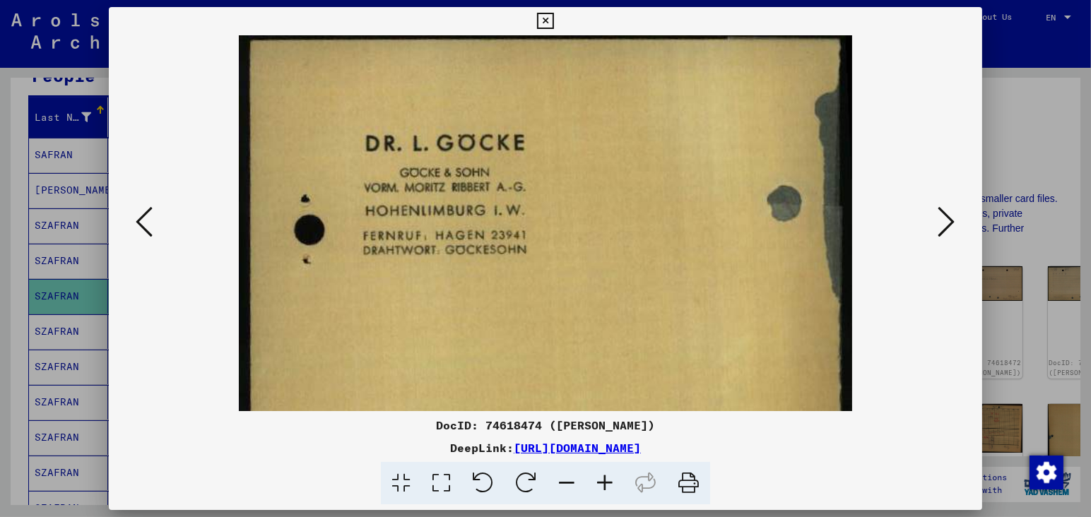
click at [606, 483] on icon at bounding box center [605, 483] width 38 height 43
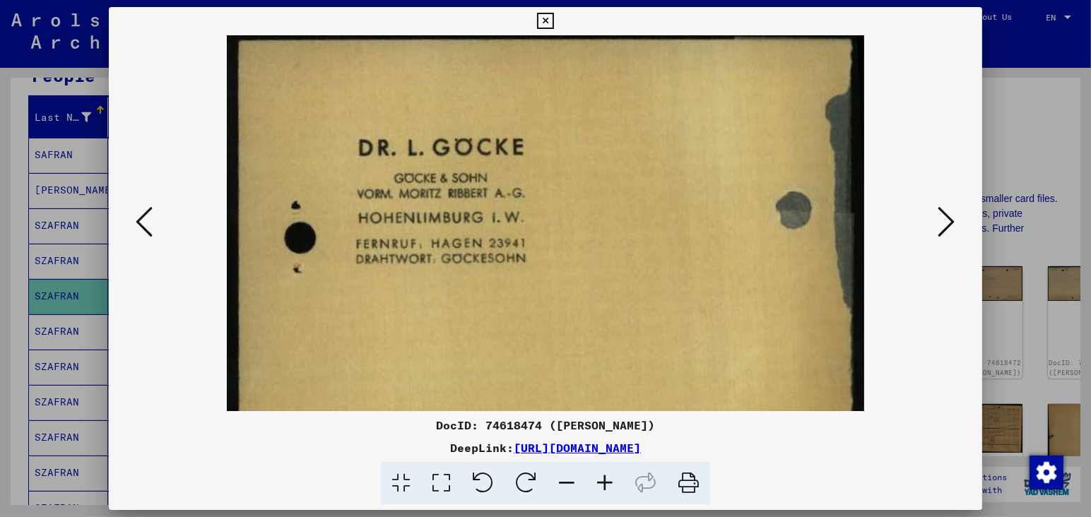
click at [136, 226] on icon at bounding box center [144, 222] width 17 height 34
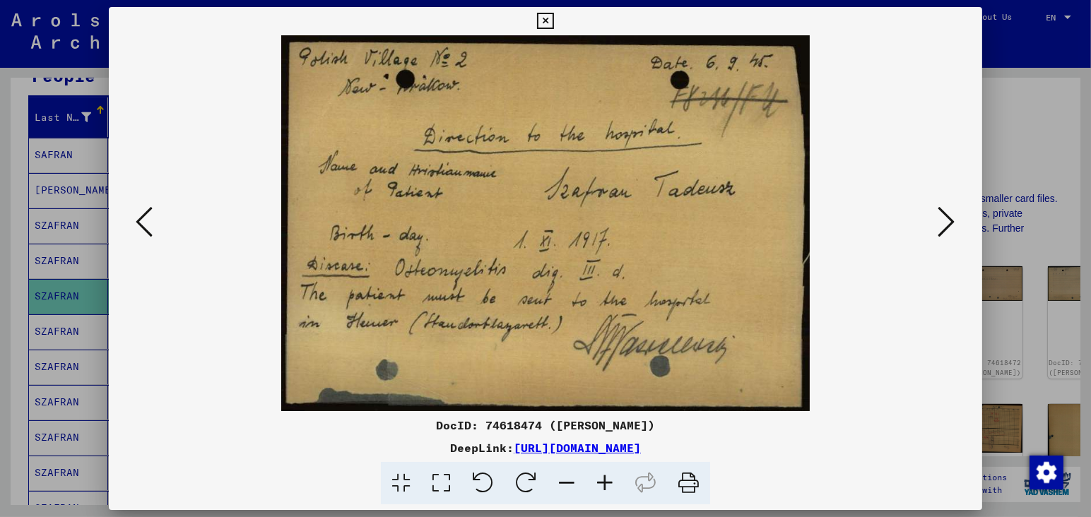
click at [136, 226] on icon at bounding box center [144, 222] width 17 height 34
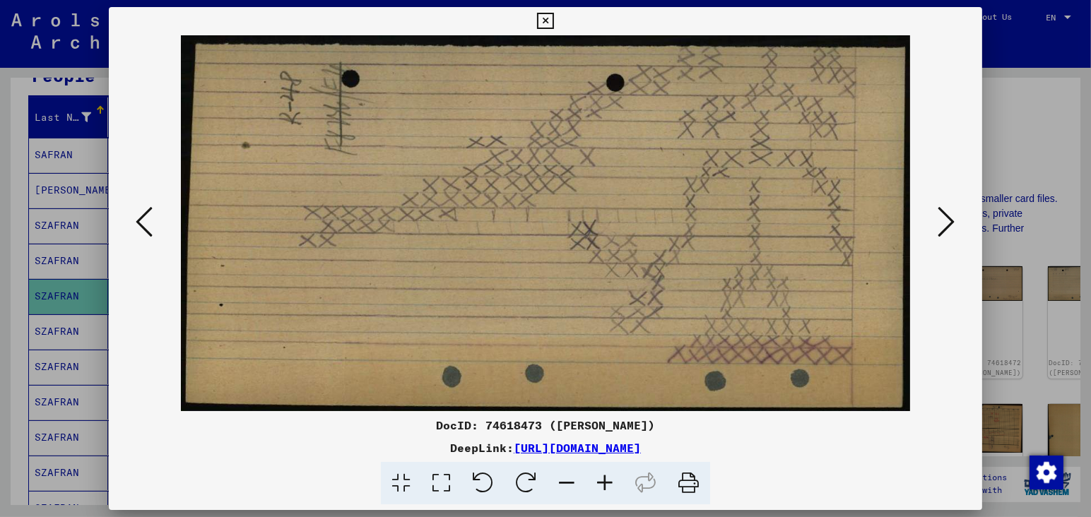
click at [136, 226] on icon at bounding box center [144, 222] width 17 height 34
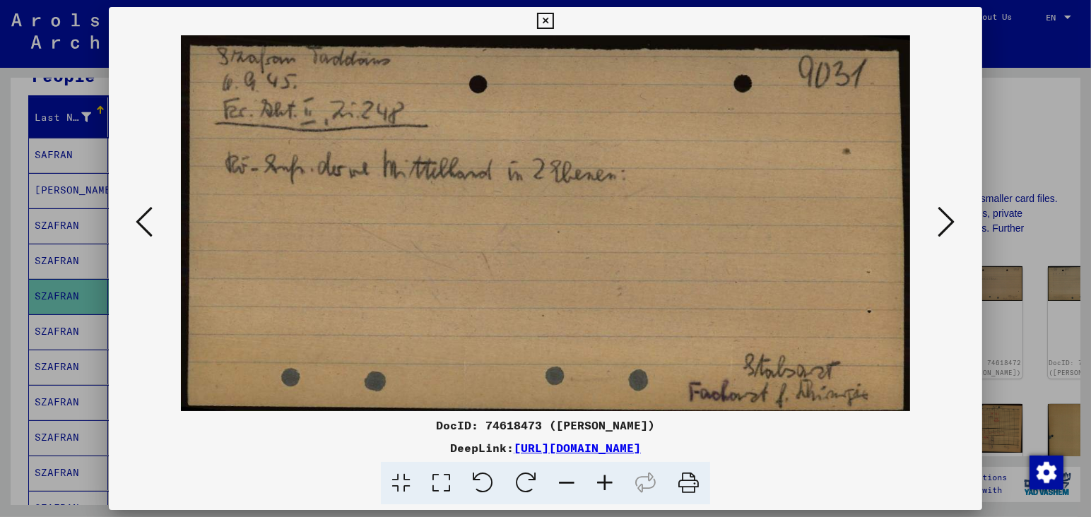
click at [136, 226] on icon at bounding box center [144, 222] width 17 height 34
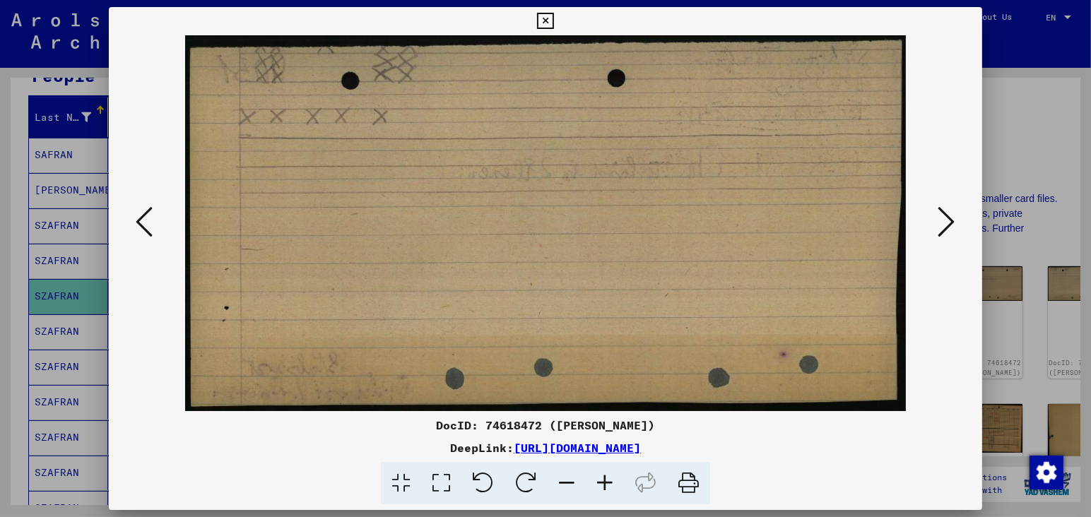
click at [136, 226] on icon at bounding box center [144, 222] width 17 height 34
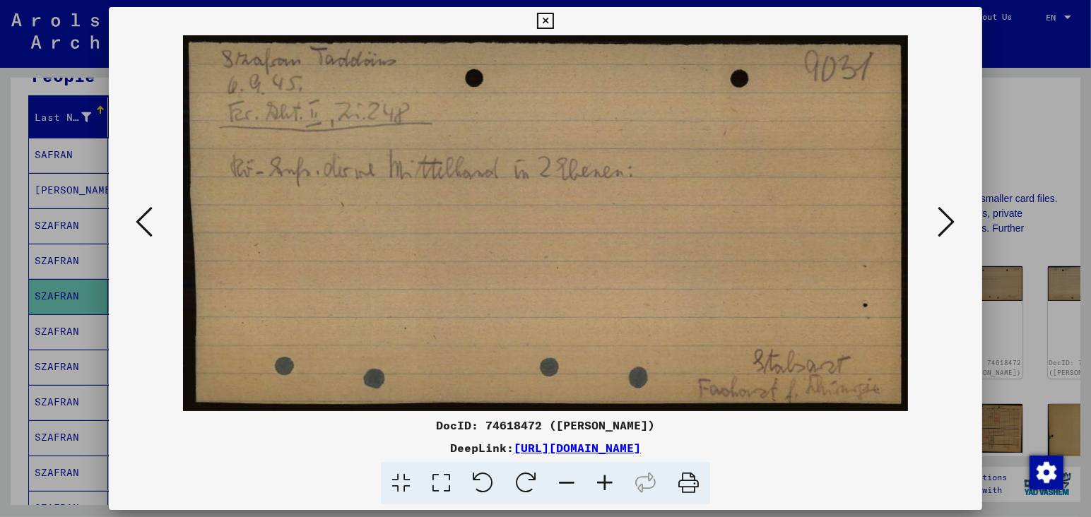
click at [136, 226] on icon at bounding box center [144, 222] width 17 height 34
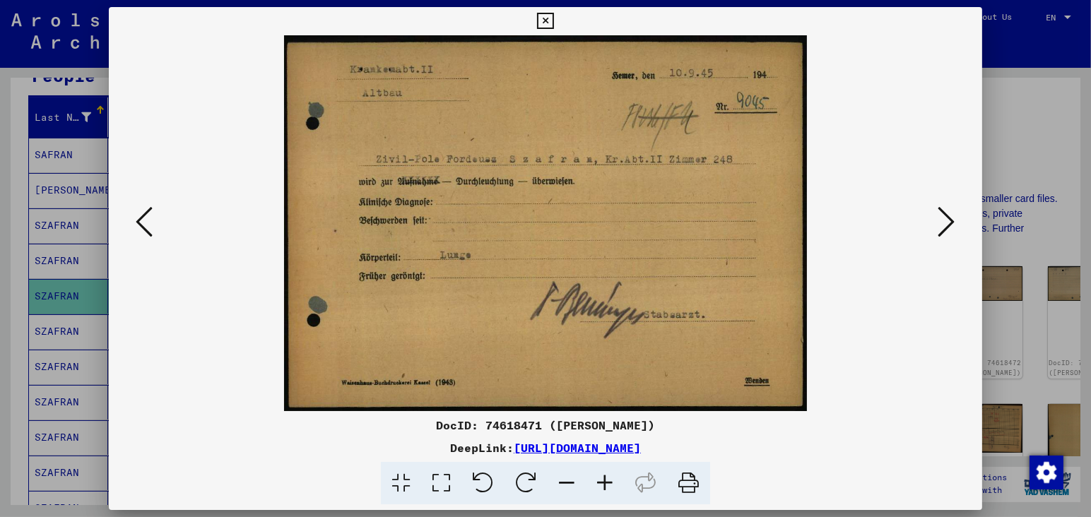
click at [136, 226] on icon at bounding box center [144, 222] width 17 height 34
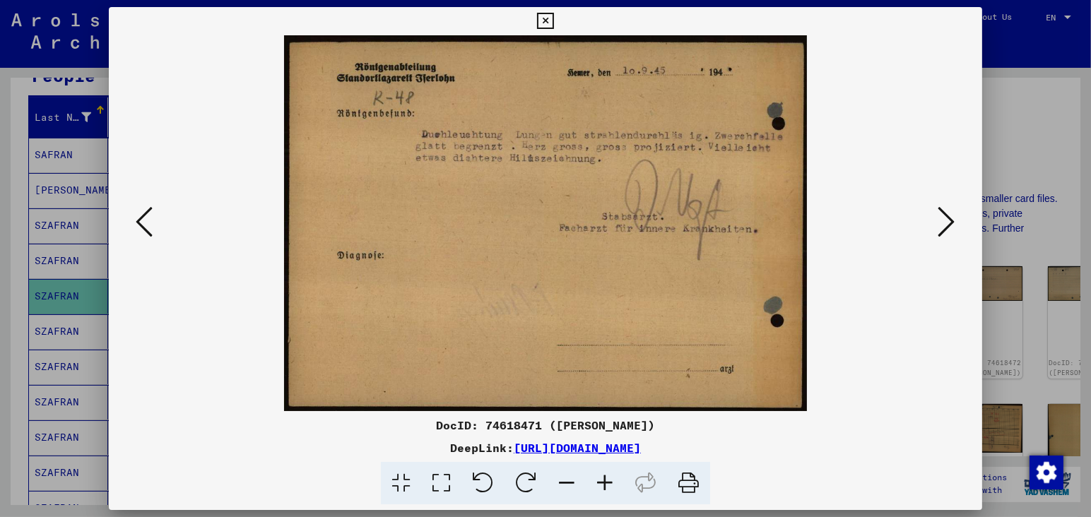
click at [139, 225] on icon at bounding box center [144, 222] width 17 height 34
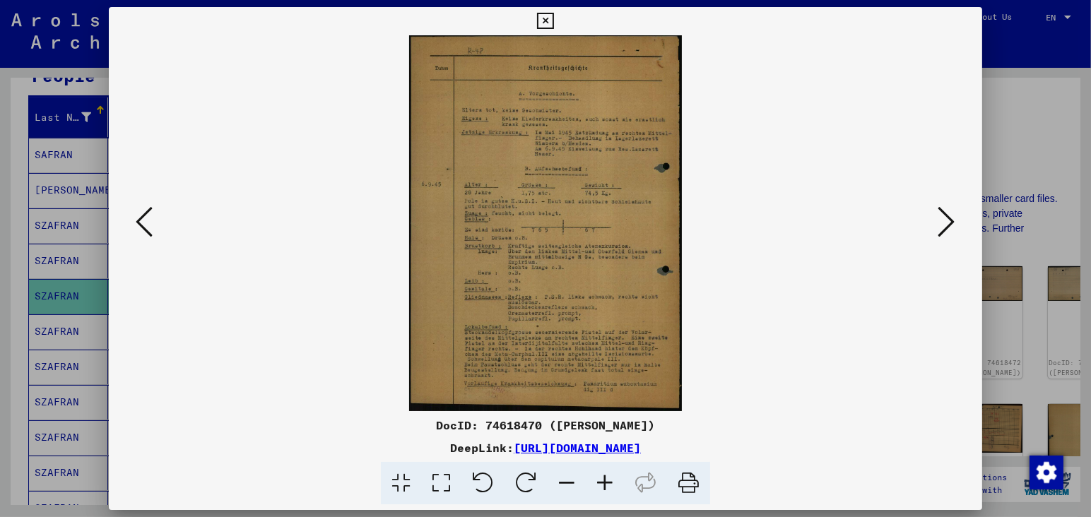
click at [139, 225] on icon at bounding box center [144, 222] width 17 height 34
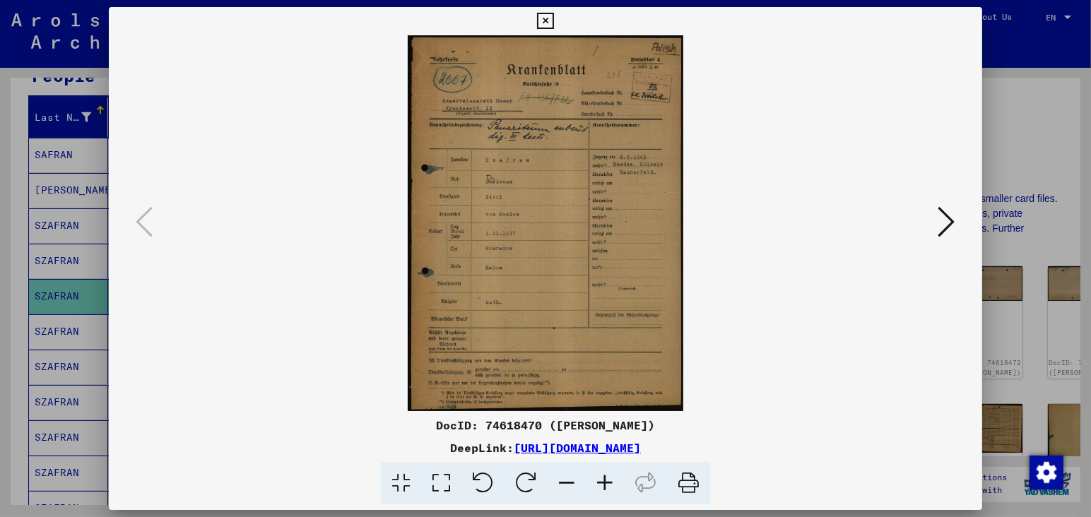
click at [602, 488] on icon at bounding box center [605, 483] width 38 height 43
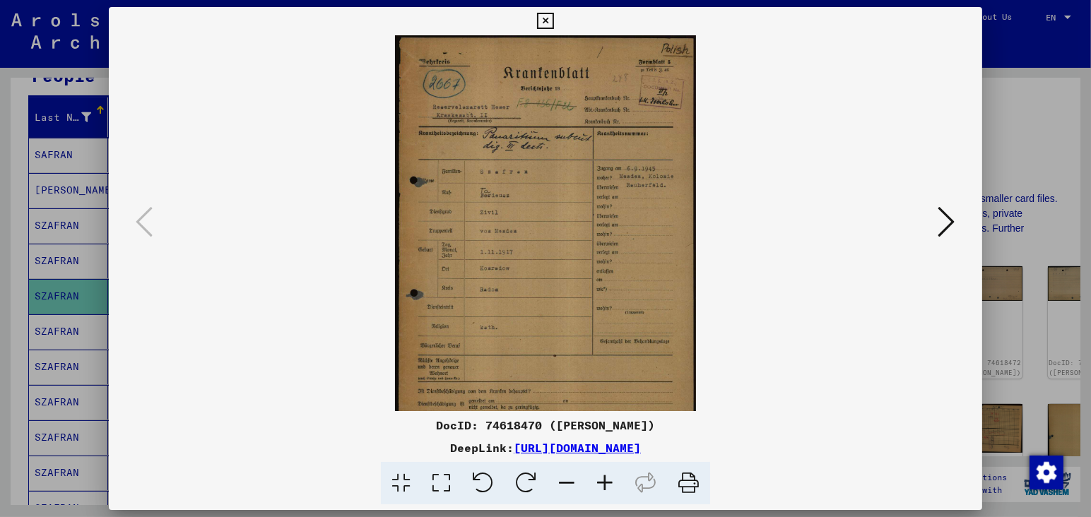
click at [602, 487] on icon at bounding box center [605, 483] width 38 height 43
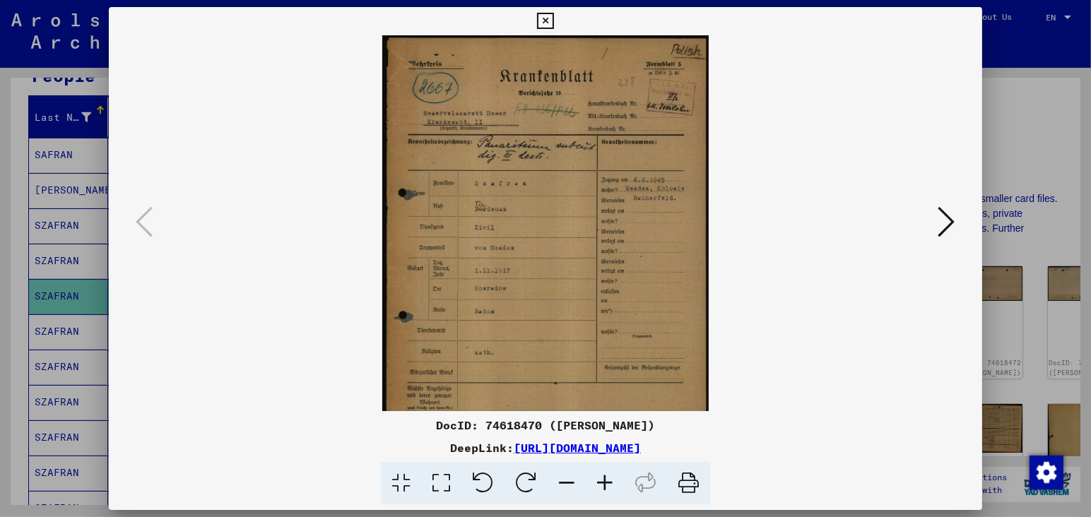
click at [602, 487] on icon at bounding box center [605, 483] width 38 height 43
click at [603, 487] on icon at bounding box center [605, 483] width 38 height 43
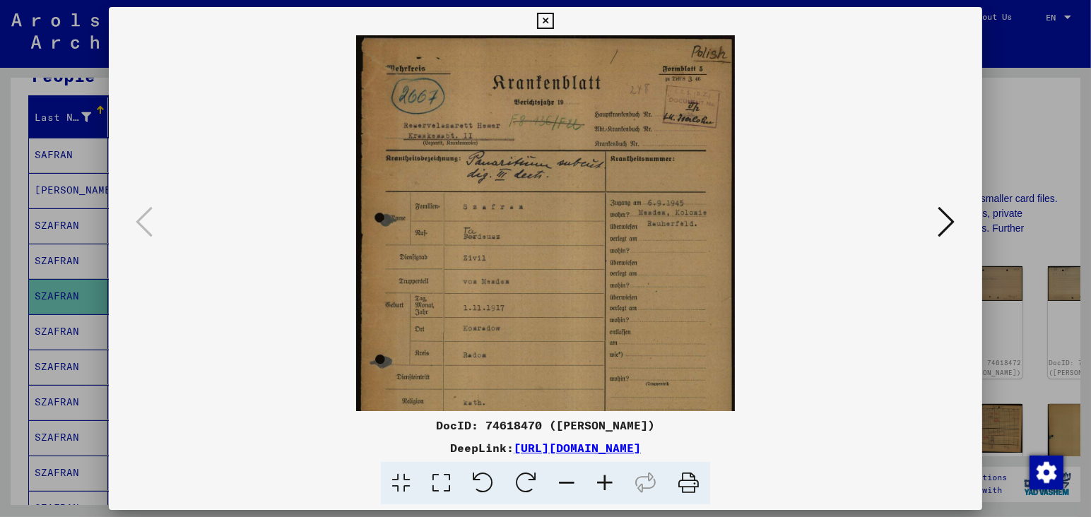
click at [603, 487] on icon at bounding box center [605, 483] width 38 height 43
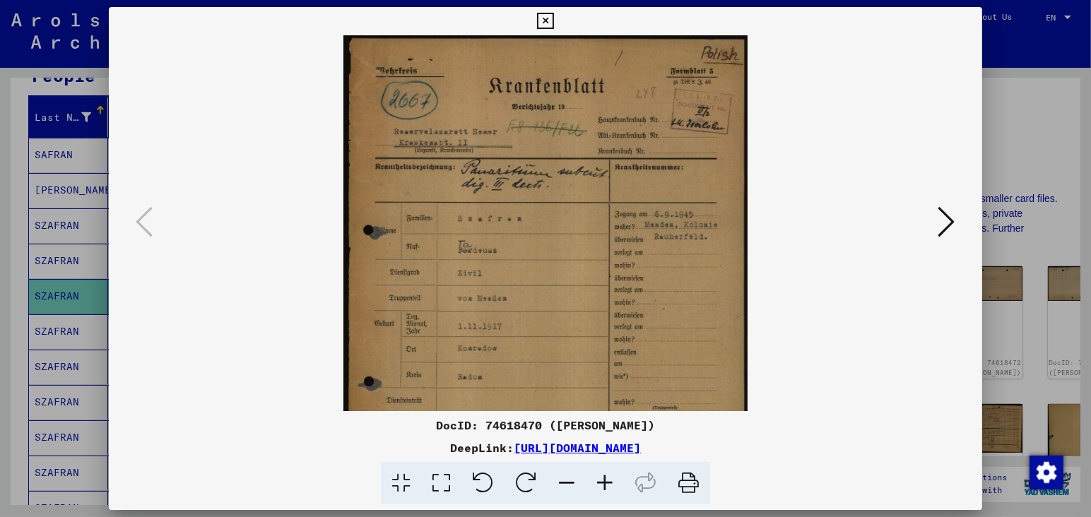
click at [603, 487] on icon at bounding box center [605, 483] width 38 height 43
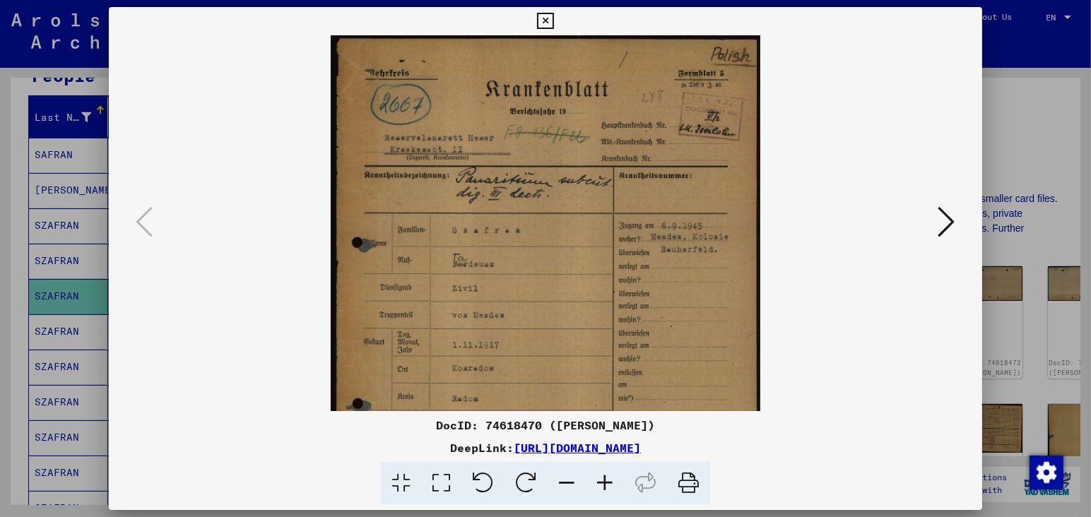
click at [603, 487] on icon at bounding box center [605, 483] width 38 height 43
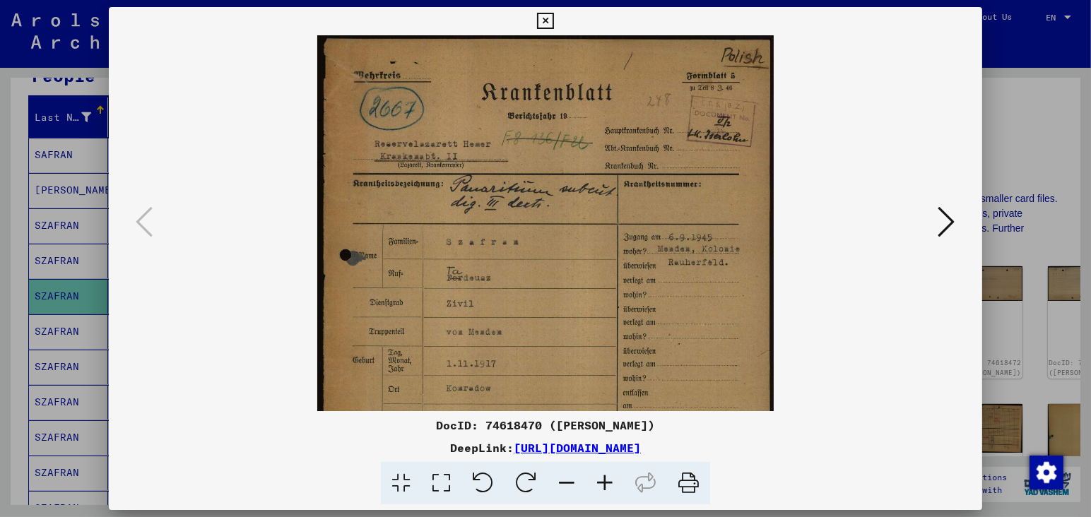
click at [603, 487] on icon at bounding box center [605, 483] width 38 height 43
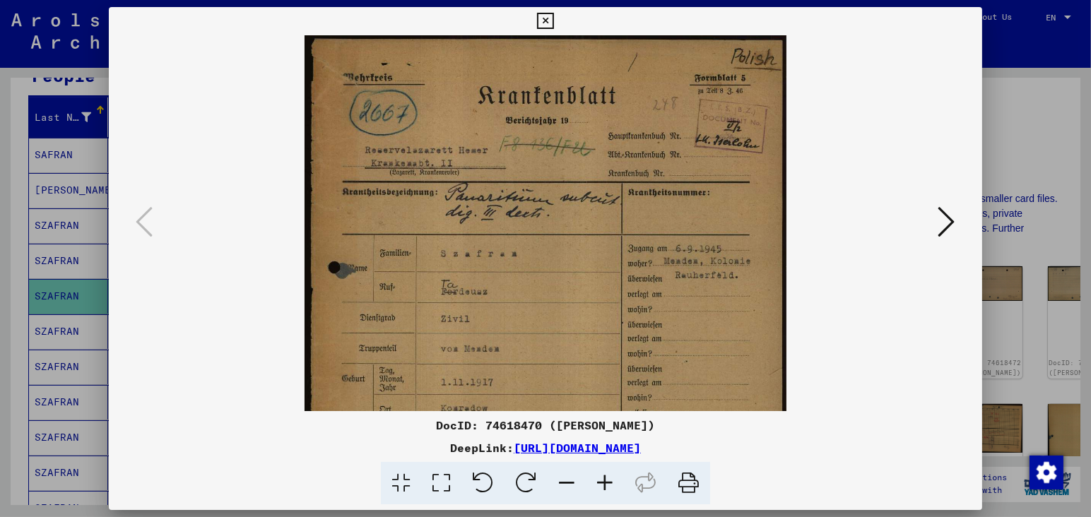
click at [603, 487] on icon at bounding box center [605, 483] width 38 height 43
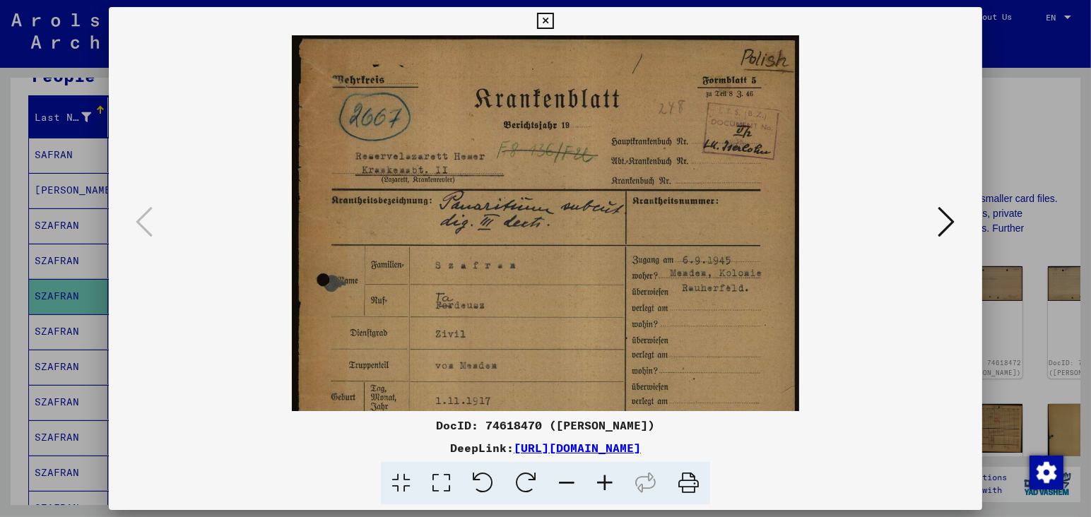
click at [603, 487] on icon at bounding box center [605, 483] width 38 height 43
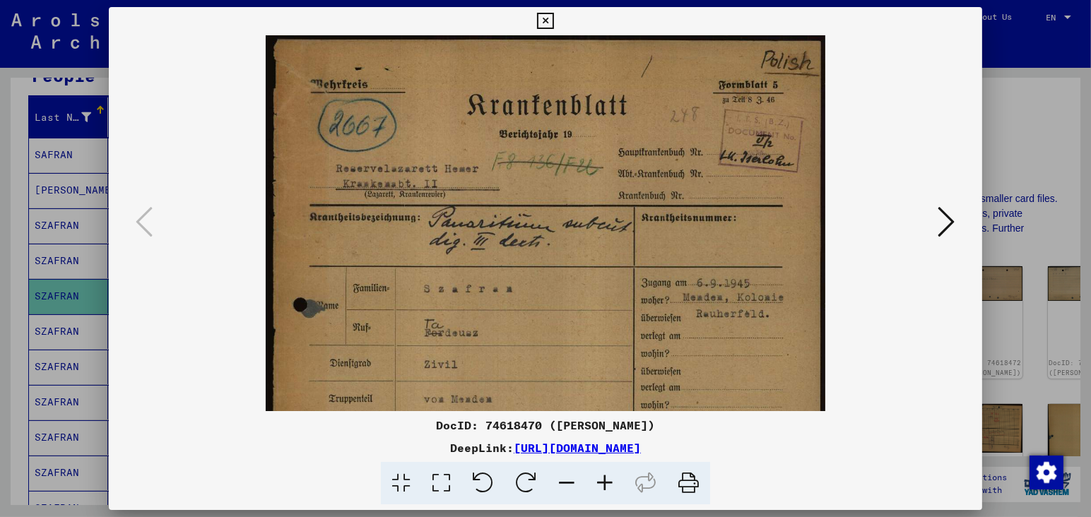
click at [603, 488] on icon at bounding box center [605, 483] width 38 height 43
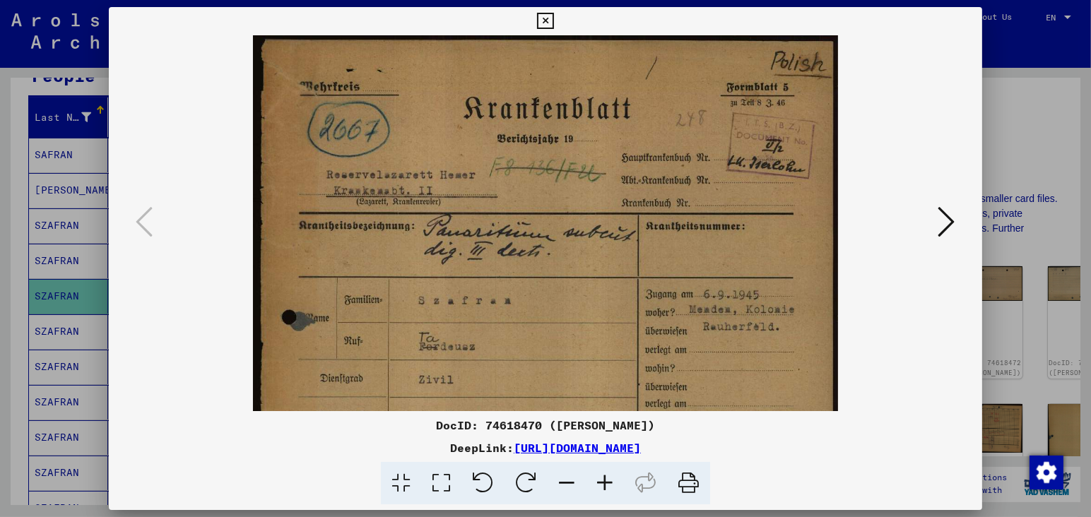
click at [603, 488] on icon at bounding box center [605, 483] width 38 height 43
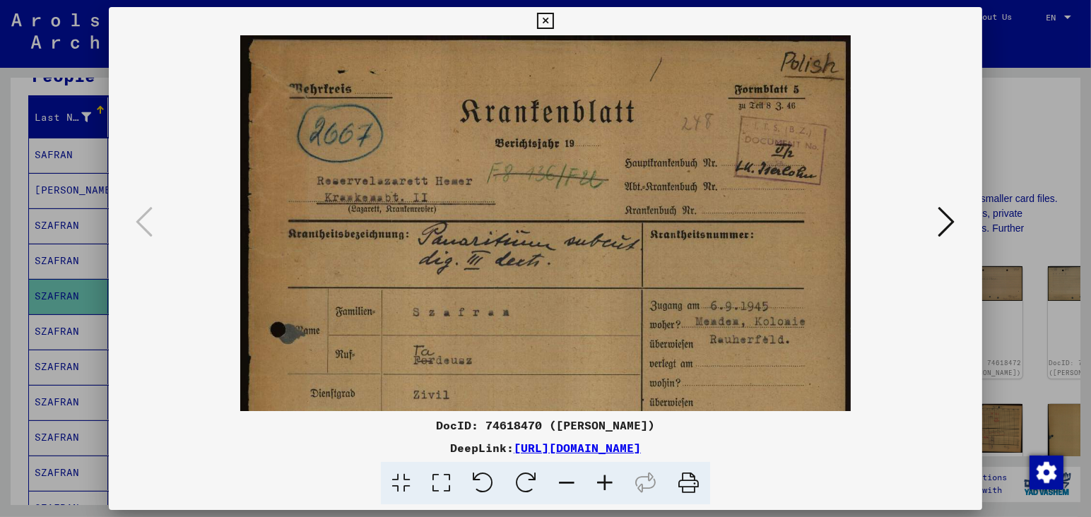
click at [603, 488] on icon at bounding box center [605, 483] width 38 height 43
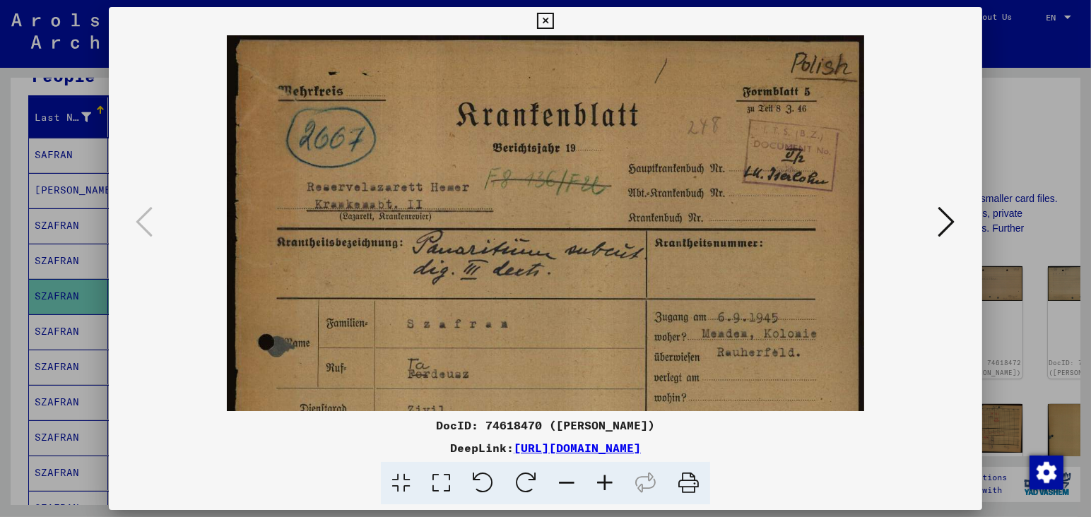
click at [603, 488] on icon at bounding box center [605, 483] width 38 height 43
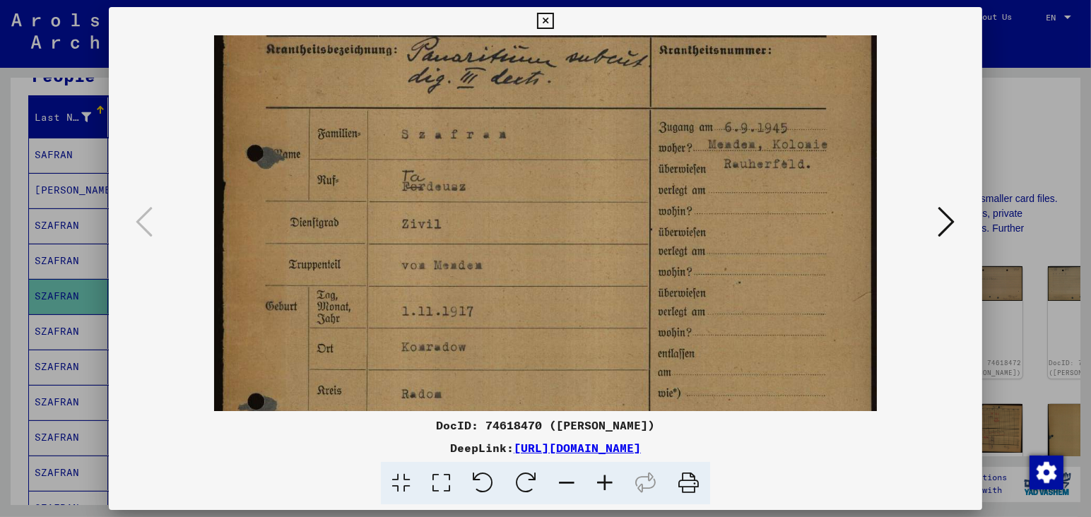
drag, startPoint x: 586, startPoint y: 332, endPoint x: 592, endPoint y: 128, distance: 204.3
click at [592, 128] on img at bounding box center [545, 287] width 663 height 906
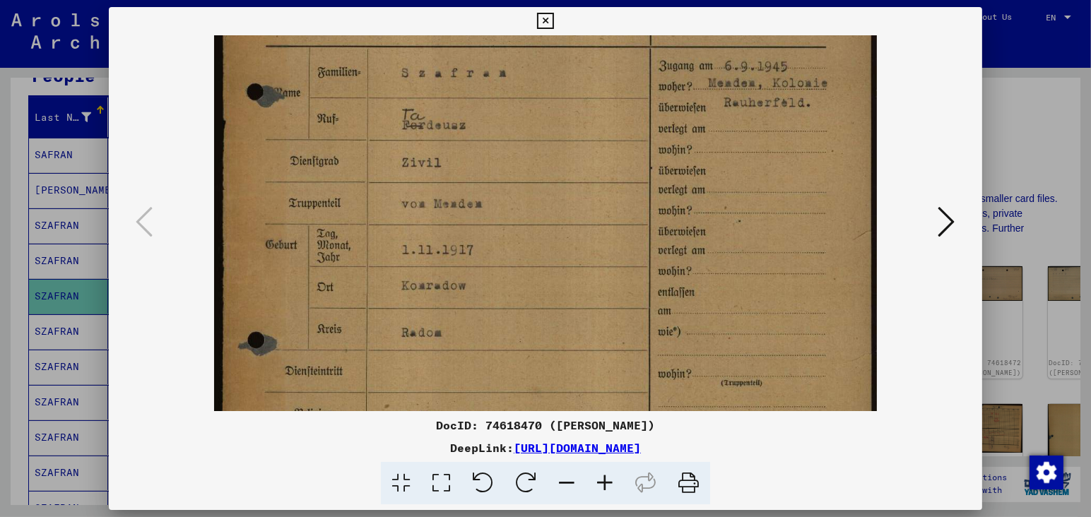
scroll to position [273, 0]
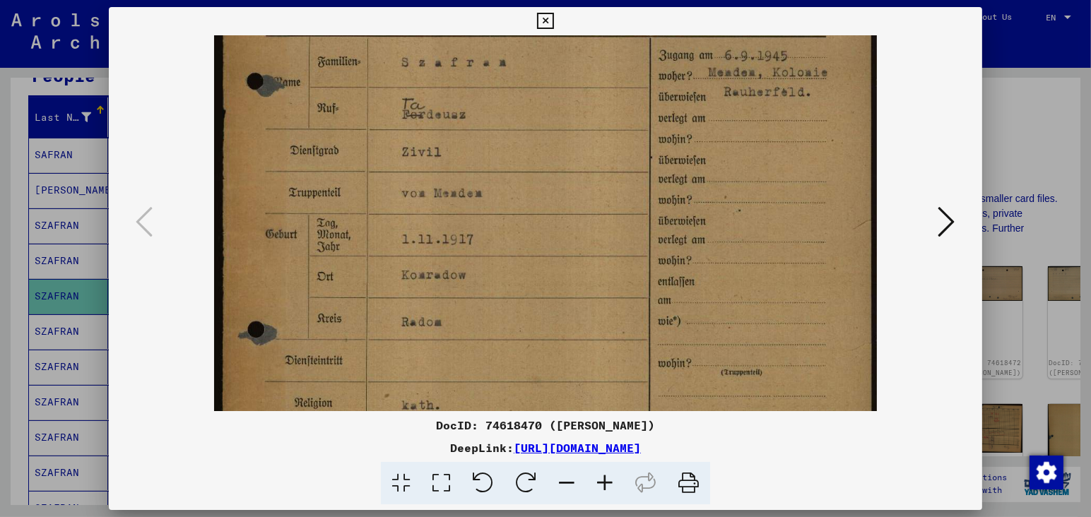
drag, startPoint x: 598, startPoint y: 285, endPoint x: 599, endPoint y: 213, distance: 71.4
click at [599, 213] on img at bounding box center [545, 215] width 663 height 906
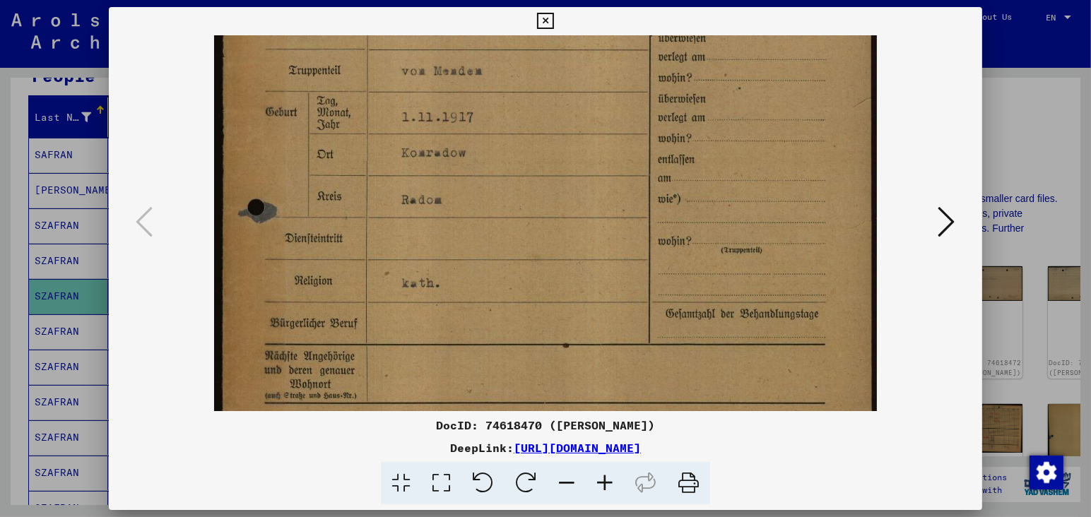
drag, startPoint x: 595, startPoint y: 276, endPoint x: 603, endPoint y: 151, distance: 126.0
click at [603, 151] on img at bounding box center [545, 92] width 663 height 906
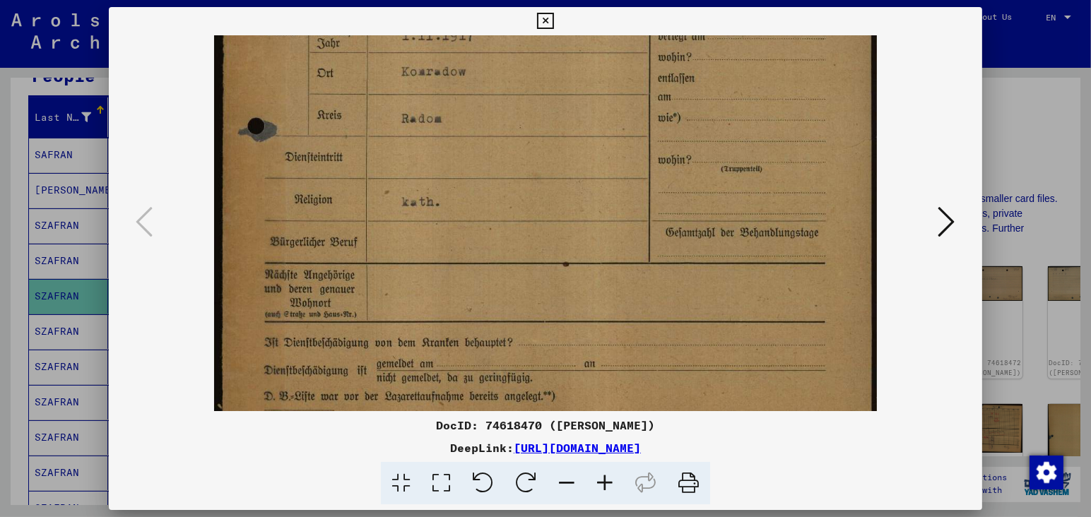
drag, startPoint x: 584, startPoint y: 271, endPoint x: 585, endPoint y: 188, distance: 83.4
click at [585, 188] on img at bounding box center [545, 11] width 663 height 906
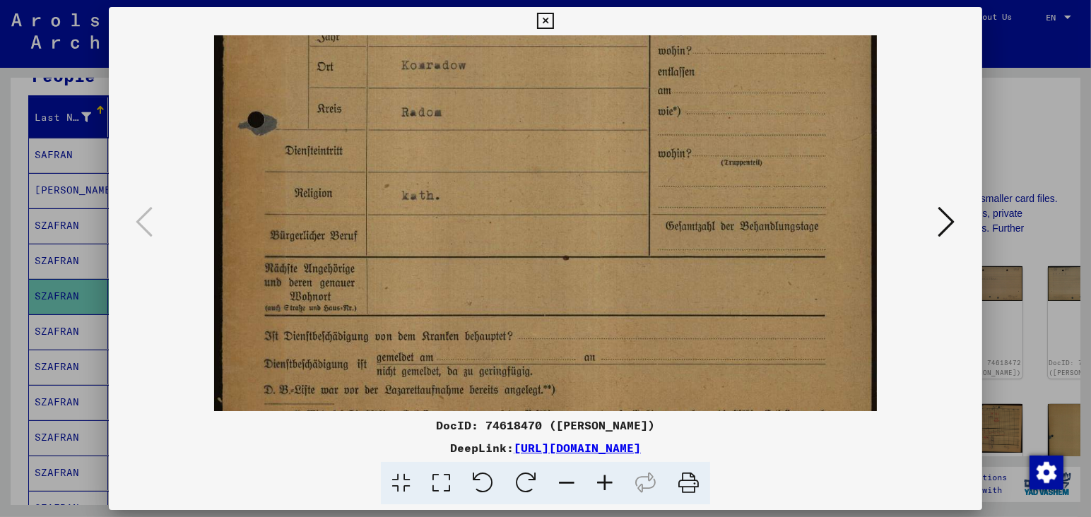
scroll to position [530, 0]
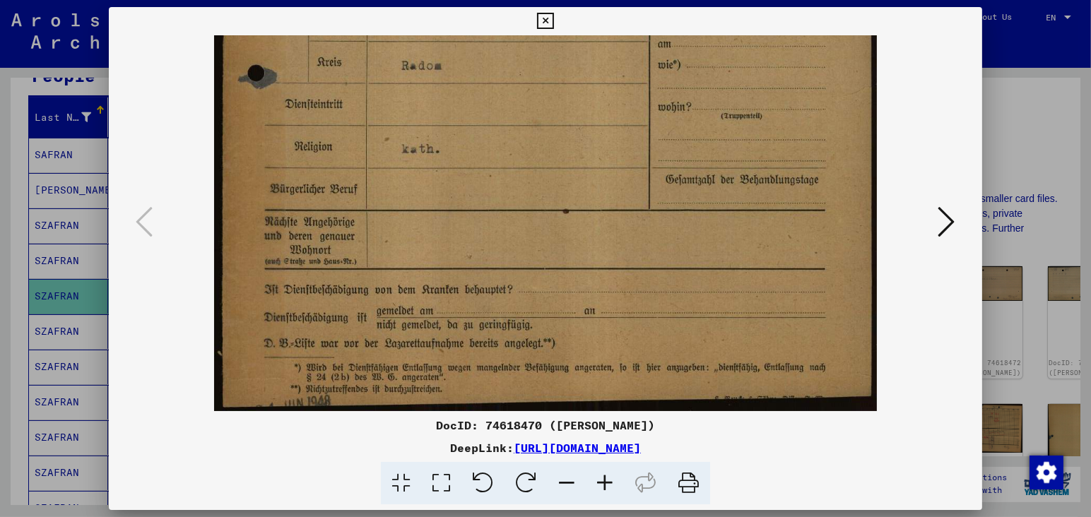
drag, startPoint x: 574, startPoint y: 260, endPoint x: 575, endPoint y: 170, distance: 89.8
